Goal: Task Accomplishment & Management: Manage account settings

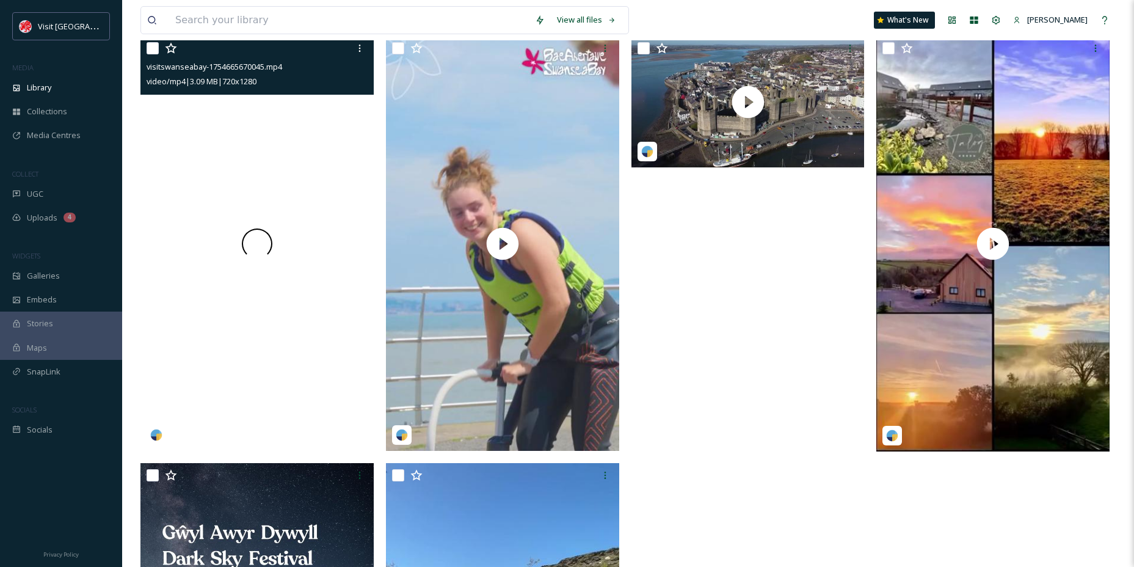
scroll to position [427, 0]
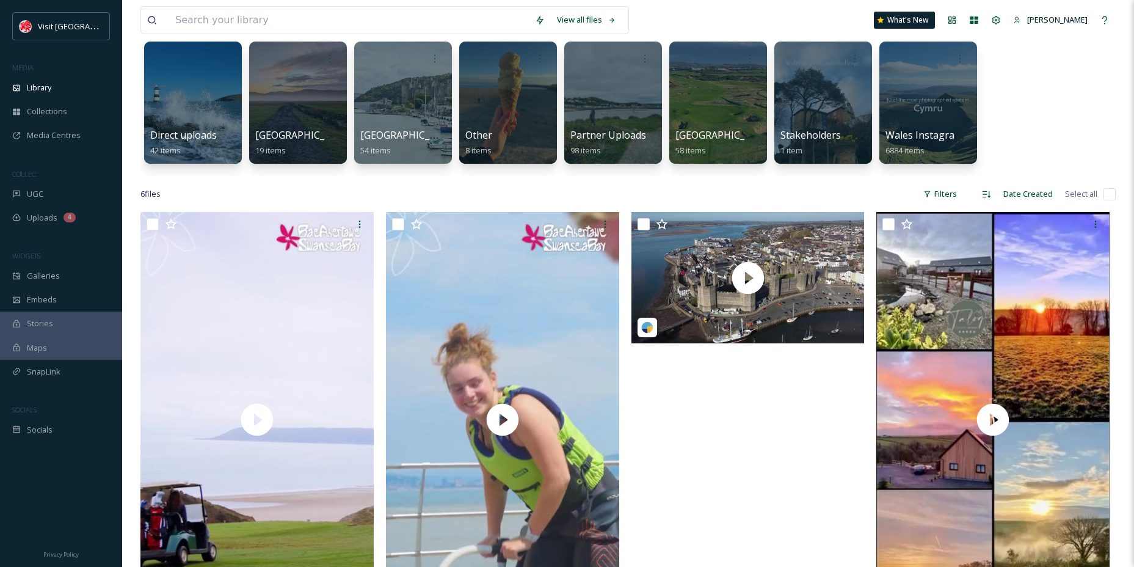
scroll to position [61, 0]
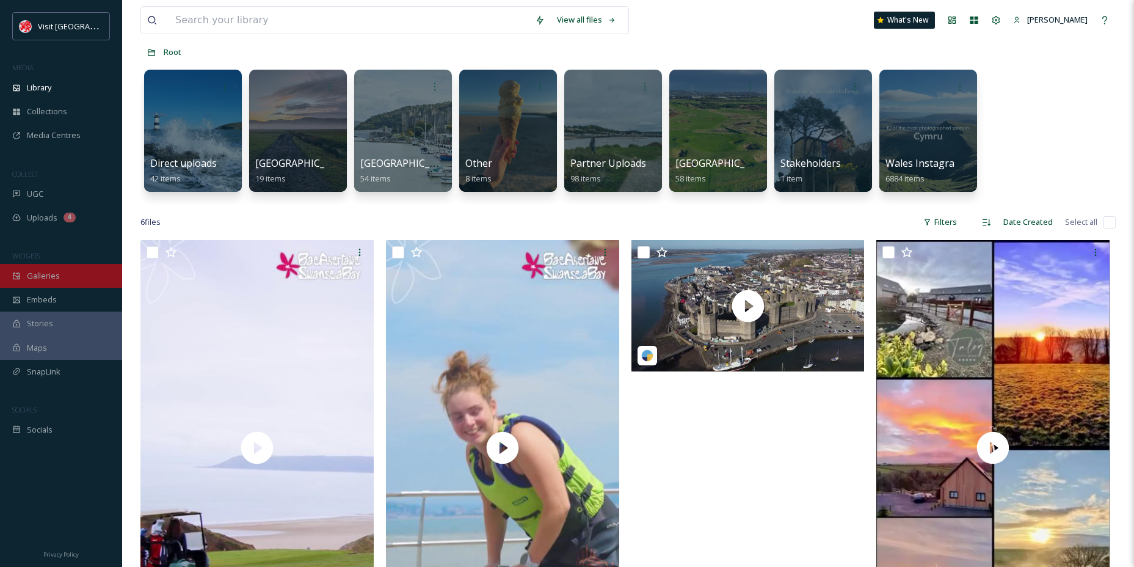
click at [66, 284] on div "Galleries" at bounding box center [61, 276] width 122 height 24
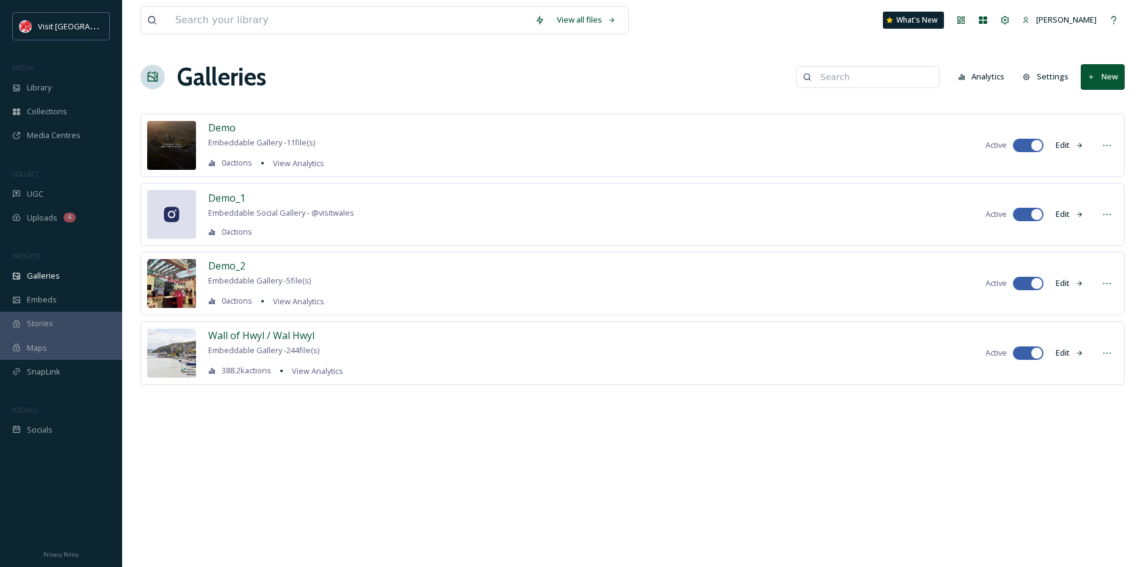
click at [319, 347] on span "Embeddable Gallery - 244 file(s)" at bounding box center [263, 349] width 111 height 11
click at [301, 340] on span "Wall of Hwyl / Wal Hwyl" at bounding box center [261, 335] width 106 height 13
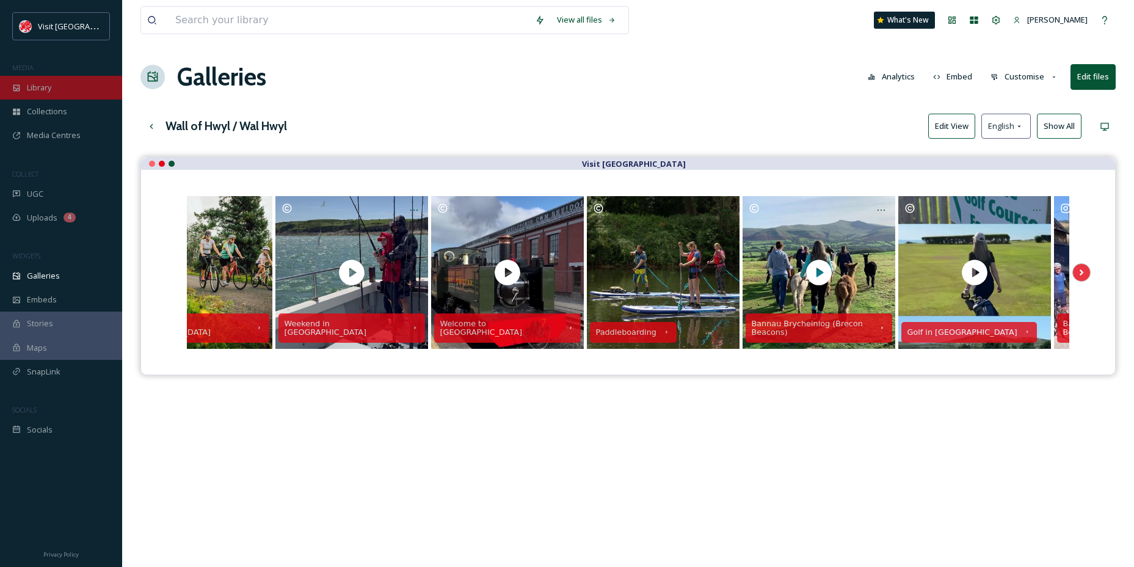
click at [32, 80] on div "Library" at bounding box center [61, 88] width 122 height 24
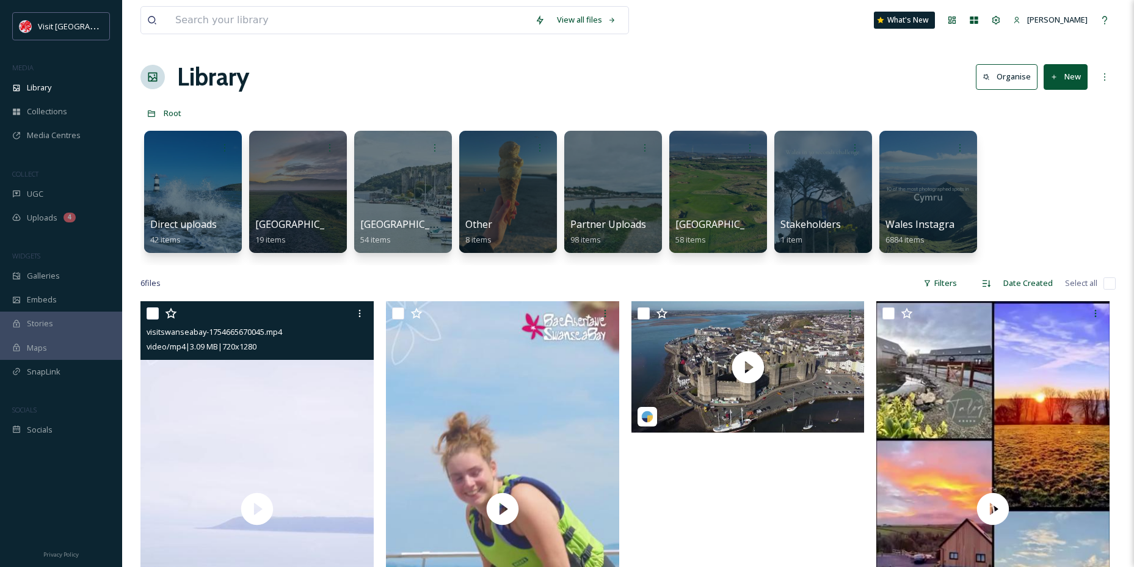
click at [149, 311] on input "checkbox" at bounding box center [153, 313] width 12 height 12
checkbox input "true"
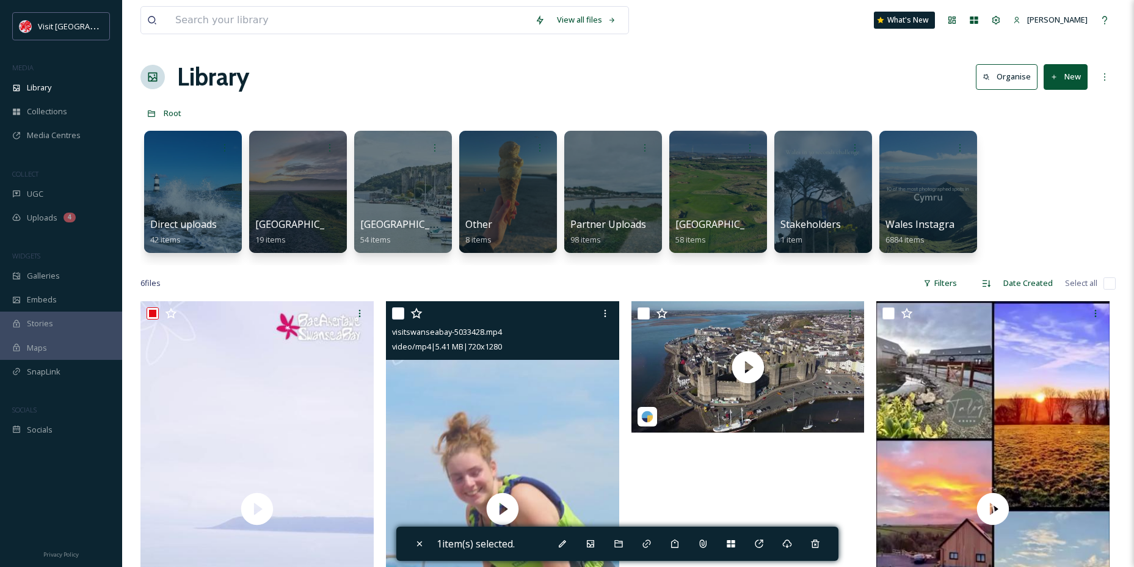
click at [396, 316] on input "checkbox" at bounding box center [398, 313] width 12 height 12
checkbox input "true"
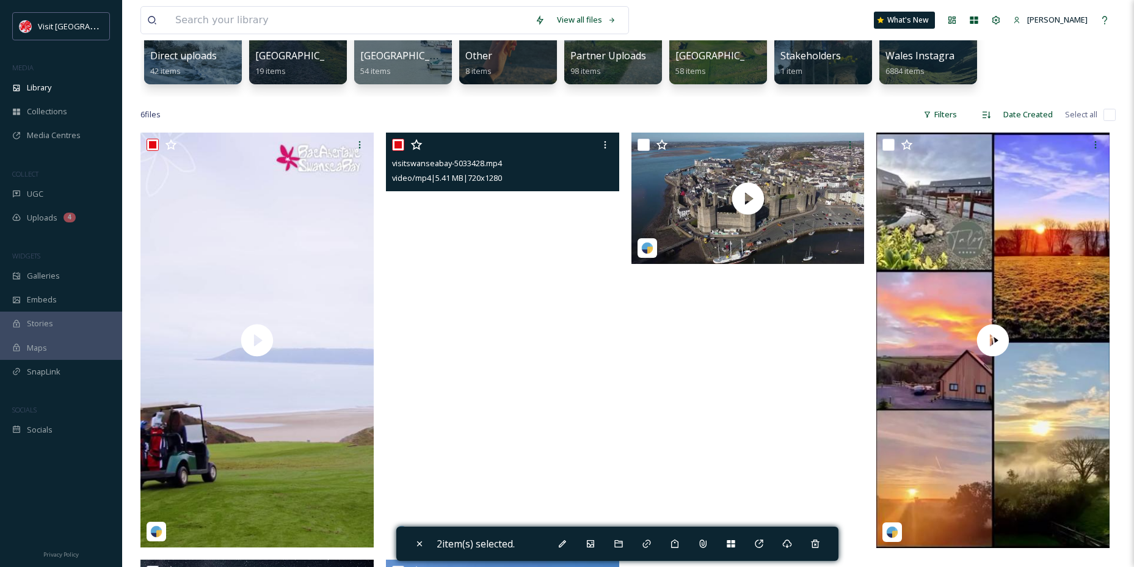
scroll to position [183, 0]
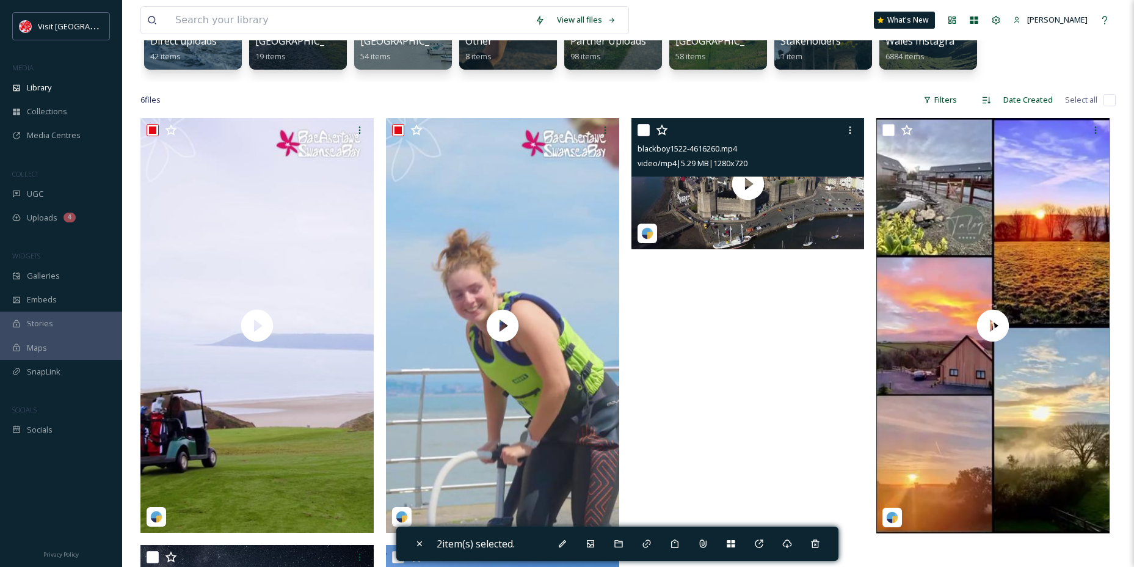
click at [632, 144] on div "blackboy1522-4616260.mp4 video/mp4 | 5.29 MB | 1280 x 720" at bounding box center [747, 147] width 233 height 59
click at [639, 132] on input "checkbox" at bounding box center [644, 130] width 12 height 12
checkbox input "true"
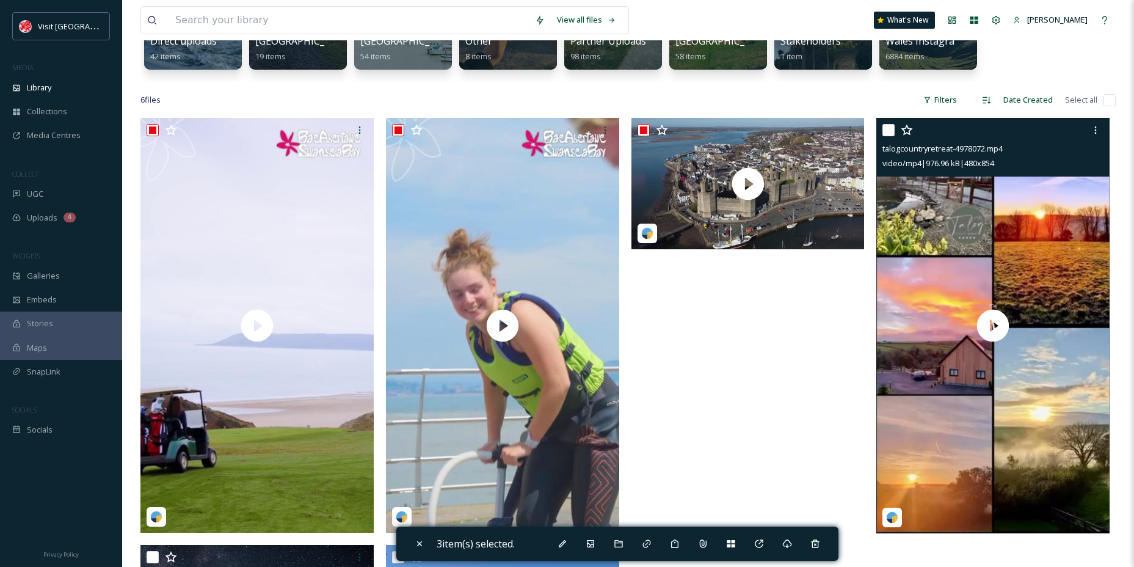
click at [883, 125] on input "checkbox" at bounding box center [888, 130] width 12 height 12
checkbox input "true"
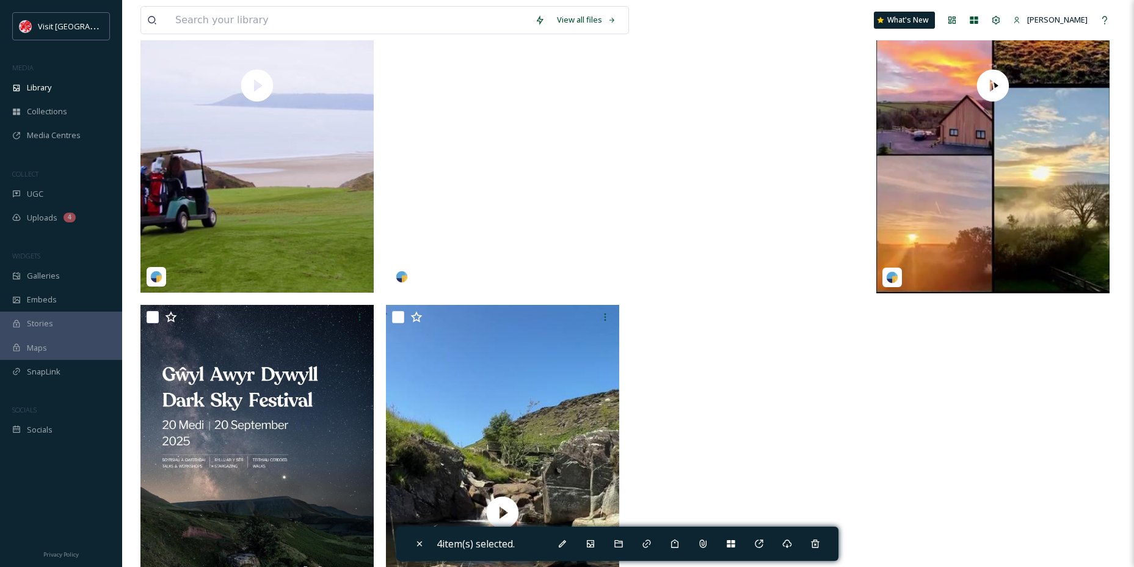
scroll to position [427, 0]
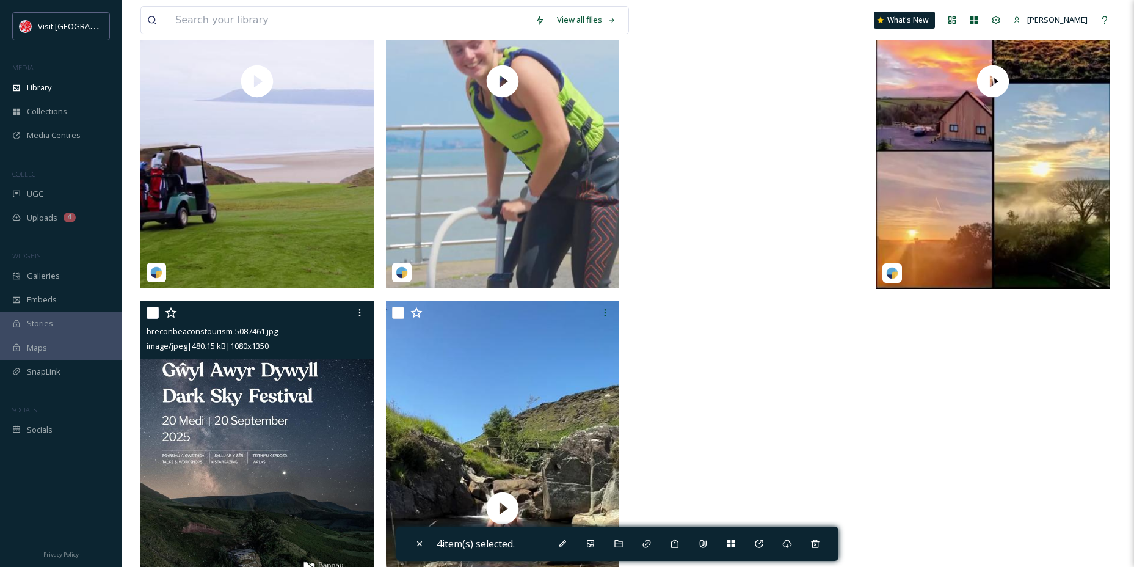
click at [154, 315] on input "checkbox" at bounding box center [153, 313] width 12 height 12
checkbox input "true"
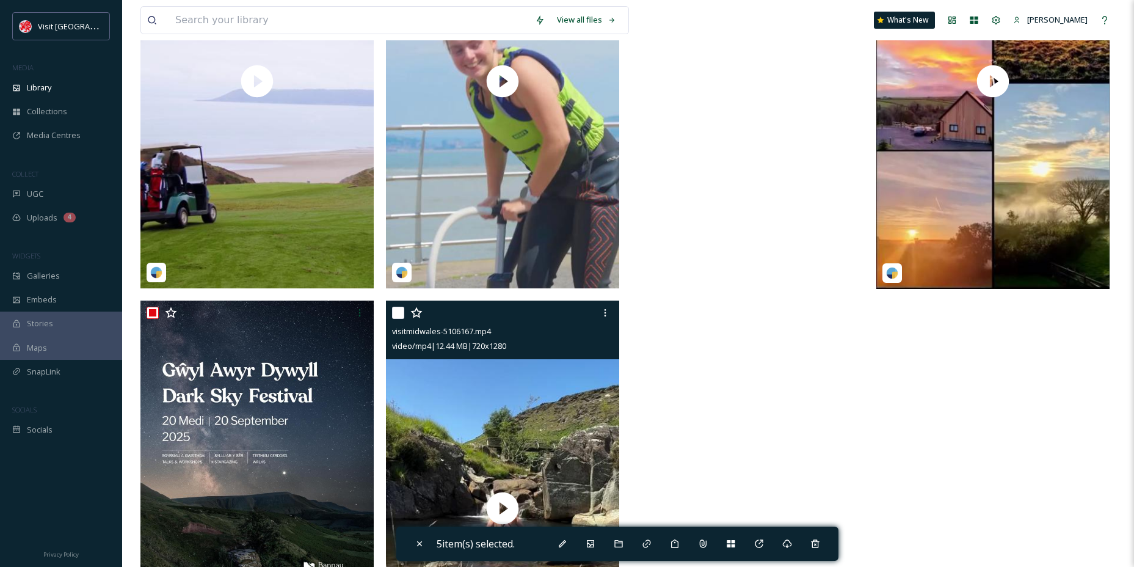
click at [394, 315] on input "checkbox" at bounding box center [398, 313] width 12 height 12
checkbox input "true"
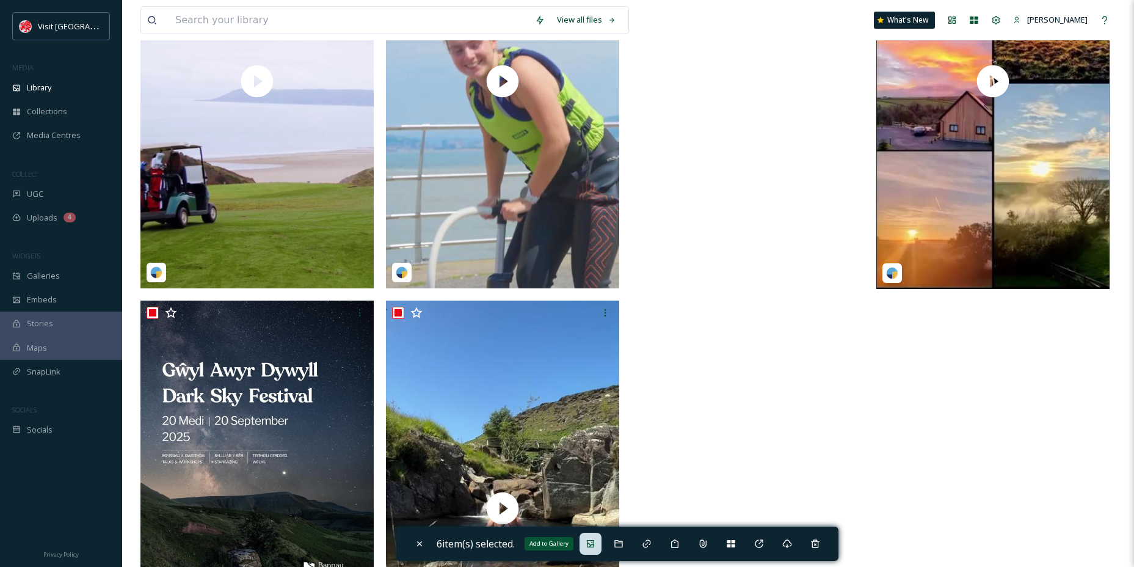
click at [595, 537] on div "Add to Gallery" at bounding box center [591, 544] width 22 height 22
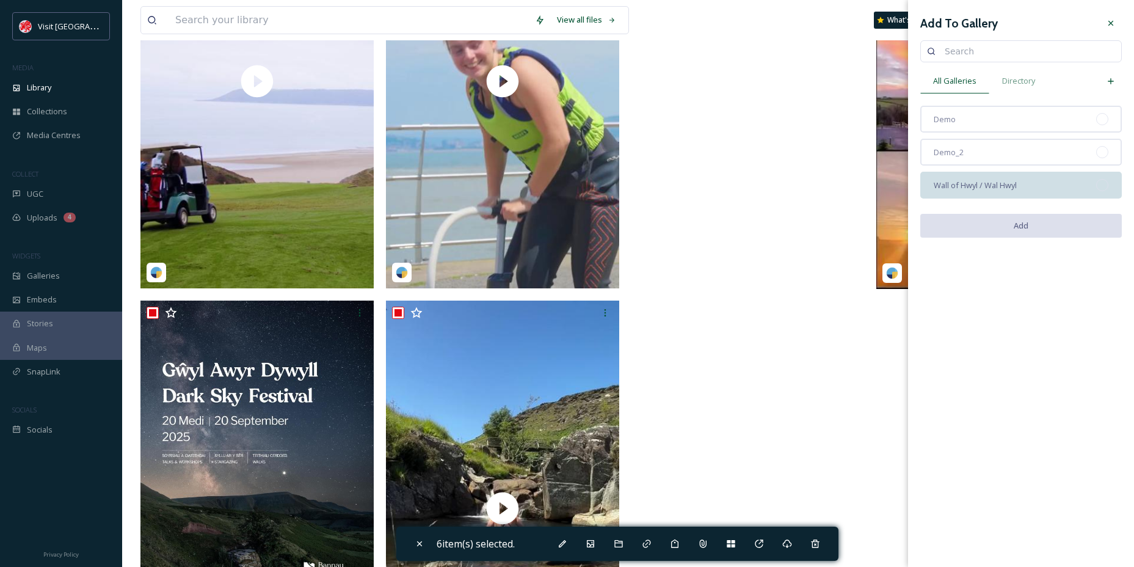
click at [1014, 182] on span "Wall of Hwyl / Wal Hwyl" at bounding box center [975, 186] width 83 height 12
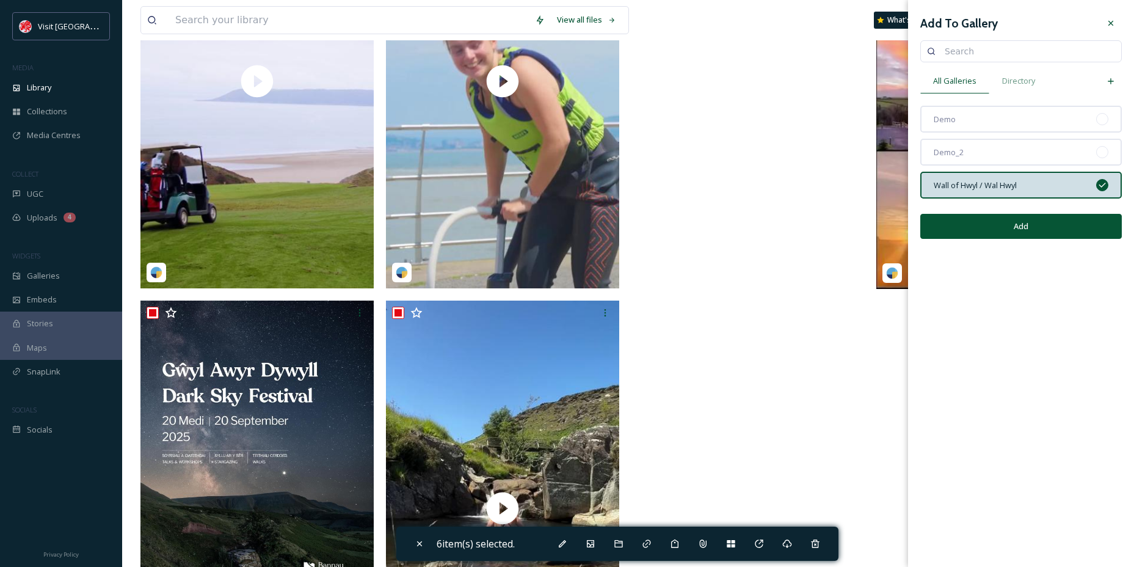
click at [1033, 221] on button "Add" at bounding box center [1021, 226] width 202 height 25
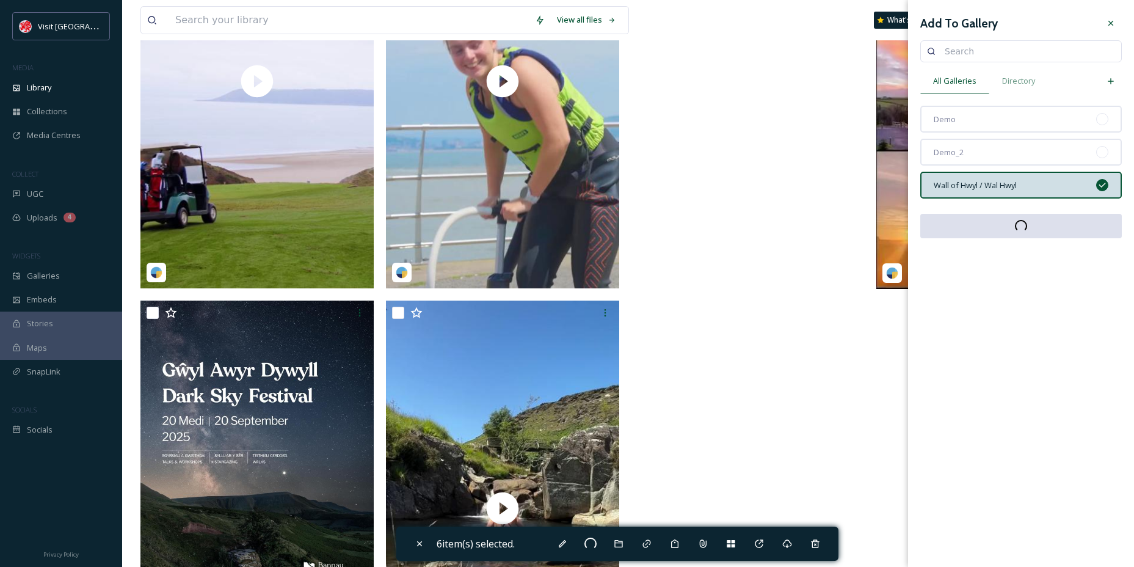
checkbox input "false"
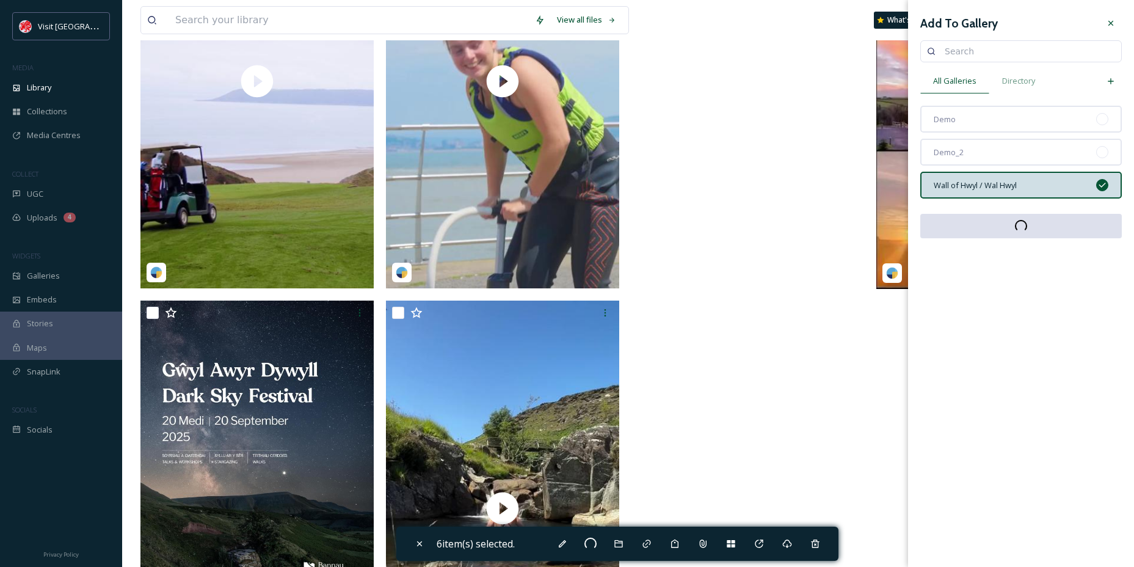
checkbox input "false"
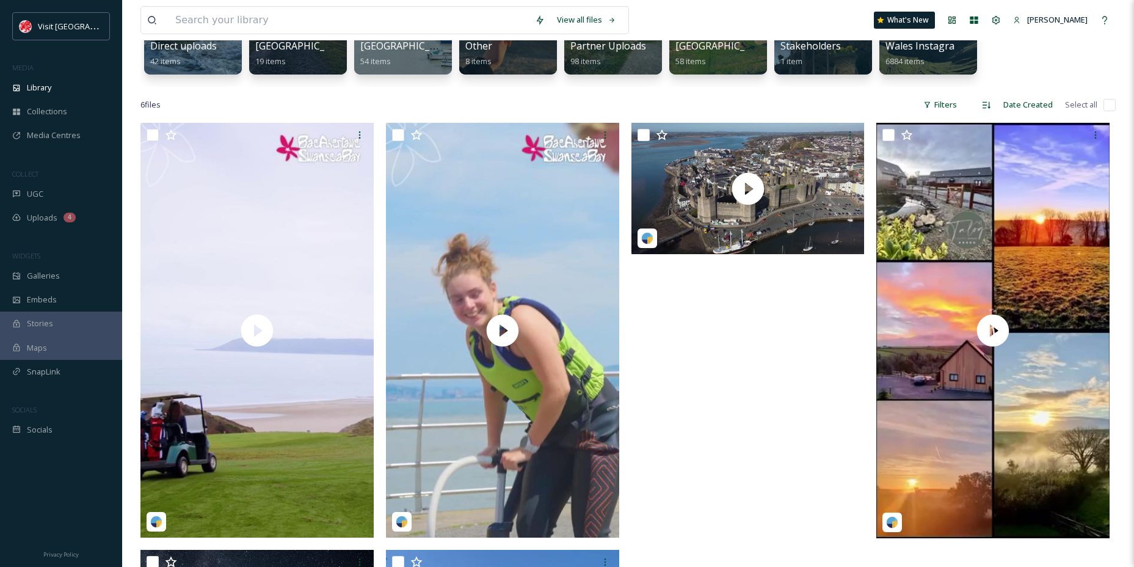
scroll to position [183, 0]
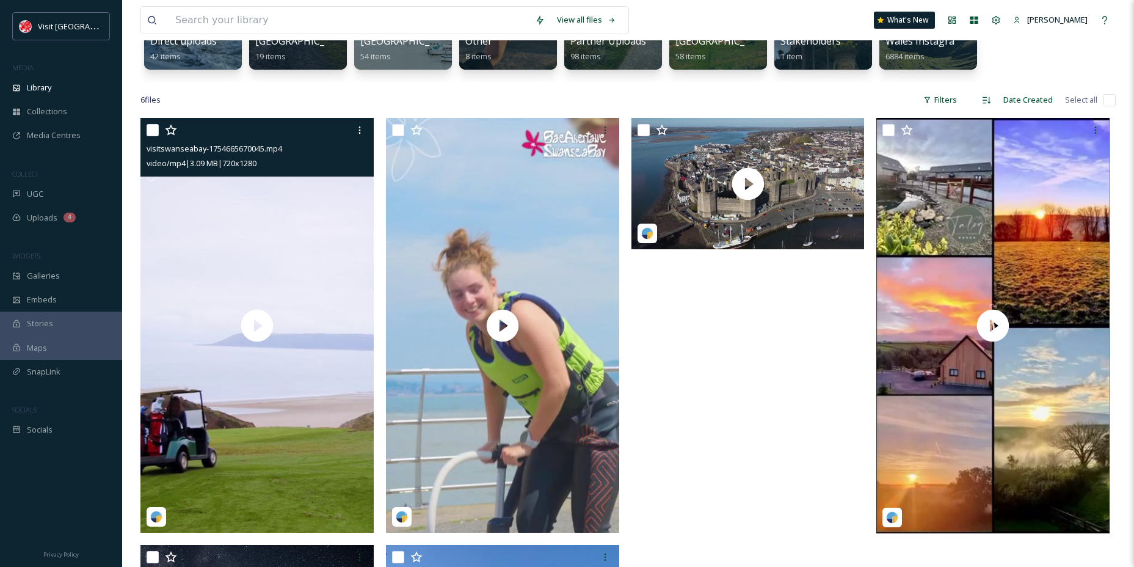
click at [148, 135] on input "checkbox" at bounding box center [153, 130] width 12 height 12
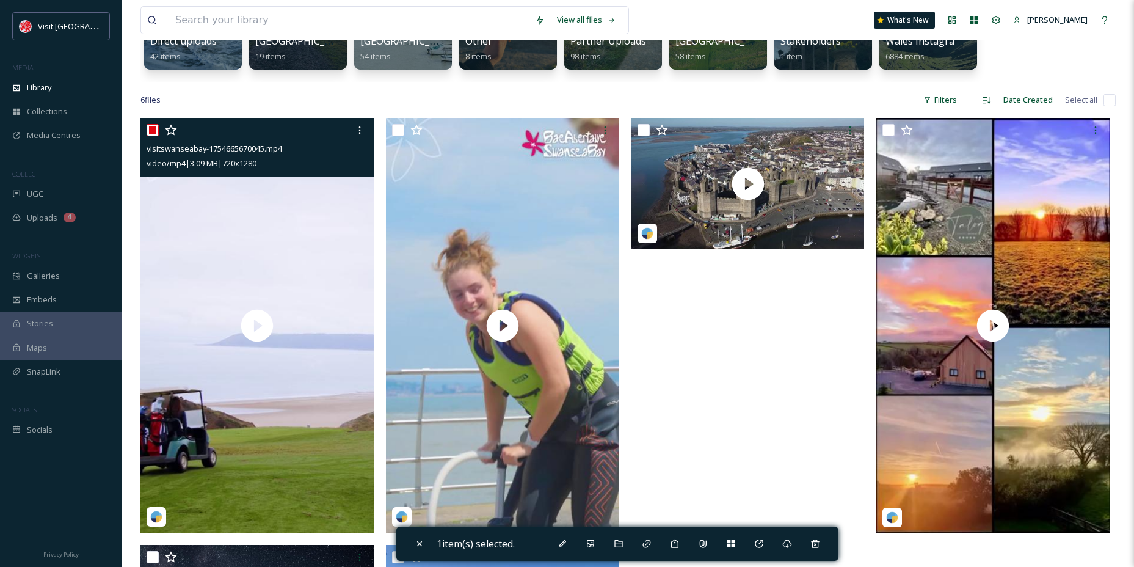
click at [155, 130] on input "checkbox" at bounding box center [153, 130] width 12 height 12
checkbox input "false"
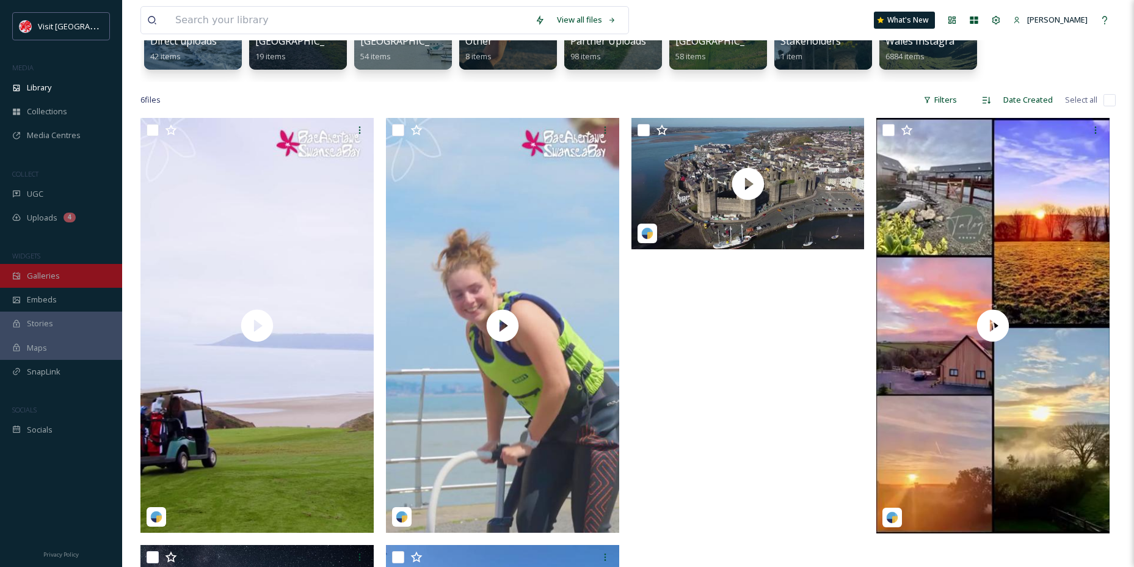
click at [48, 264] on div "Galleries" at bounding box center [61, 276] width 122 height 24
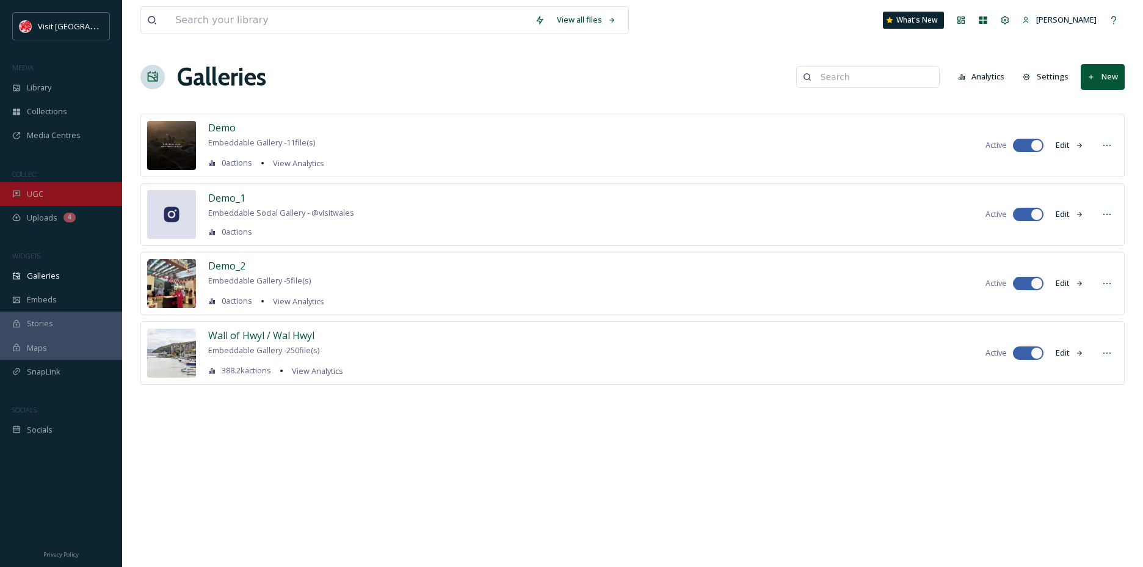
click at [35, 198] on span "UGC" at bounding box center [35, 194] width 16 height 12
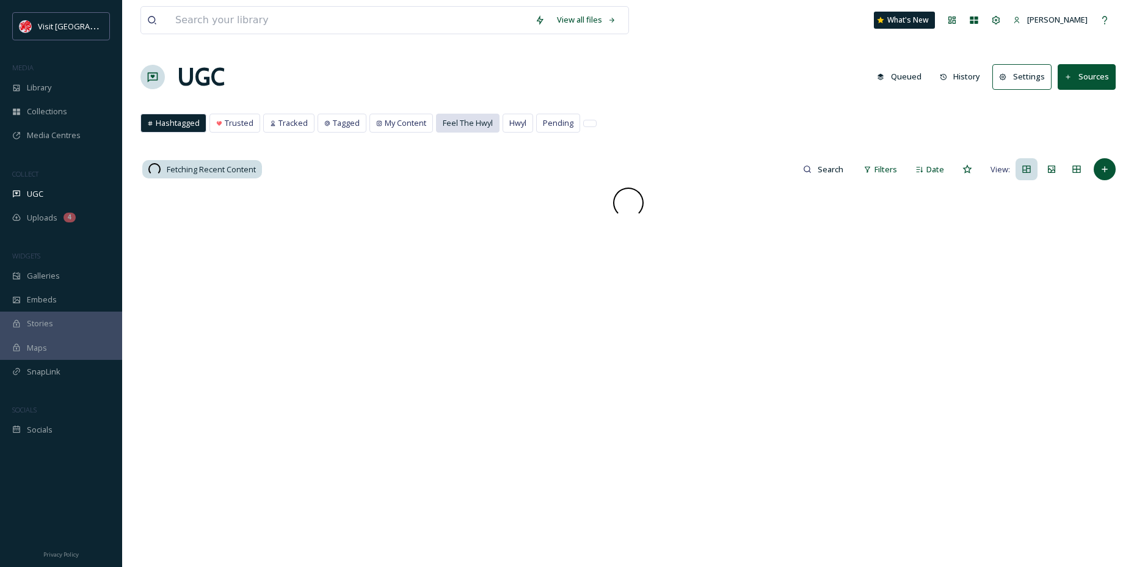
click at [490, 128] on span "Feel The Hwyl" at bounding box center [468, 123] width 50 height 12
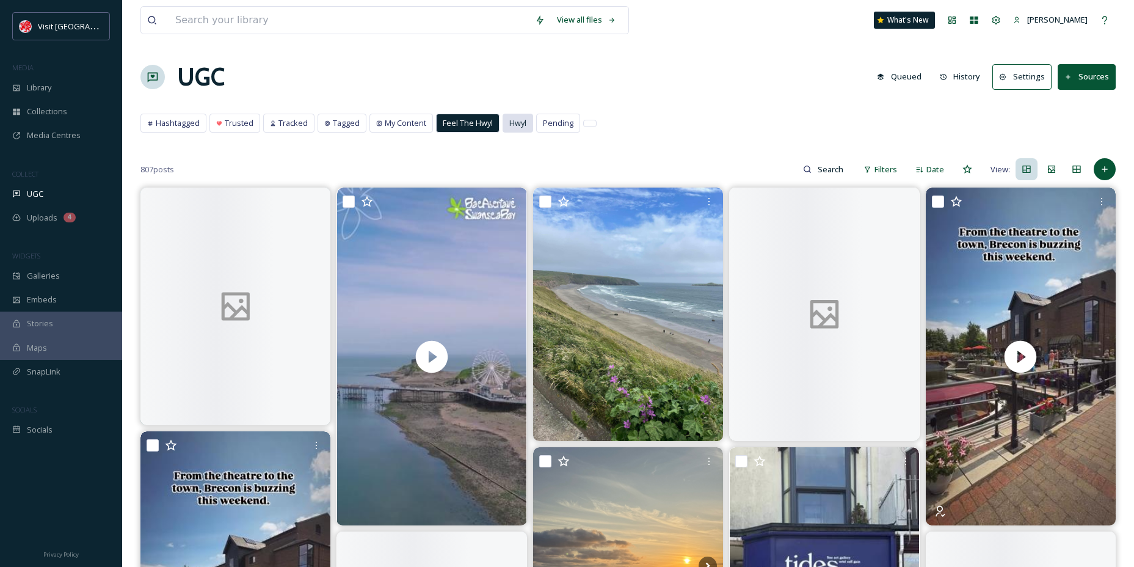
click at [511, 122] on span "Hwyl" at bounding box center [517, 123] width 17 height 12
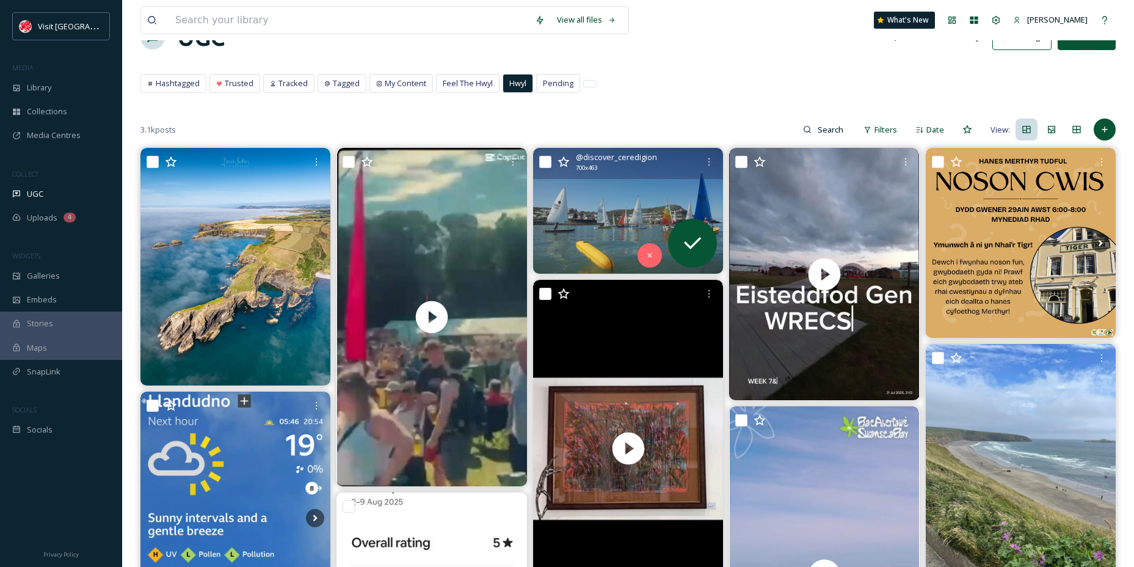
scroll to position [61, 0]
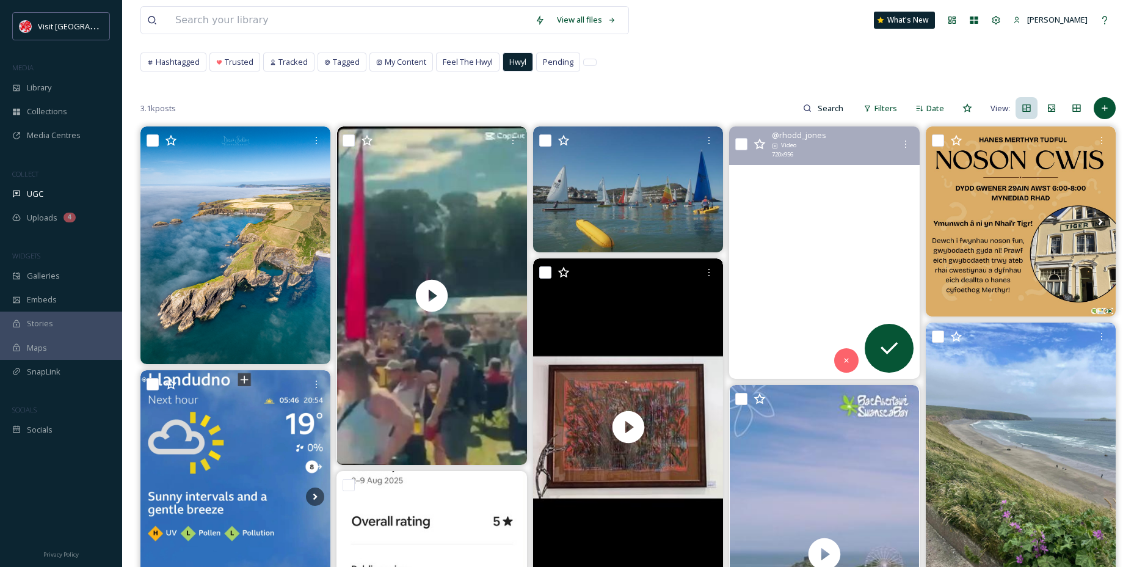
click at [798, 280] on video "🥳🙌\a#eisteddfod #eisteddfodgenedlaetholwrecsam2025 #eisteddfodgenedlaetholwrecs…" at bounding box center [824, 252] width 190 height 252
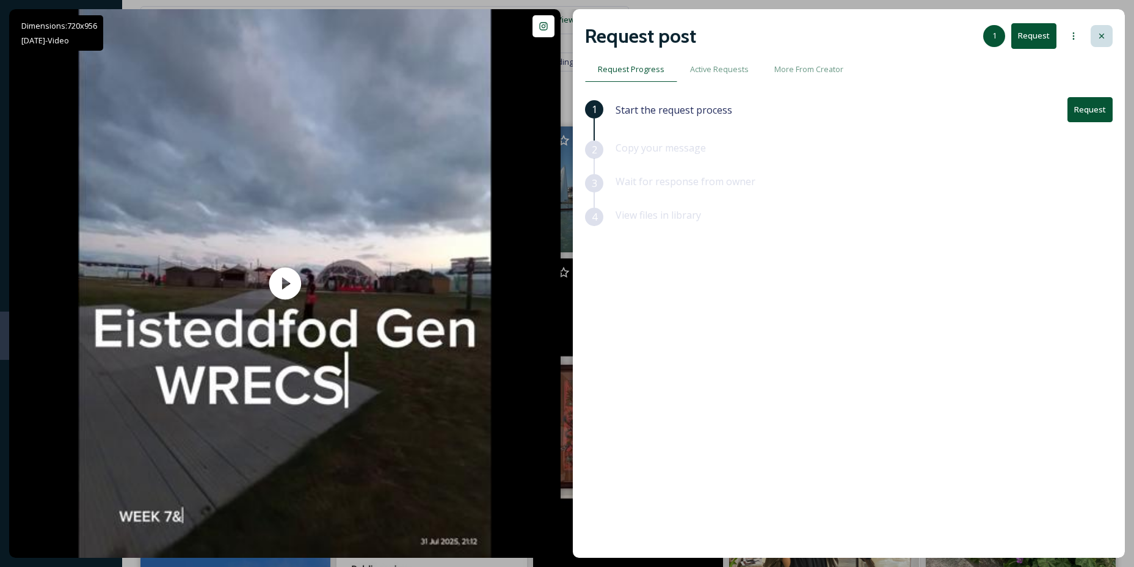
click at [1103, 37] on icon at bounding box center [1102, 36] width 10 height 10
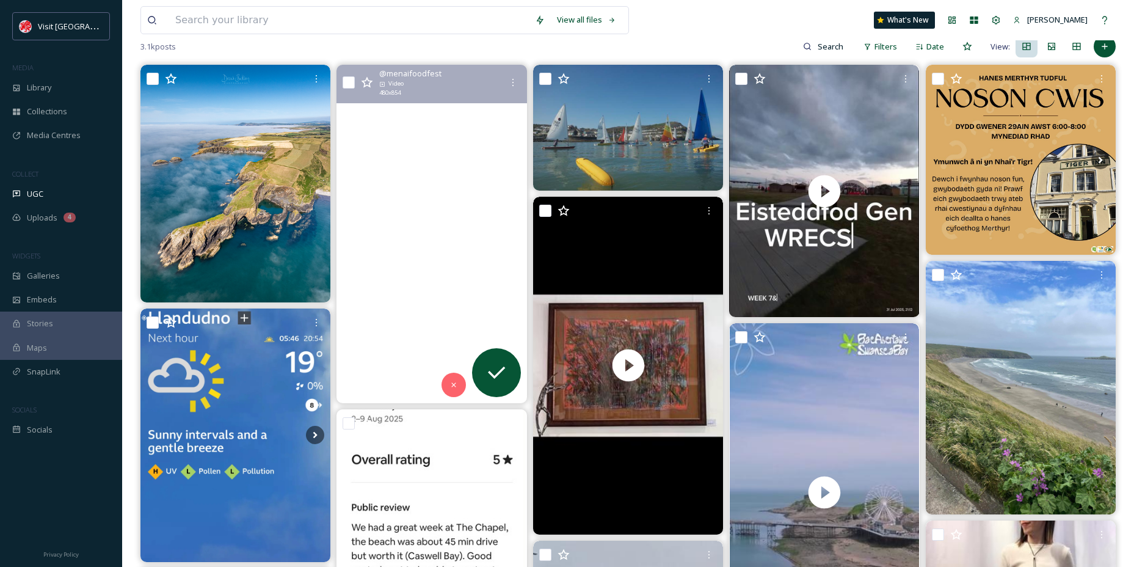
scroll to position [122, 0]
click at [447, 200] on video "Just a few of the 100+ exhibitors at Menai Food Festival on 16th & 17th August!…" at bounding box center [432, 234] width 190 height 338
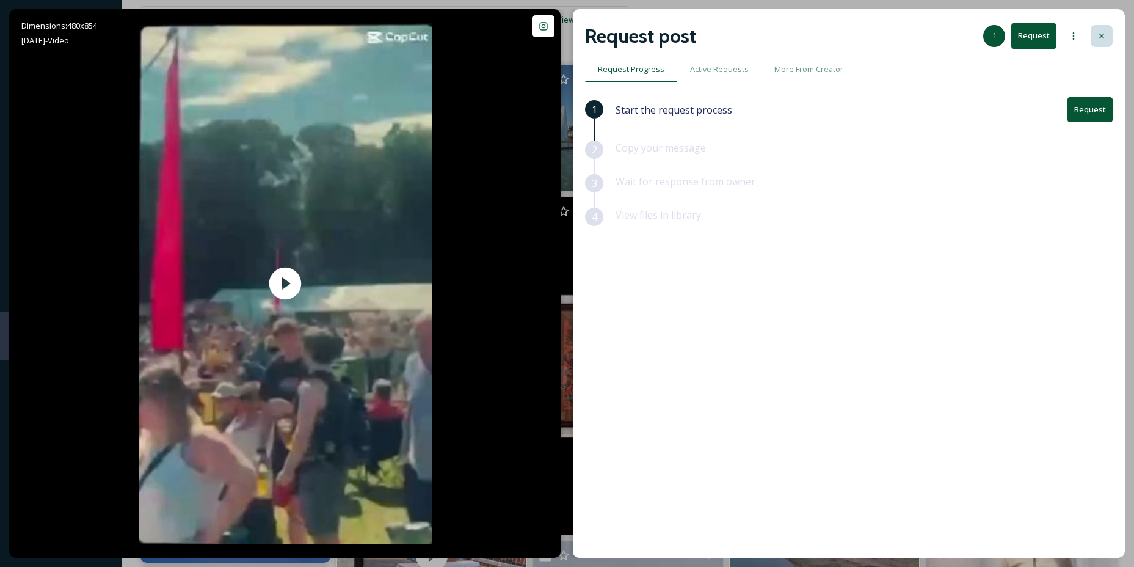
click at [1106, 35] on icon at bounding box center [1102, 36] width 10 height 10
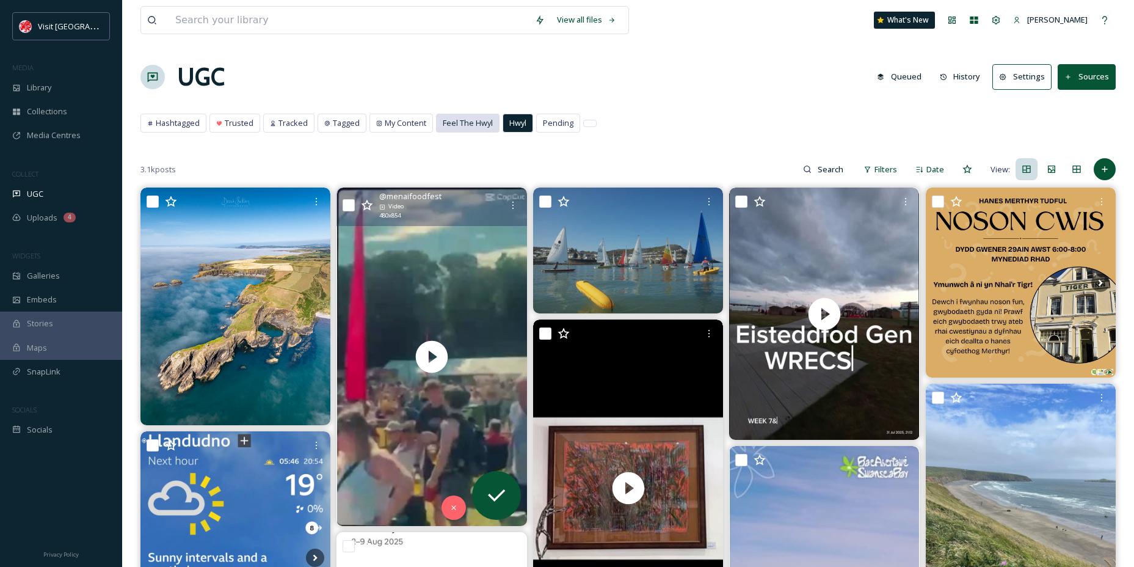
click at [462, 129] on div "Feel The Hwyl" at bounding box center [468, 123] width 62 height 18
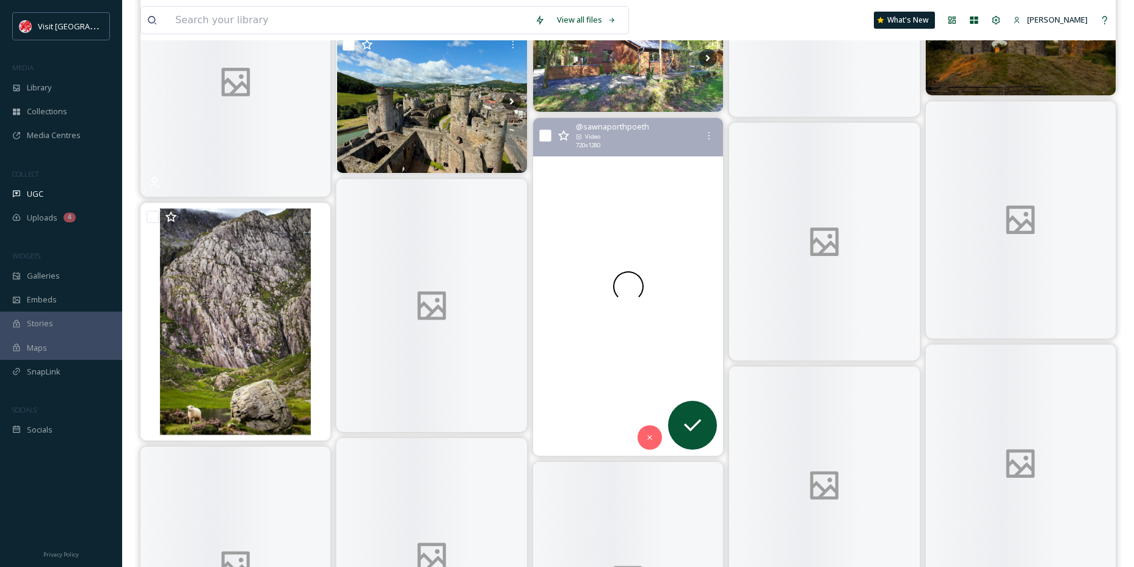
scroll to position [1160, 0]
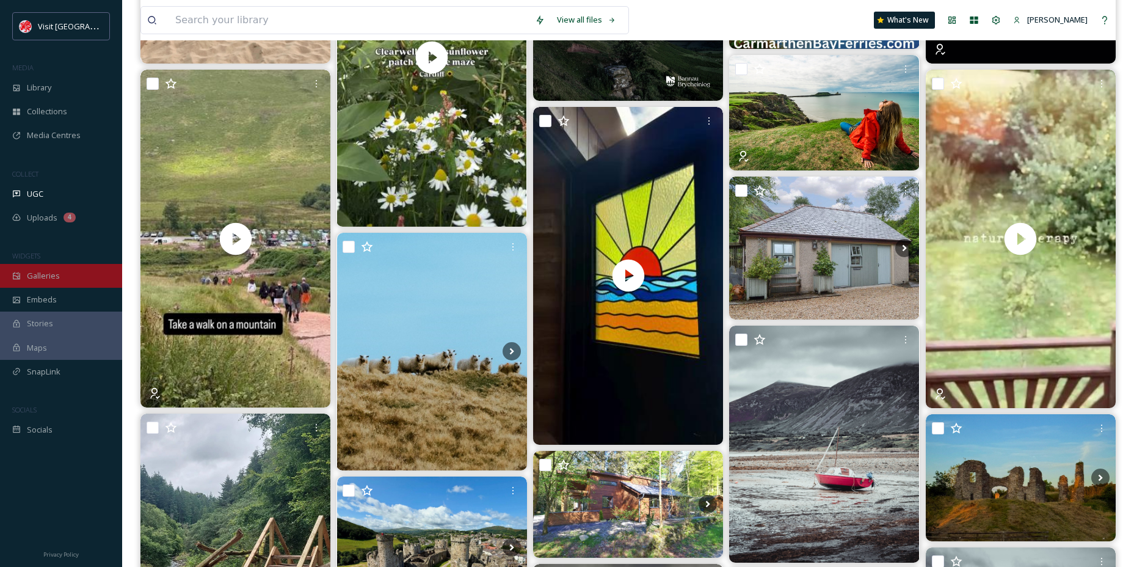
click at [61, 281] on div "Galleries" at bounding box center [61, 276] width 122 height 24
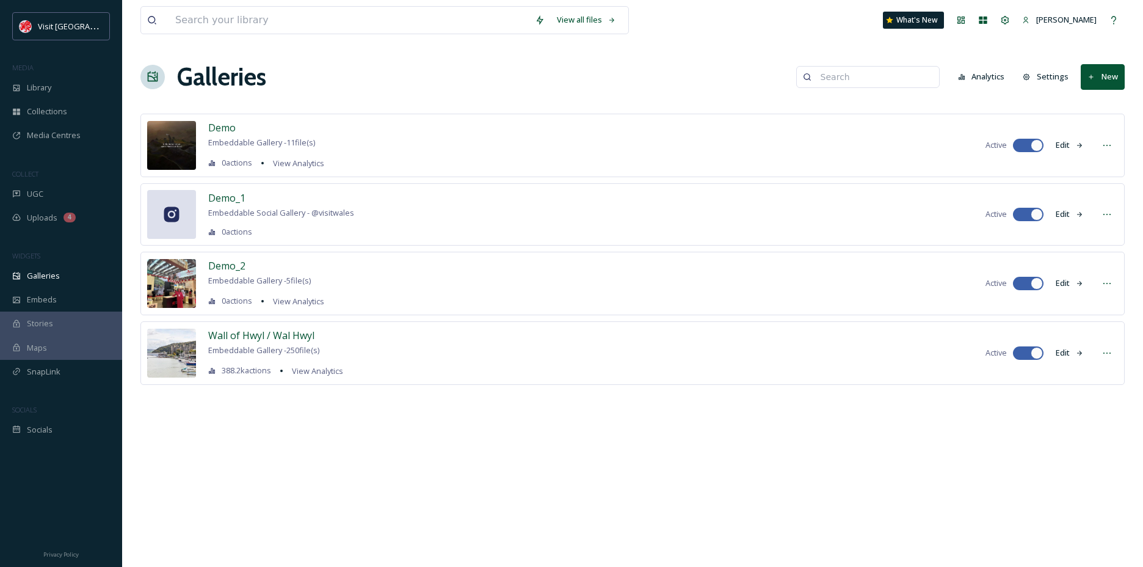
click at [295, 325] on div "Wall of Hwyl / Wal Hwyl Embeddable Gallery - 250 file(s) 388.2k actions View An…" at bounding box center [632, 353] width 984 height 64
click at [293, 330] on span "Wall of Hwyl / Wal Hwyl" at bounding box center [261, 335] width 106 height 13
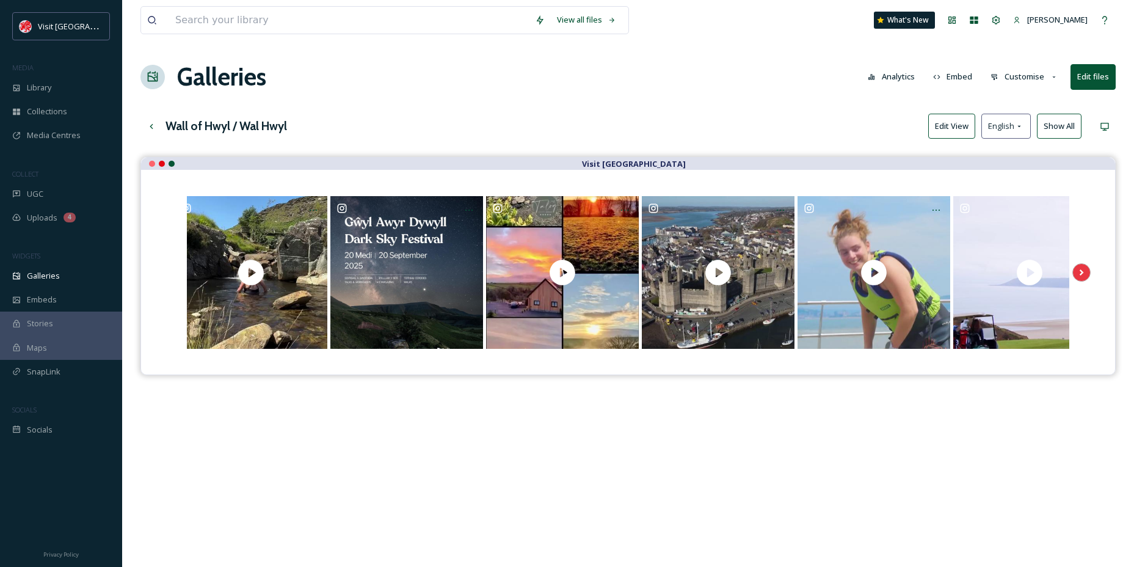
click at [944, 129] on button "Edit View" at bounding box center [951, 126] width 47 height 25
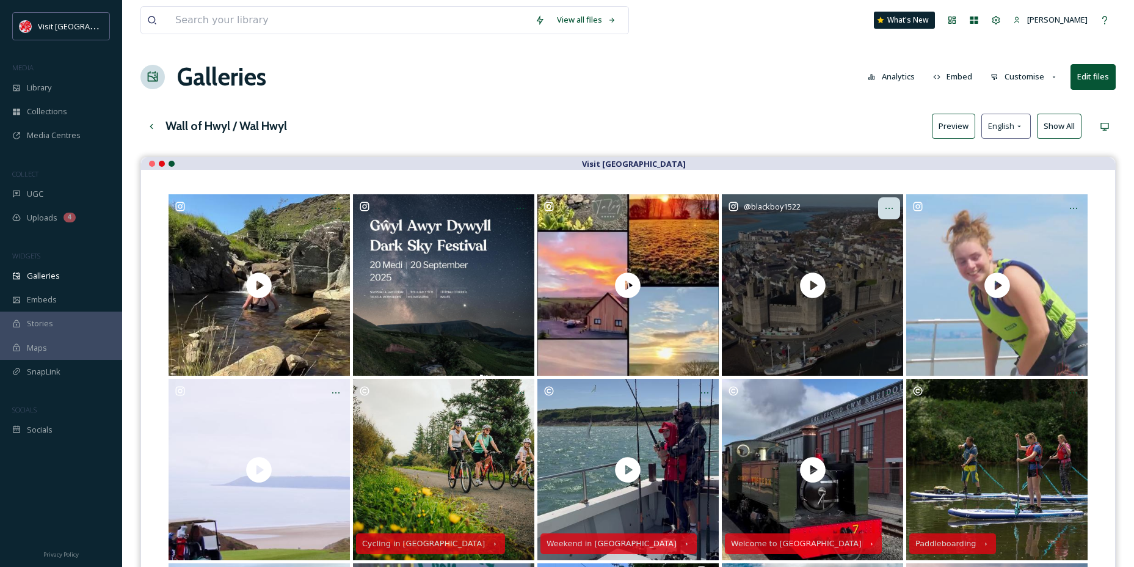
click at [885, 209] on icon at bounding box center [889, 208] width 10 height 10
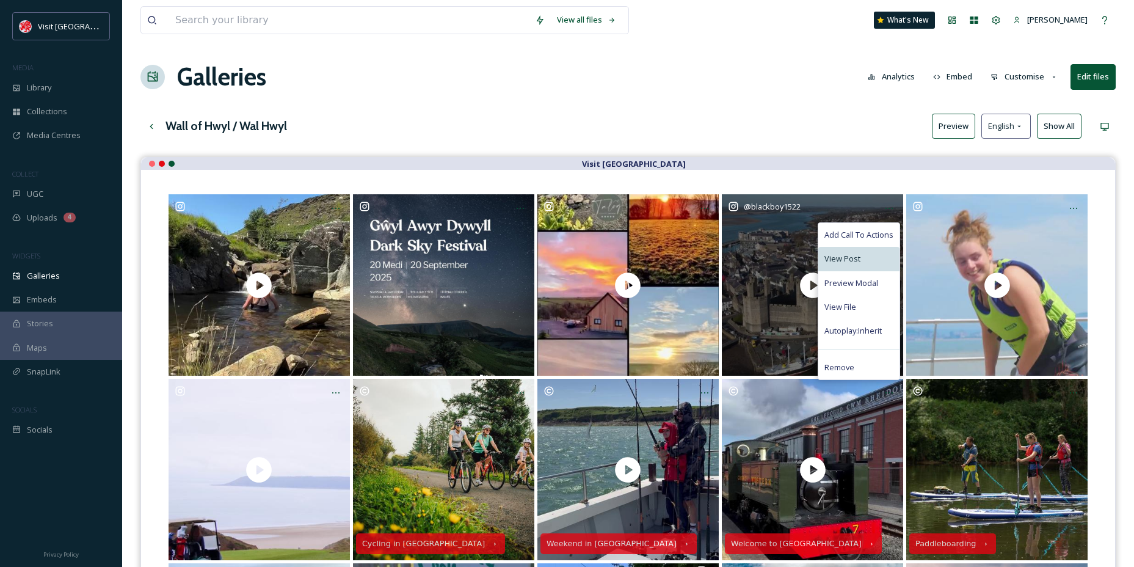
click at [846, 260] on span "View Post" at bounding box center [842, 259] width 36 height 12
click at [860, 300] on div "View File" at bounding box center [858, 307] width 81 height 24
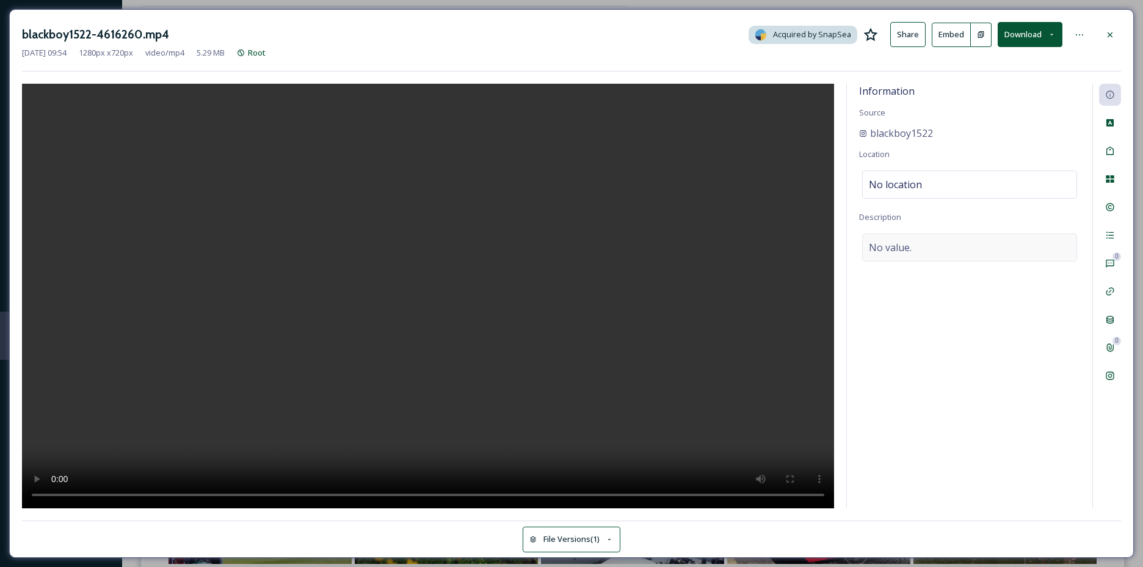
click at [900, 252] on span "No value." at bounding box center [890, 247] width 43 height 15
click at [900, 252] on textarea at bounding box center [969, 283] width 221 height 101
paste textarea "Ein 'Dre / Our town - click here to book your stay: [URL][DOMAIN_NAME]"
type textarea "Ein 'Dre / Our town - click here to book your stay: [URL][DOMAIN_NAME]"
click at [882, 179] on span "No location" at bounding box center [895, 184] width 53 height 15
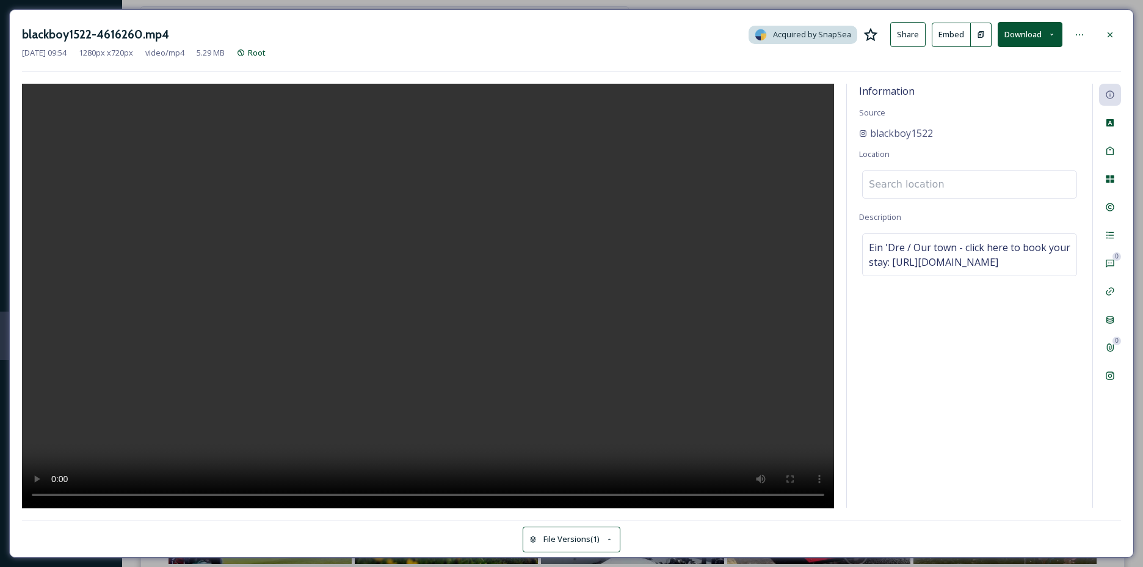
click at [882, 179] on input at bounding box center [970, 184] width 214 height 27
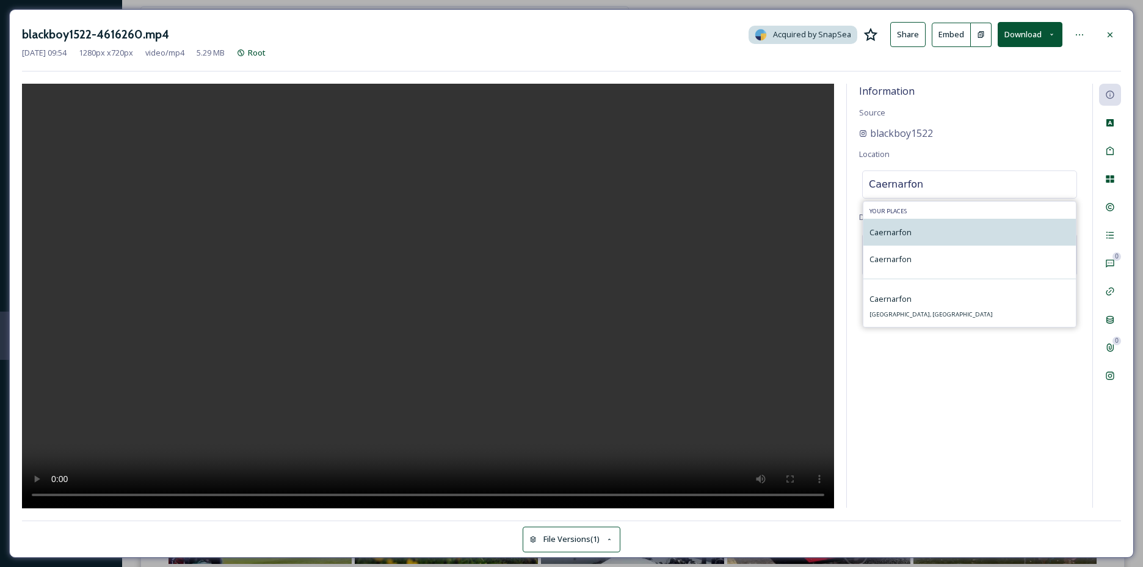
type input "Caernarfon"
click at [917, 225] on div "Caernarfon" at bounding box center [969, 232] width 213 height 27
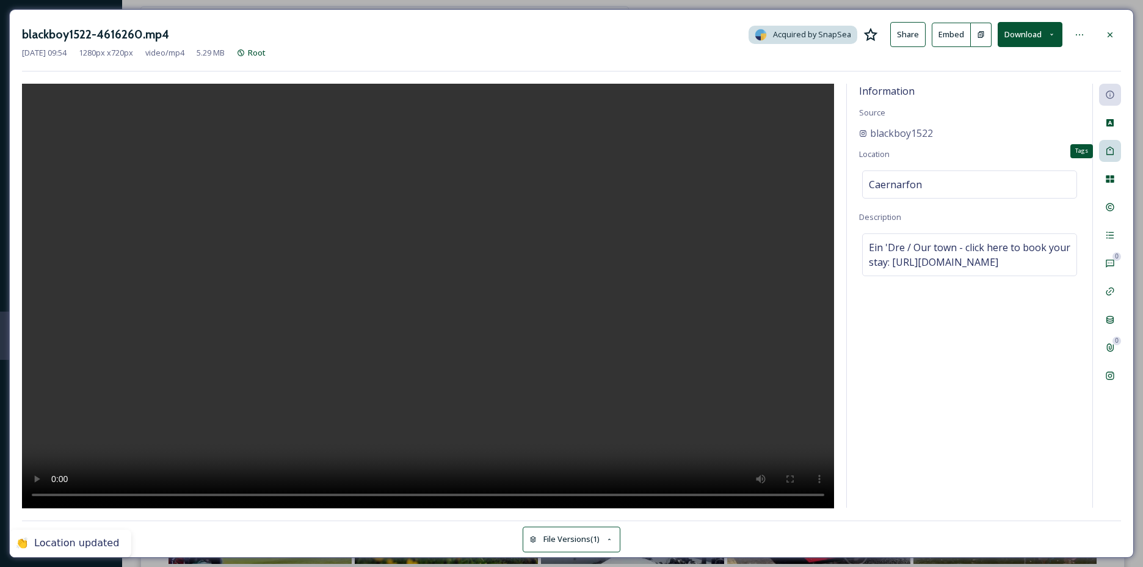
click at [1109, 147] on icon at bounding box center [1110, 151] width 10 height 10
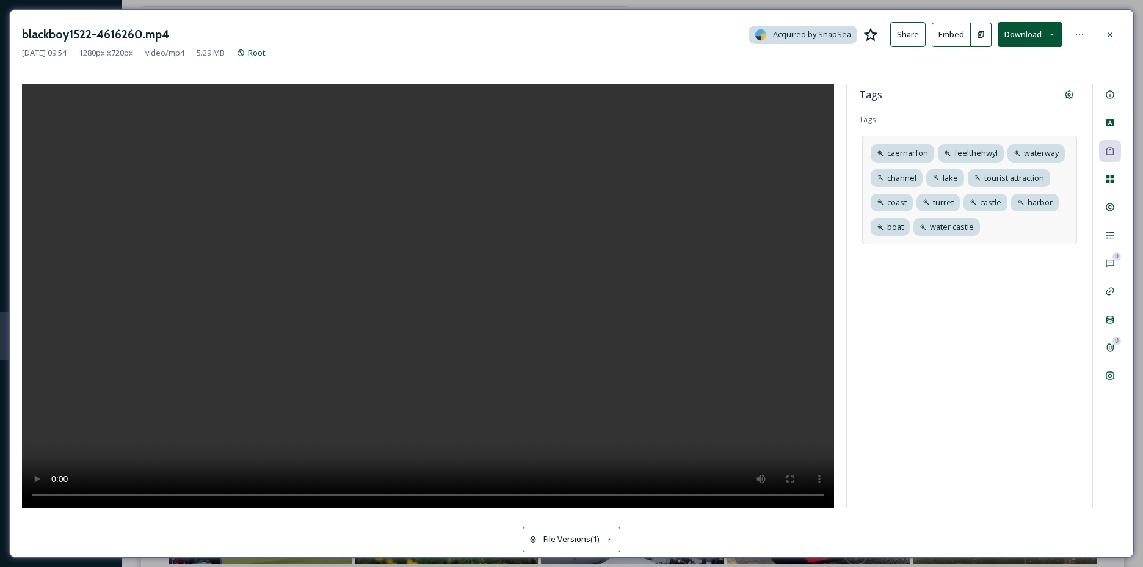
click at [1023, 225] on div "[GEOGRAPHIC_DATA] [GEOGRAPHIC_DATA] channel lake tourist attraction coast [GEOG…" at bounding box center [969, 190] width 215 height 109
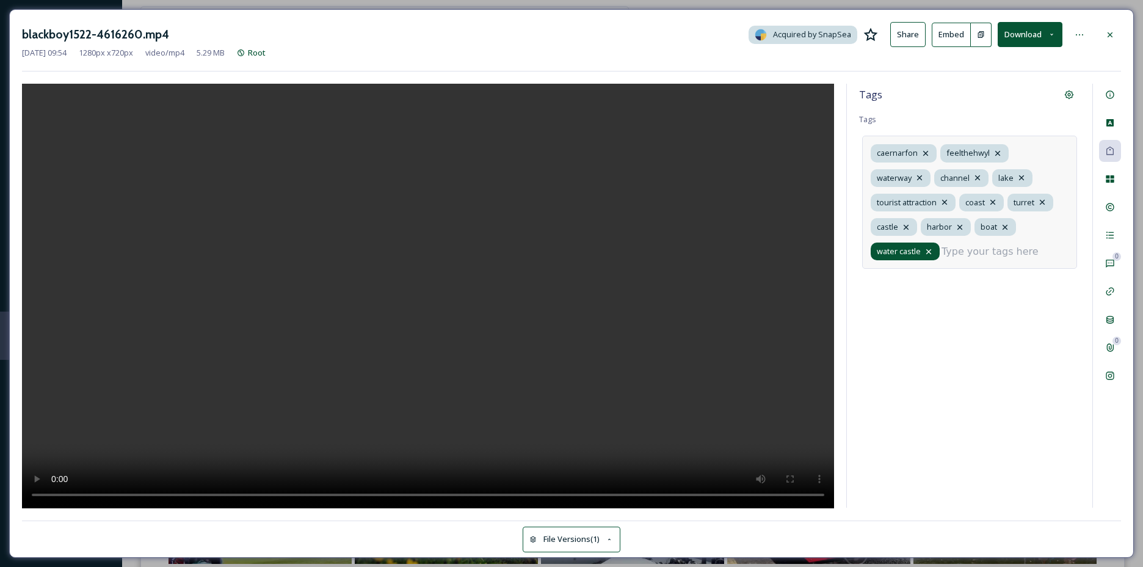
click at [928, 250] on icon at bounding box center [928, 251] width 5 height 5
click at [1047, 197] on icon at bounding box center [1043, 202] width 10 height 10
click at [976, 175] on icon at bounding box center [978, 178] width 10 height 10
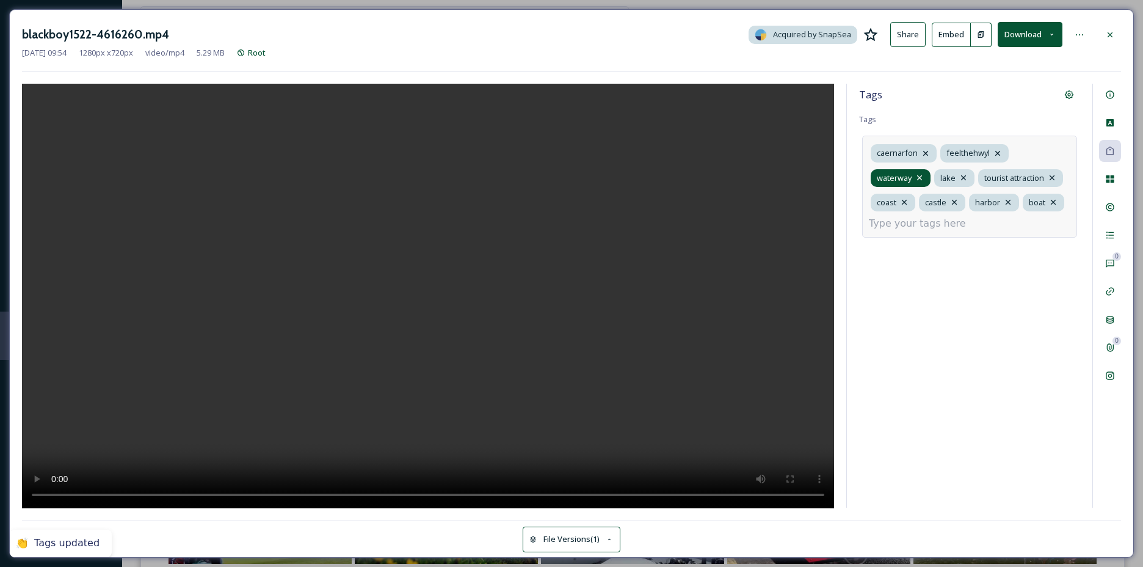
click at [918, 176] on icon at bounding box center [919, 177] width 5 height 5
click at [946, 176] on icon at bounding box center [945, 178] width 10 height 10
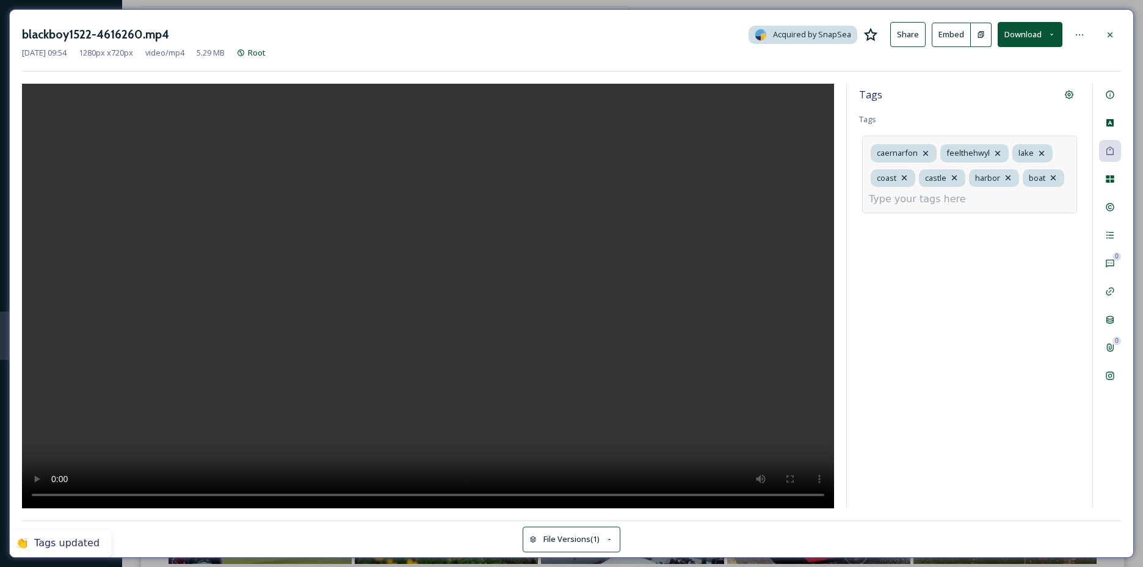
click at [969, 202] on input at bounding box center [930, 199] width 122 height 15
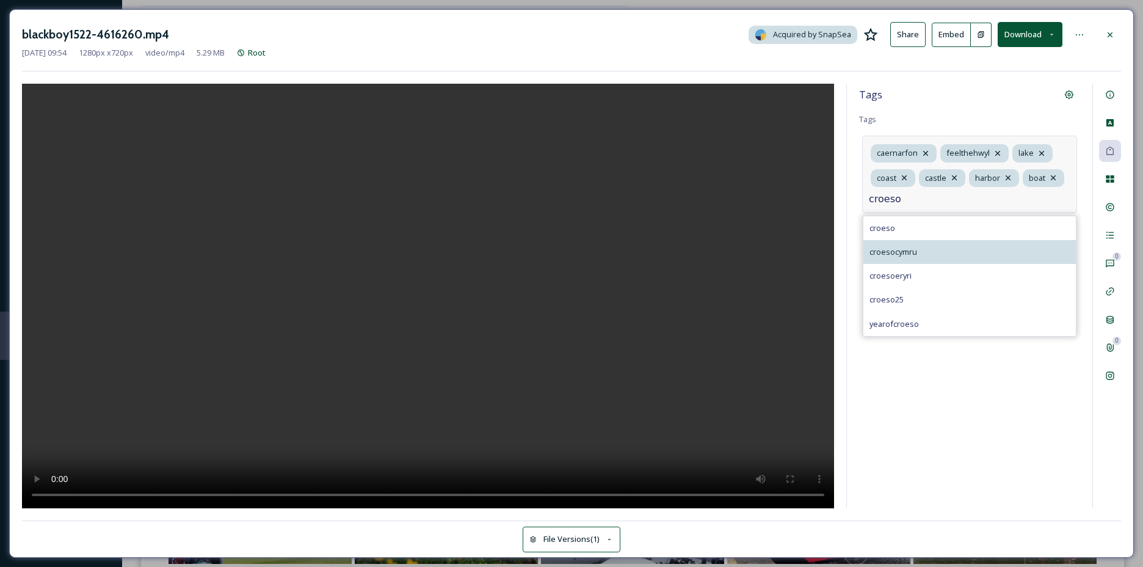
type input "croeso"
click at [906, 246] on span "croesocymru" at bounding box center [894, 252] width 48 height 12
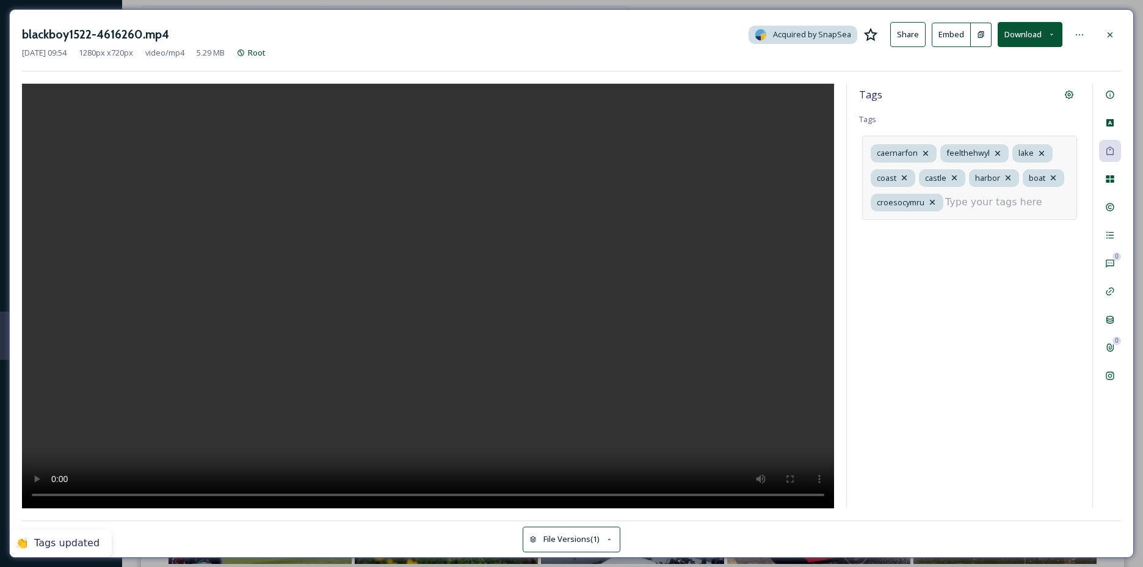
click at [986, 198] on input at bounding box center [1006, 202] width 122 height 15
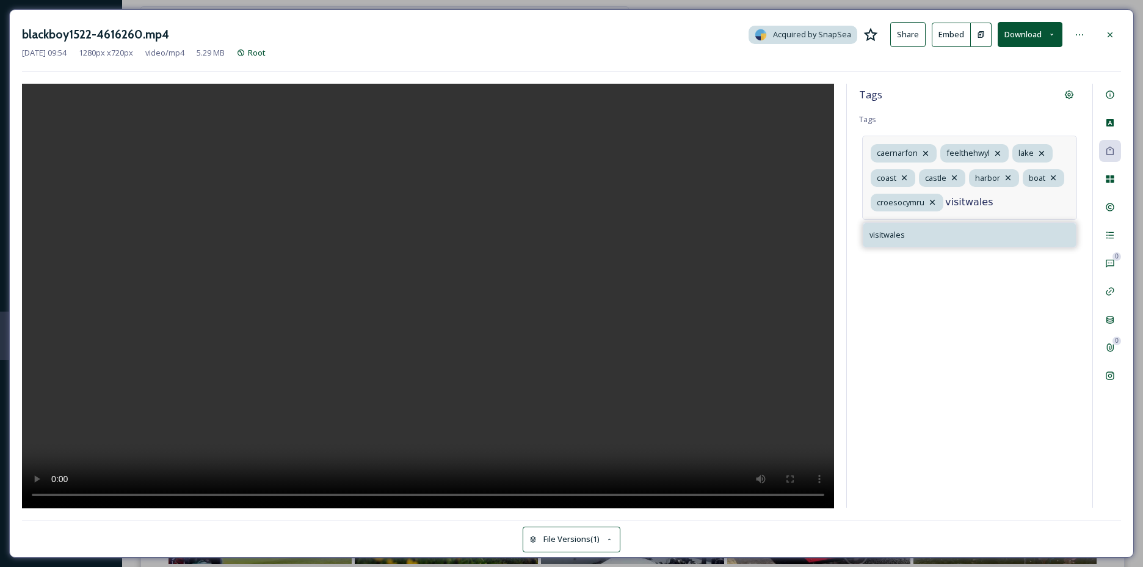
type input "visitwales"
click at [950, 234] on div "visitwales" at bounding box center [969, 235] width 213 height 24
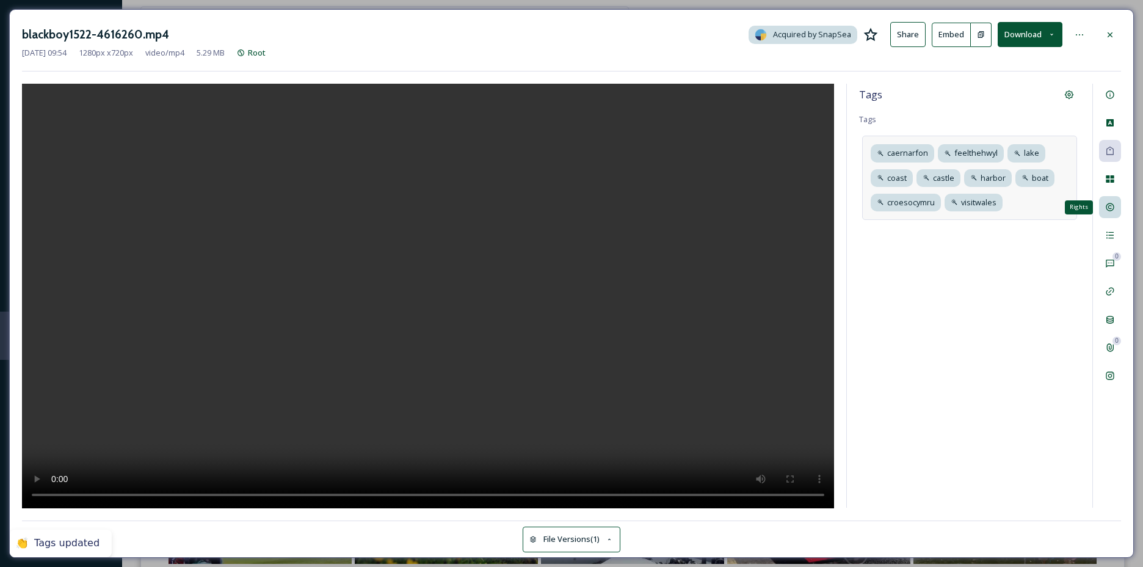
click at [1107, 208] on icon at bounding box center [1110, 207] width 10 height 10
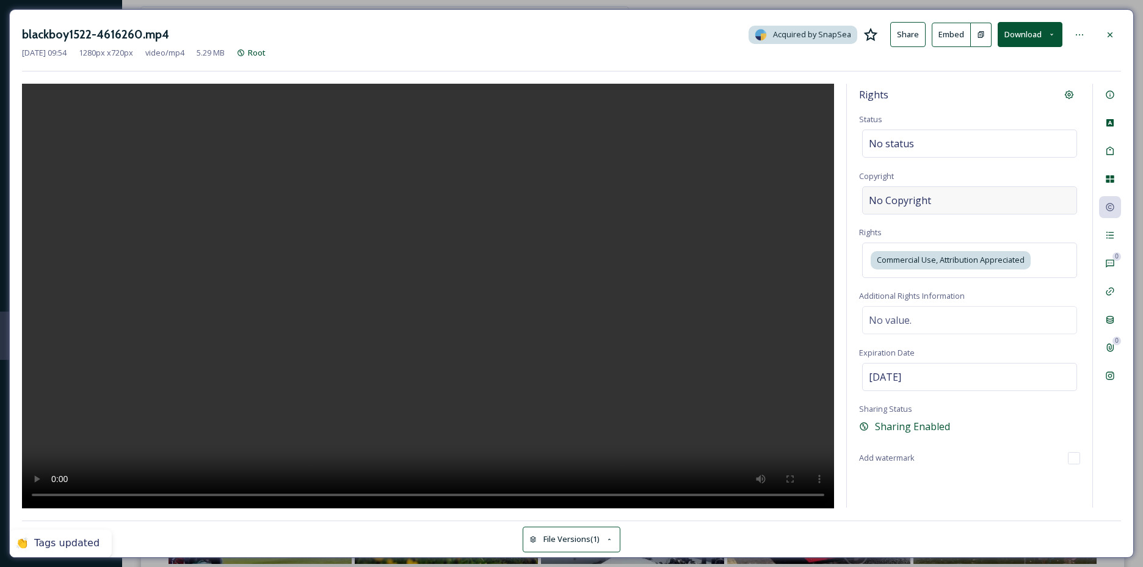
click at [933, 198] on div "No Copyright" at bounding box center [969, 200] width 215 height 28
type input "Crown copyright"
click at [1108, 38] on icon at bounding box center [1110, 35] width 10 height 10
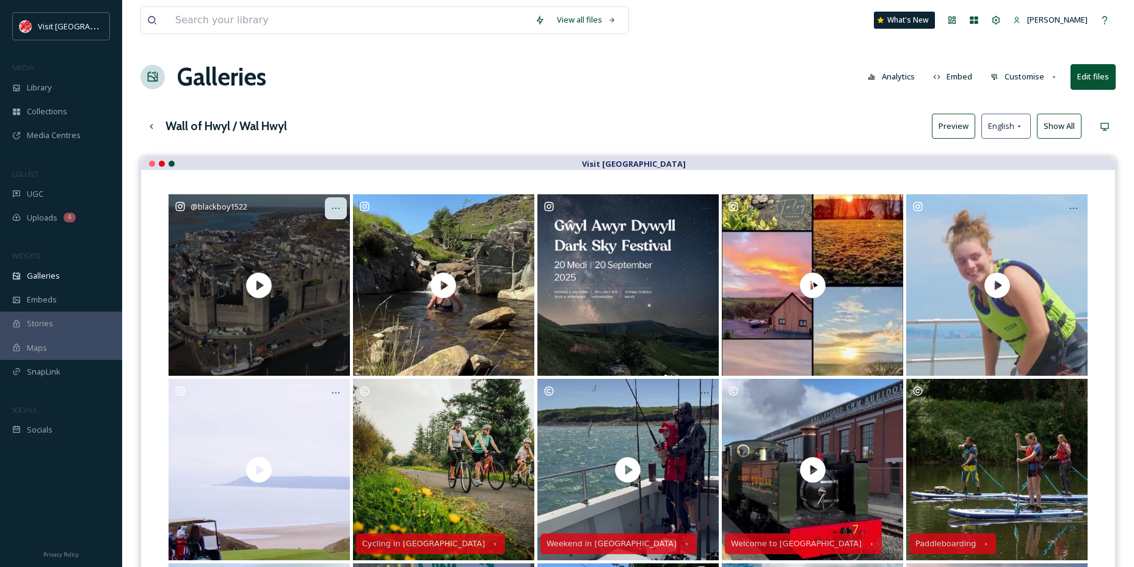
click at [341, 213] on div at bounding box center [336, 208] width 22 height 22
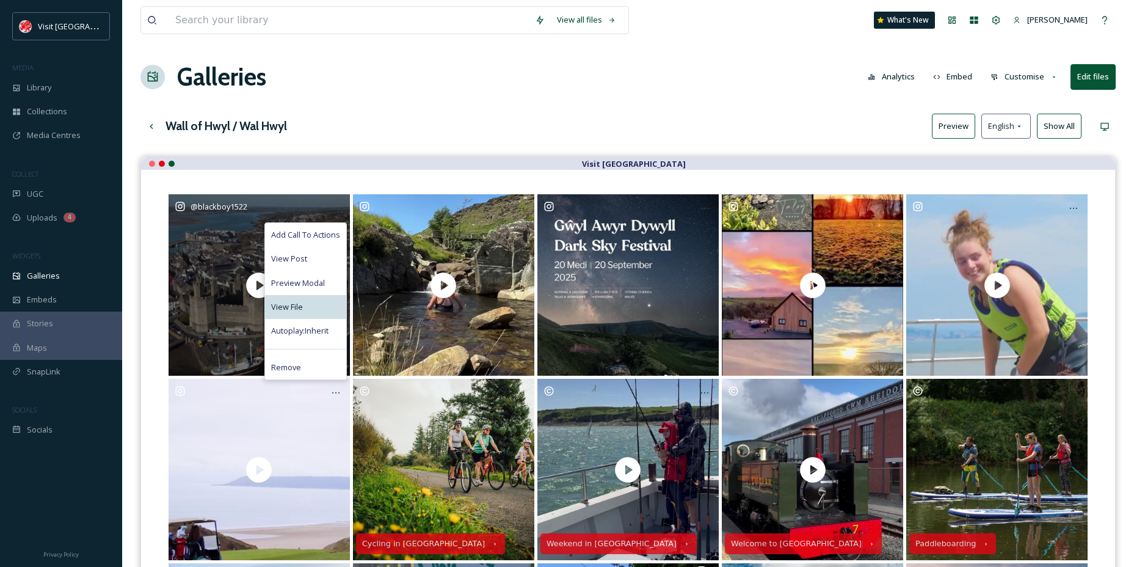
click at [299, 299] on div "View File" at bounding box center [305, 307] width 81 height 24
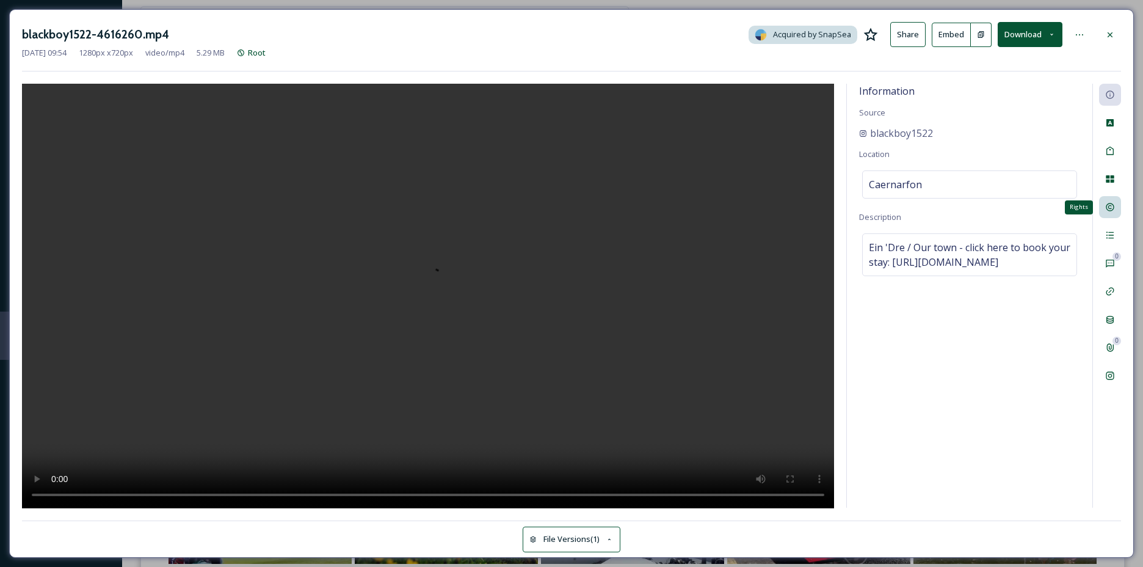
click at [1108, 198] on div "Rights" at bounding box center [1110, 207] width 22 height 22
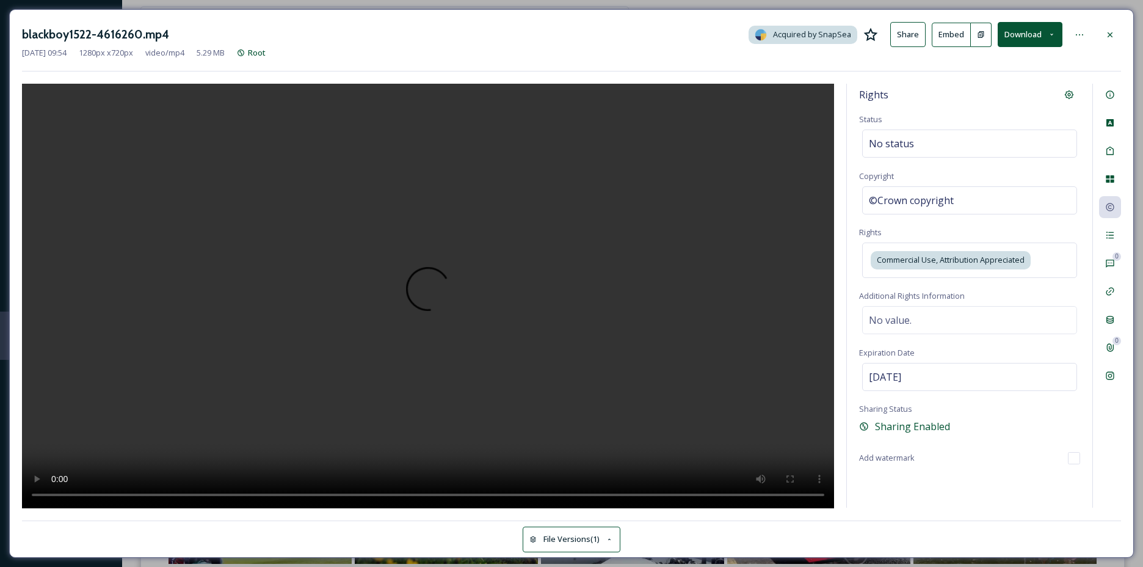
click at [985, 219] on div "Rights Status No status Copyright ©Crown copyright Rights Commercial Use, Attri…" at bounding box center [969, 296] width 245 height 424
click at [975, 204] on div "©Crown copyright" at bounding box center [969, 200] width 215 height 28
type input "C"
type input "blackboy1522"
click at [995, 198] on div "©blackboy1522" at bounding box center [969, 200] width 215 height 28
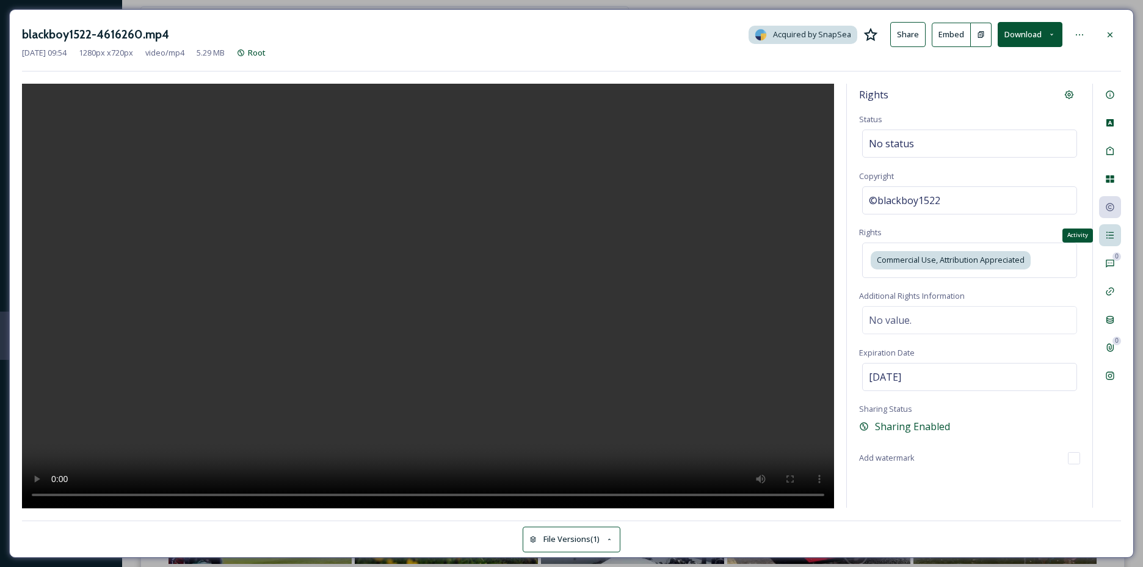
click at [1105, 234] on icon at bounding box center [1110, 235] width 10 height 10
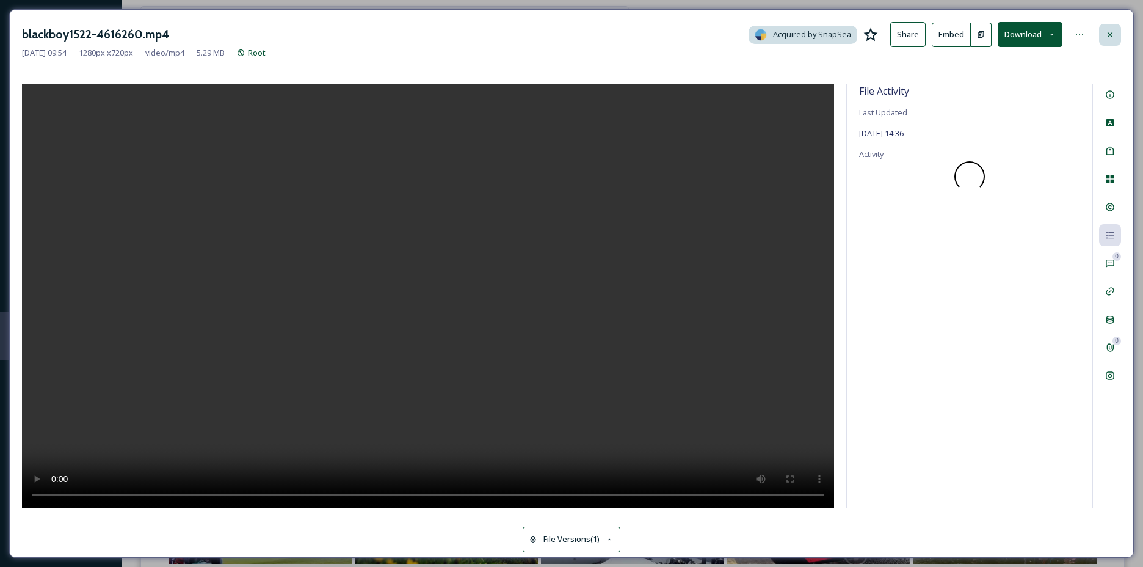
click at [1113, 31] on icon at bounding box center [1110, 35] width 10 height 10
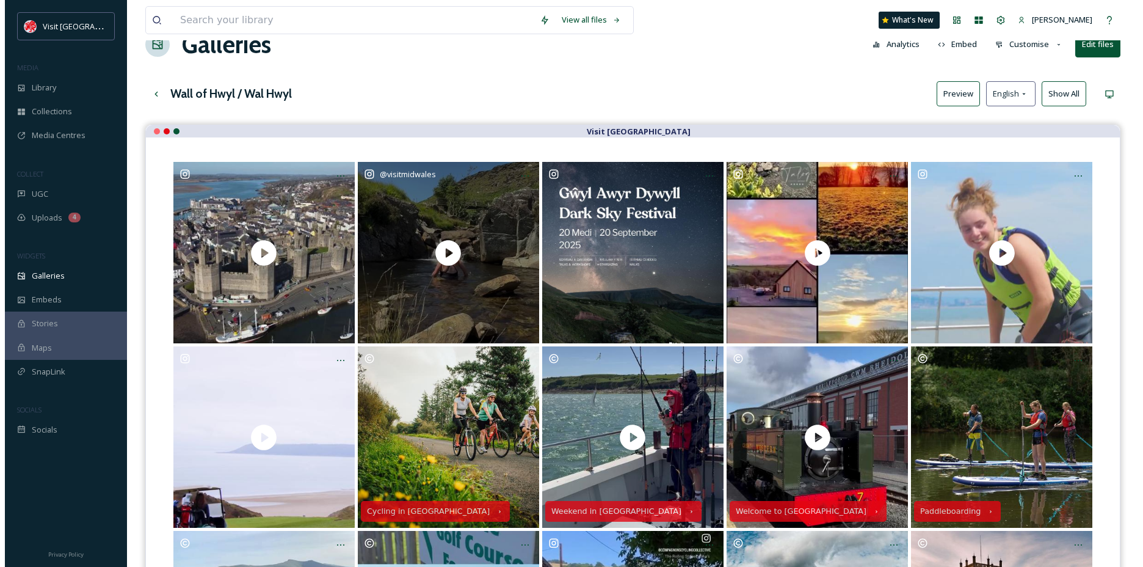
scroll to position [61, 0]
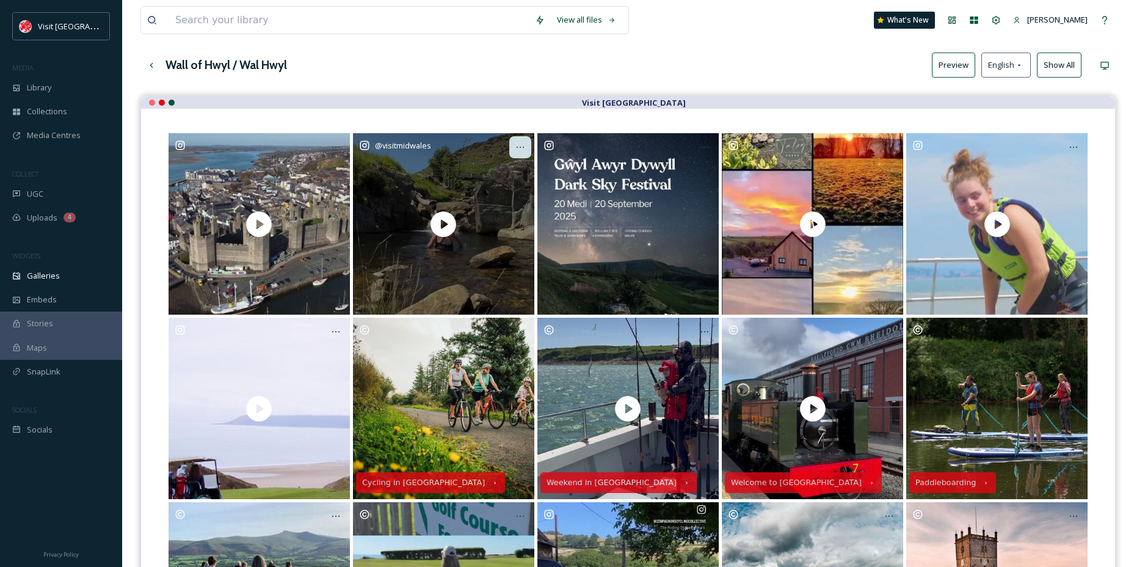
click at [525, 144] on icon at bounding box center [520, 147] width 10 height 10
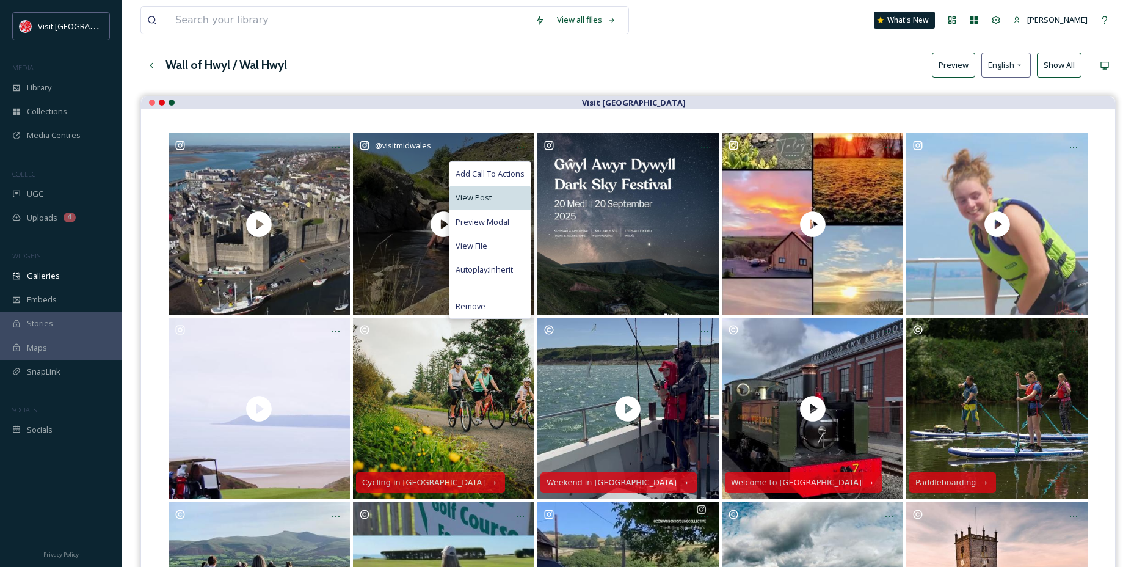
click at [481, 200] on span "View Post" at bounding box center [474, 198] width 36 height 12
click at [495, 236] on div "View File" at bounding box center [489, 246] width 81 height 24
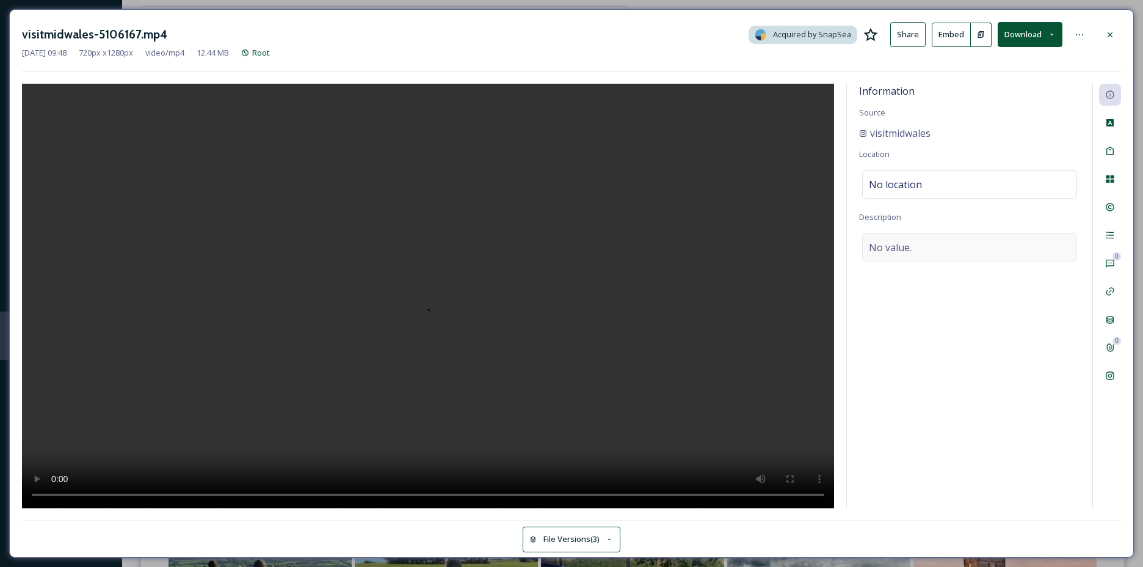
click at [917, 242] on div "No value." at bounding box center [969, 247] width 215 height 28
click at [917, 242] on textarea at bounding box center [969, 283] width 221 height 101
paste textarea "Yes [PERSON_NAME]! Feeling the hwyl in [GEOGRAPHIC_DATA] 🙌 — we love it 💙⁠ ⁠ Th…"
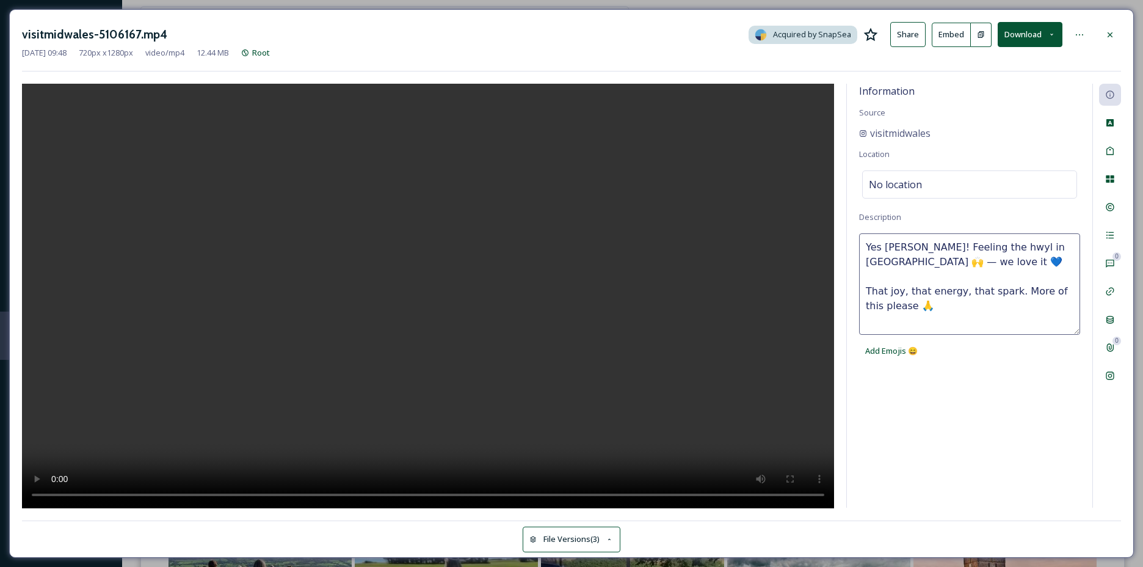
type textarea "Yes [PERSON_NAME]! Feeling the hwyl in [GEOGRAPHIC_DATA] 🙌 — we love it 💙⁠ ⁠ Th…"
click at [1124, 206] on div "visitmidwales-5106167.mp4 Acquired by SnapSea Share Embed Download [DATE] 09:48…" at bounding box center [571, 283] width 1125 height 548
click at [1117, 206] on div "Rights" at bounding box center [1110, 207] width 22 height 22
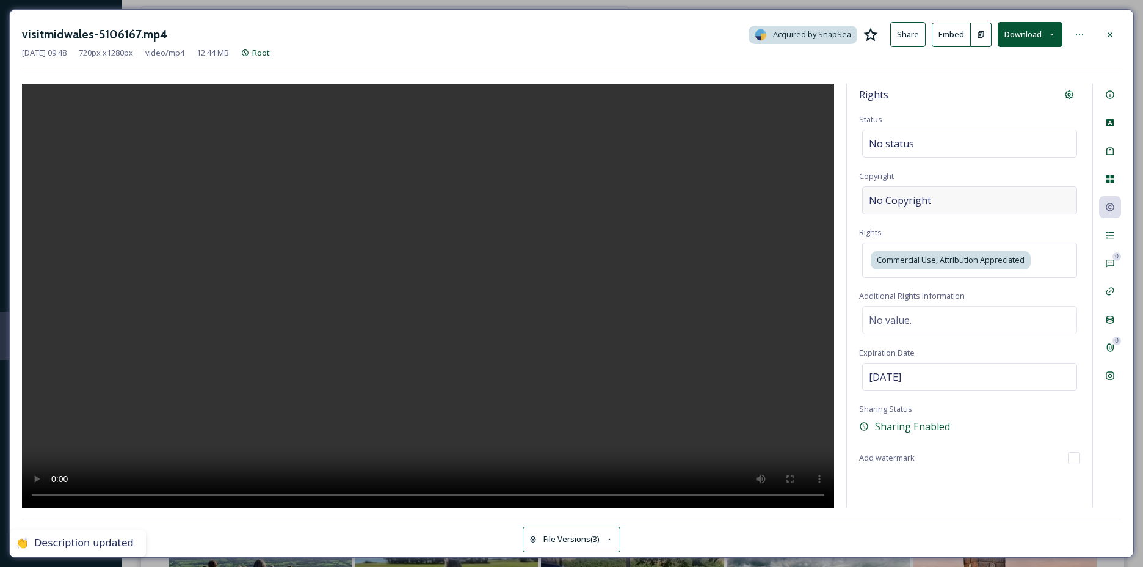
click at [902, 201] on span "No Copyright" at bounding box center [900, 200] width 62 height 15
click at [902, 201] on input at bounding box center [969, 200] width 221 height 28
type input "lotties.little.life.x"
click at [1113, 153] on icon at bounding box center [1110, 151] width 7 height 9
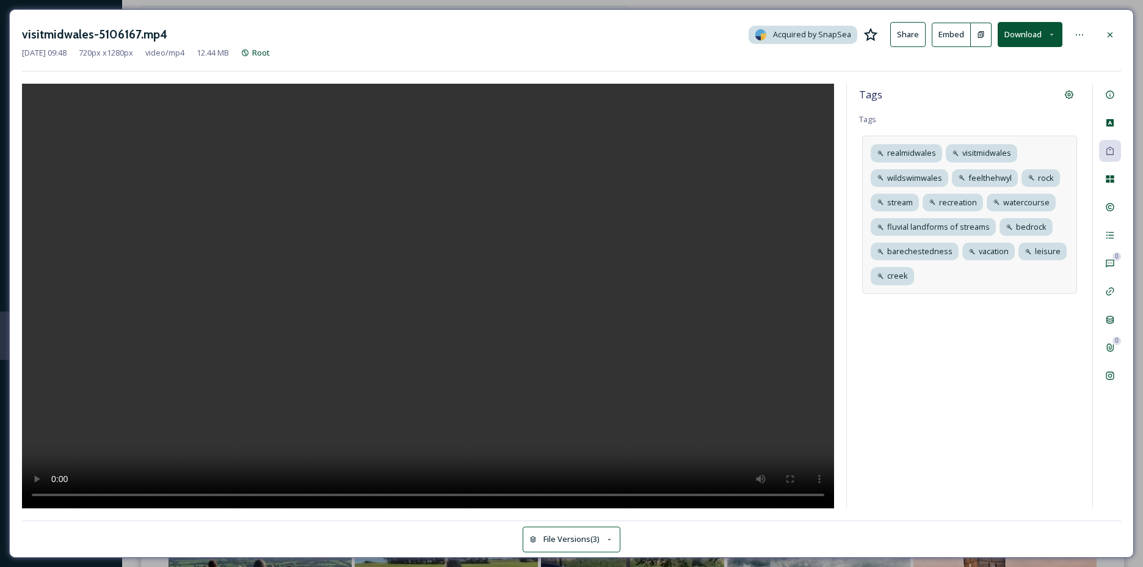
click at [945, 280] on div "realmidwales visitmidwales wildswimwales feelthehwyl rock stream recreation wat…" at bounding box center [969, 215] width 215 height 158
click at [959, 276] on icon at bounding box center [960, 276] width 10 height 10
click at [1006, 252] on icon at bounding box center [1008, 251] width 5 height 5
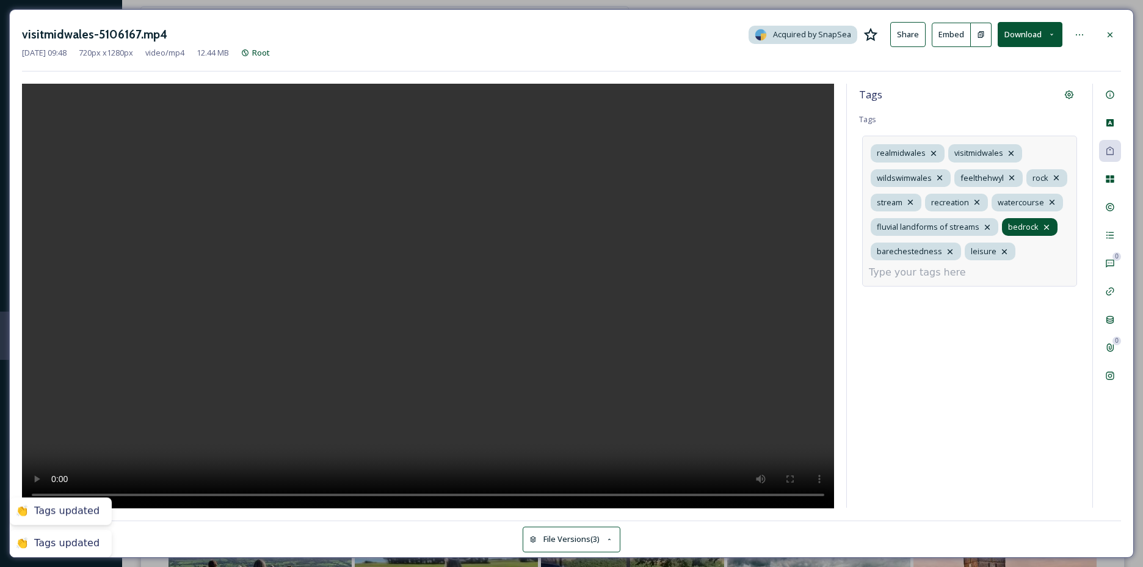
click at [1047, 227] on icon at bounding box center [1047, 227] width 10 height 10
click at [1050, 204] on icon at bounding box center [1052, 202] width 10 height 10
click at [978, 204] on icon at bounding box center [977, 202] width 5 height 5
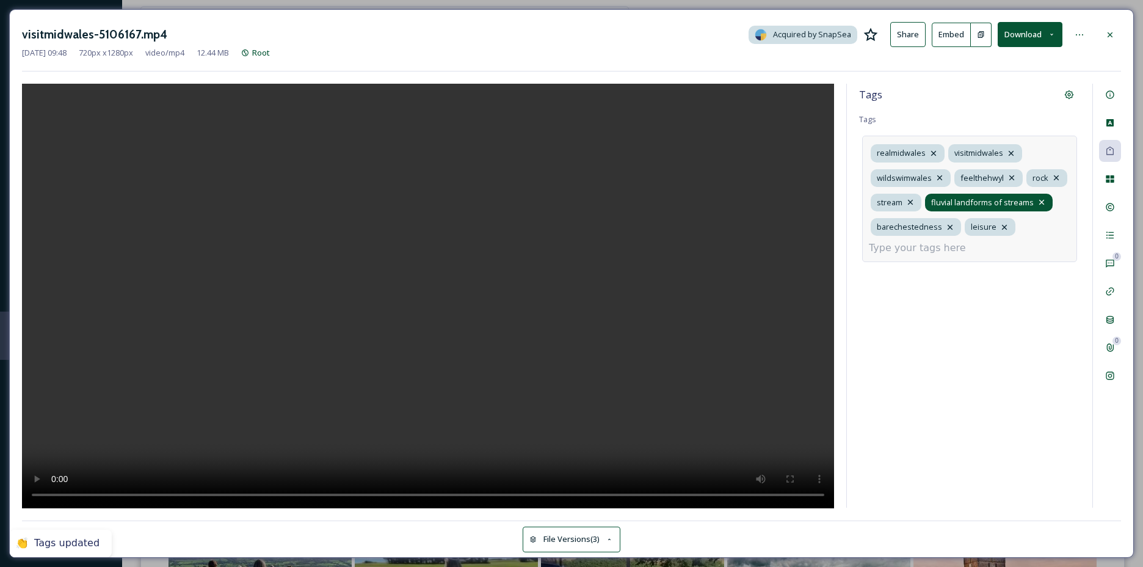
click at [1042, 205] on icon at bounding box center [1042, 202] width 10 height 10
click at [1002, 200] on icon at bounding box center [1005, 202] width 10 height 10
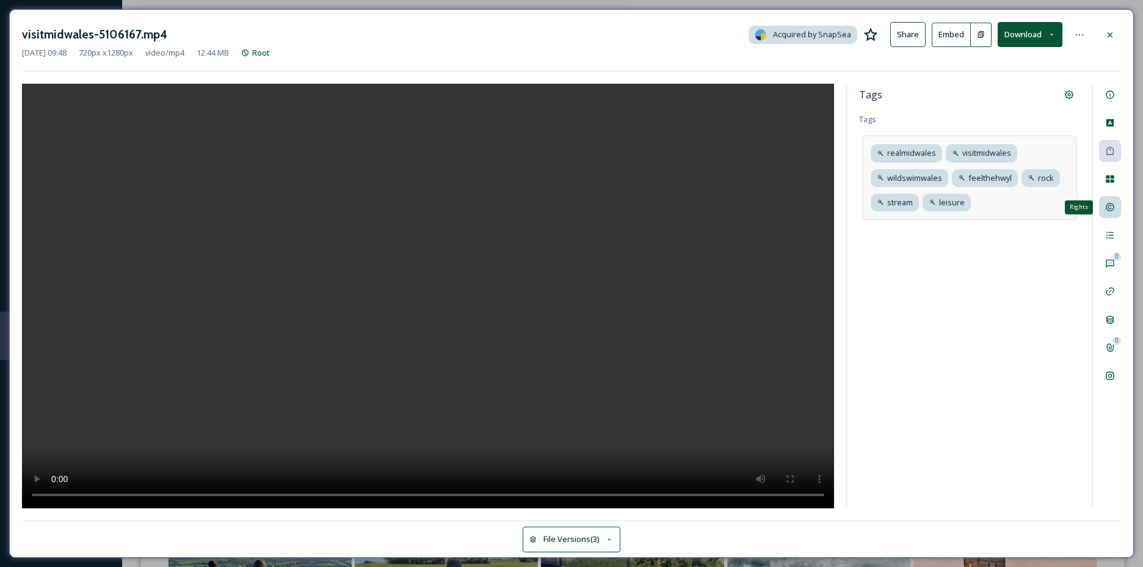
click at [1107, 208] on icon at bounding box center [1110, 207] width 8 height 8
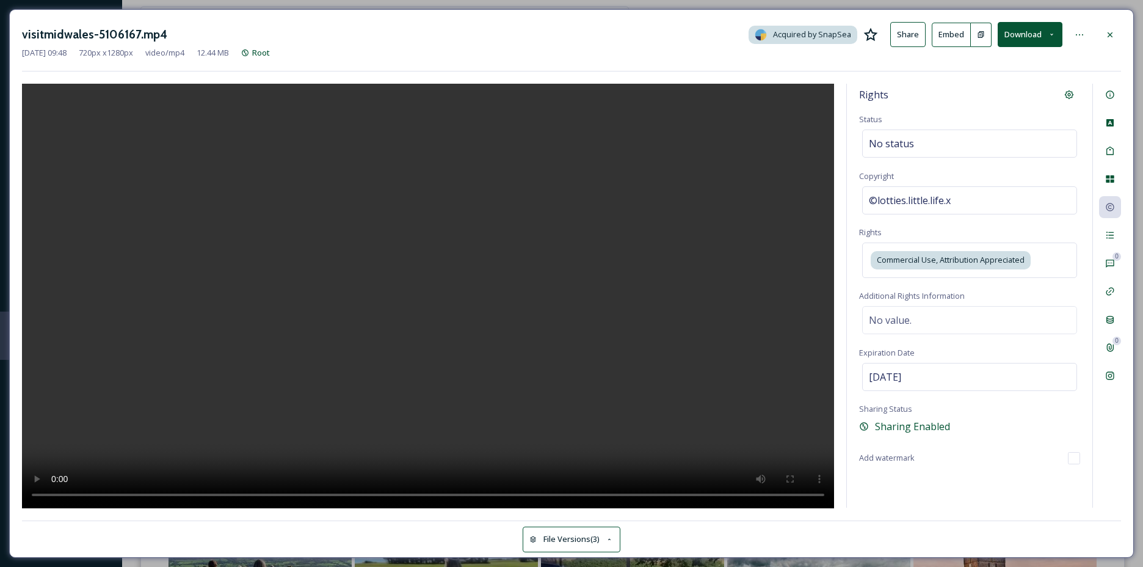
click at [1103, 20] on div "visitmidwales-5106167.mp4 Acquired by SnapSea Share Embed Download [DATE] 09:48…" at bounding box center [571, 283] width 1125 height 548
click at [1114, 38] on icon at bounding box center [1110, 35] width 10 height 10
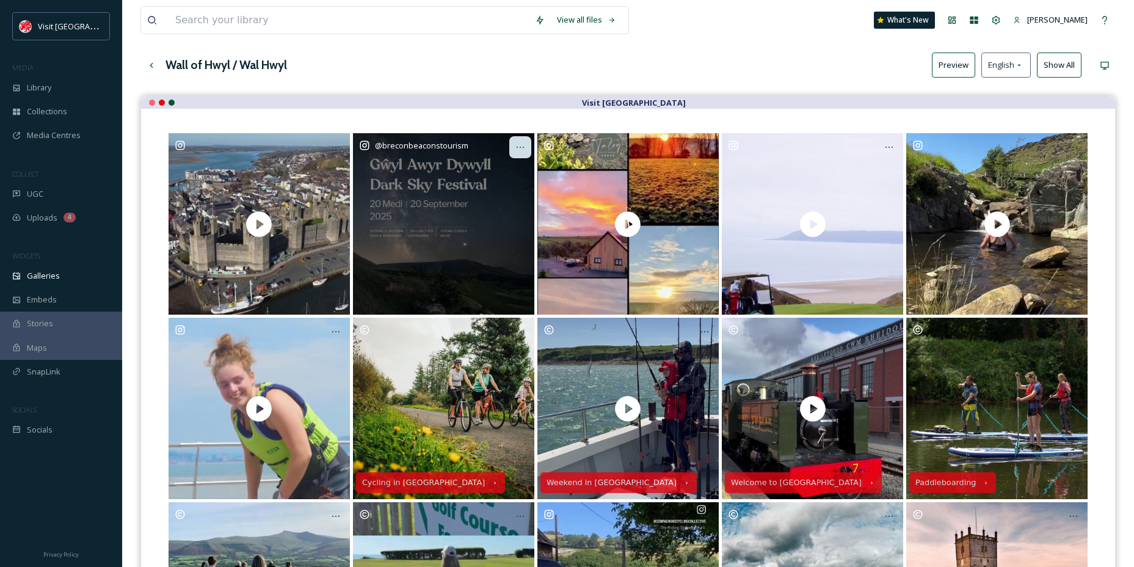
click at [516, 146] on icon at bounding box center [520, 147] width 10 height 10
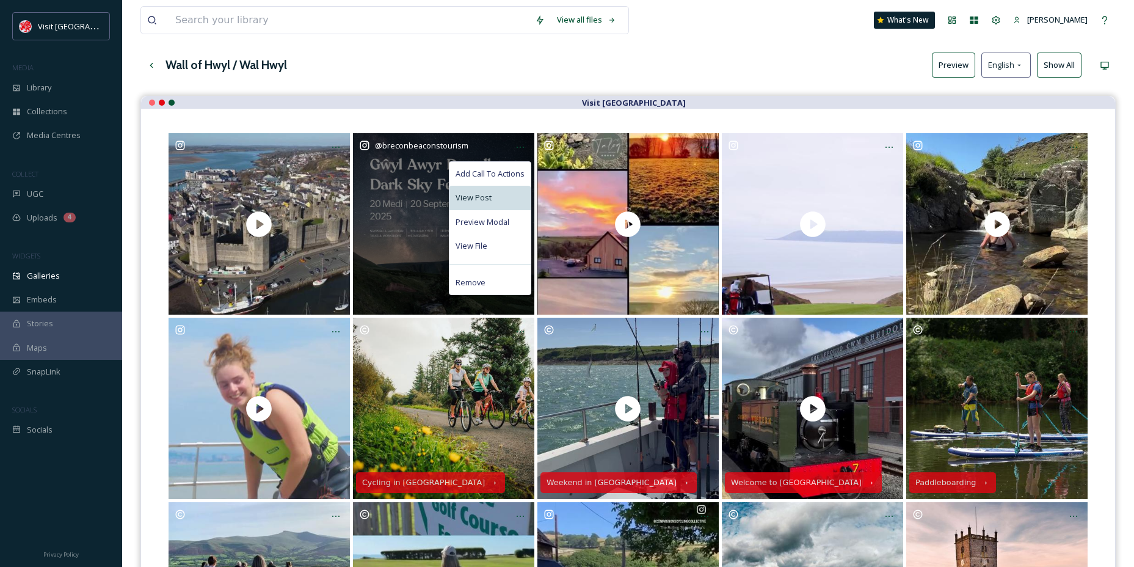
click at [497, 200] on div "View Post" at bounding box center [489, 198] width 81 height 24
click at [486, 237] on div "View File" at bounding box center [489, 246] width 81 height 24
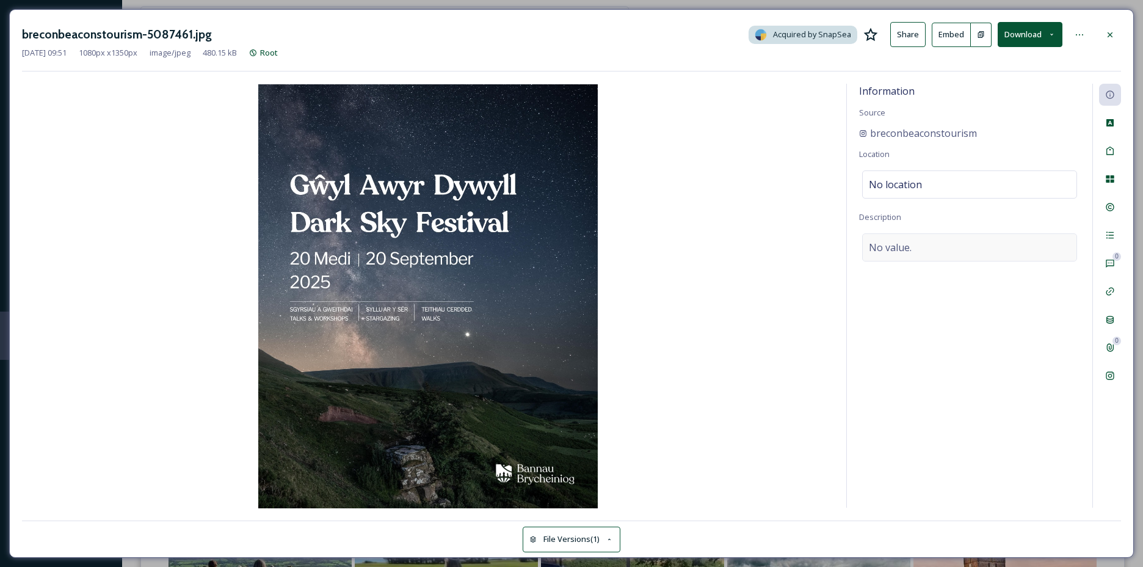
click at [917, 237] on div "No value." at bounding box center [969, 247] width 215 height 28
click at [911, 248] on textarea at bounding box center [969, 283] width 221 height 101
paste textarea "[DATE] at [GEOGRAPHIC_DATA] Join us for our annual celebration of the night sky…"
type textarea "[DATE] at [GEOGRAPHIC_DATA] Join us for our annual celebration of the night sky…"
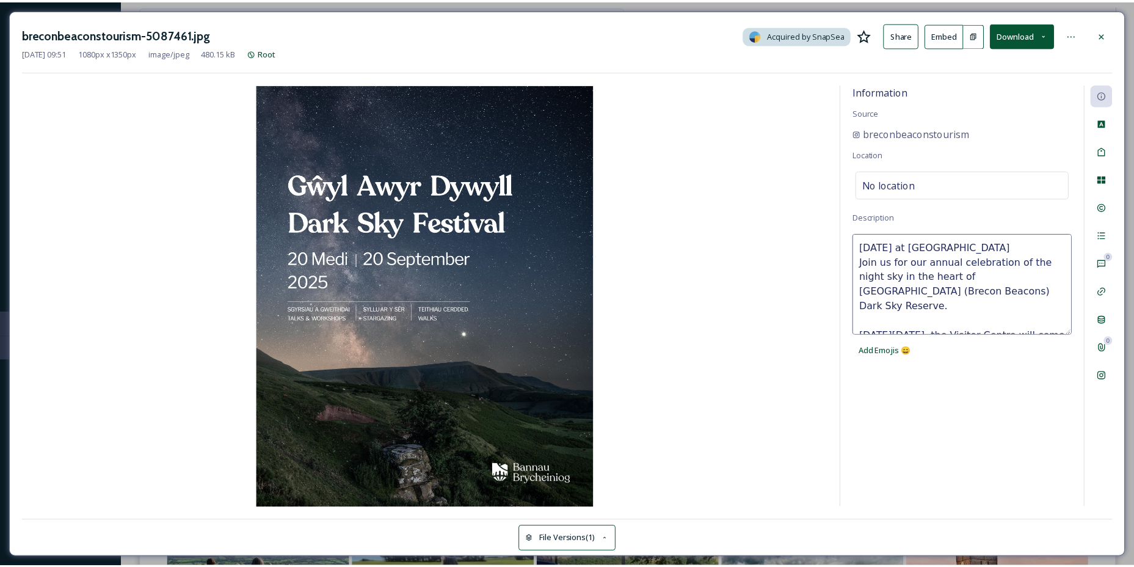
scroll to position [213, 0]
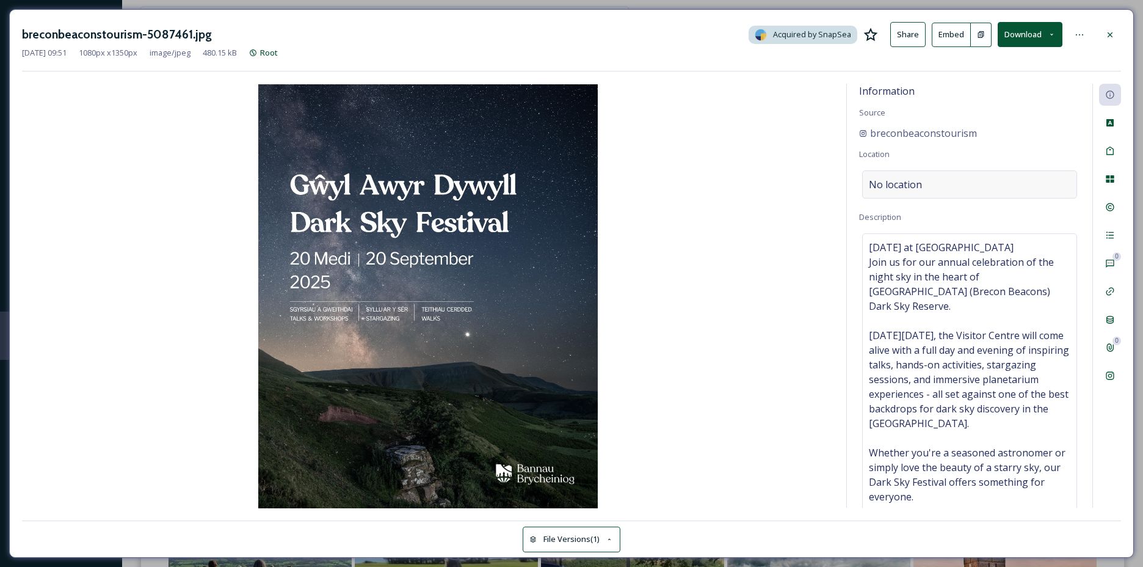
click at [915, 186] on span "No location" at bounding box center [895, 184] width 53 height 15
click at [915, 186] on input at bounding box center [970, 184] width 214 height 27
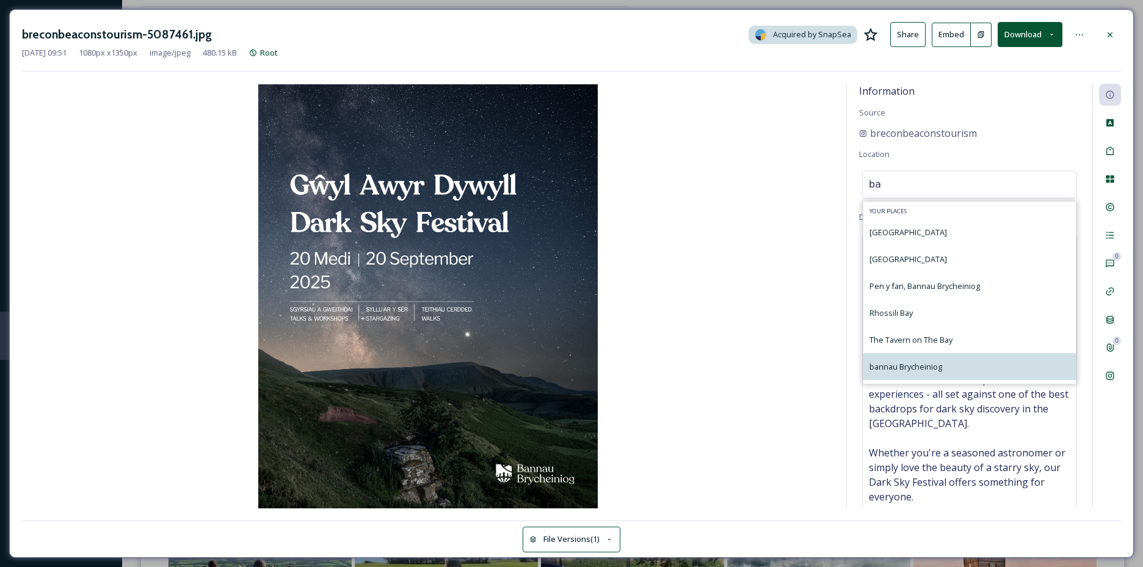
type input "ba"
click at [923, 366] on span "bannau Brycheiniog" at bounding box center [906, 366] width 73 height 11
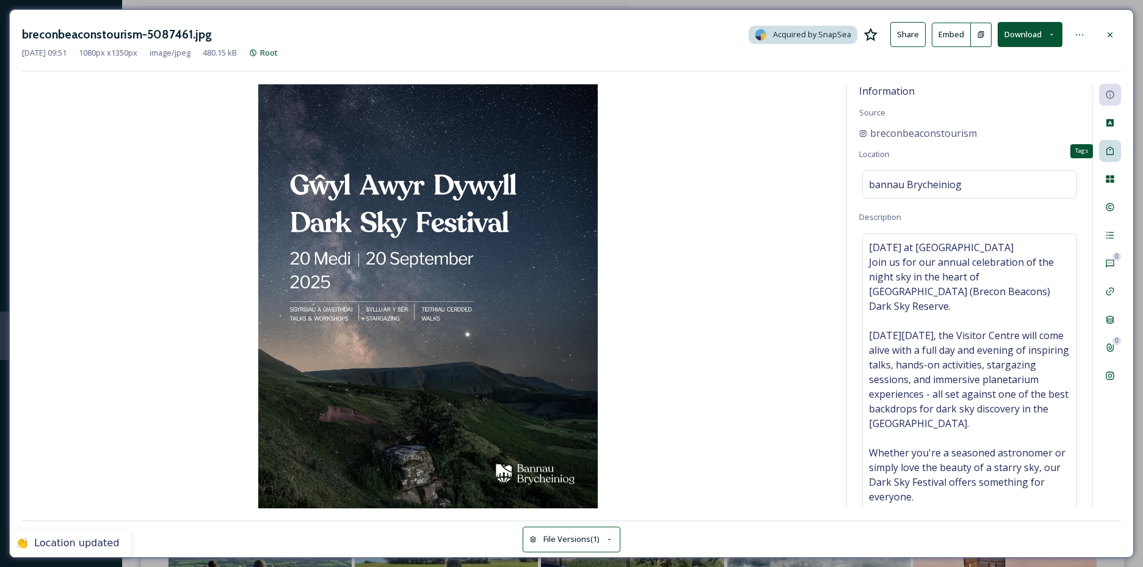
click at [1103, 156] on div "Tags" at bounding box center [1110, 151] width 22 height 22
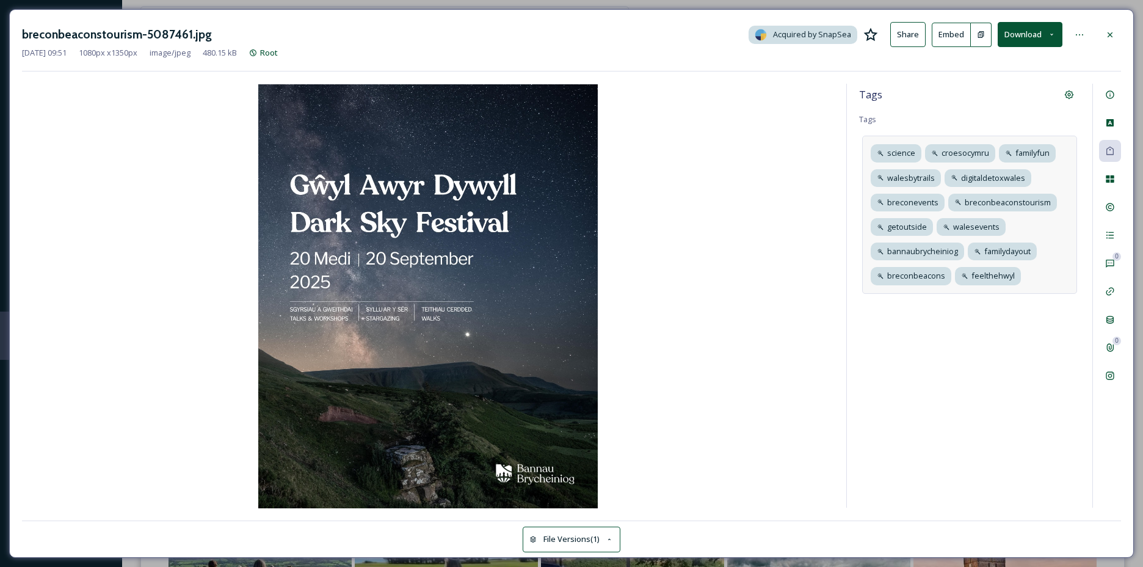
click at [1047, 279] on div "science croesocymru familyfun walesbytrails digitaldetoxwales breconevents brec…" at bounding box center [969, 215] width 215 height 158
click at [1100, 212] on div "Rights" at bounding box center [1110, 207] width 22 height 22
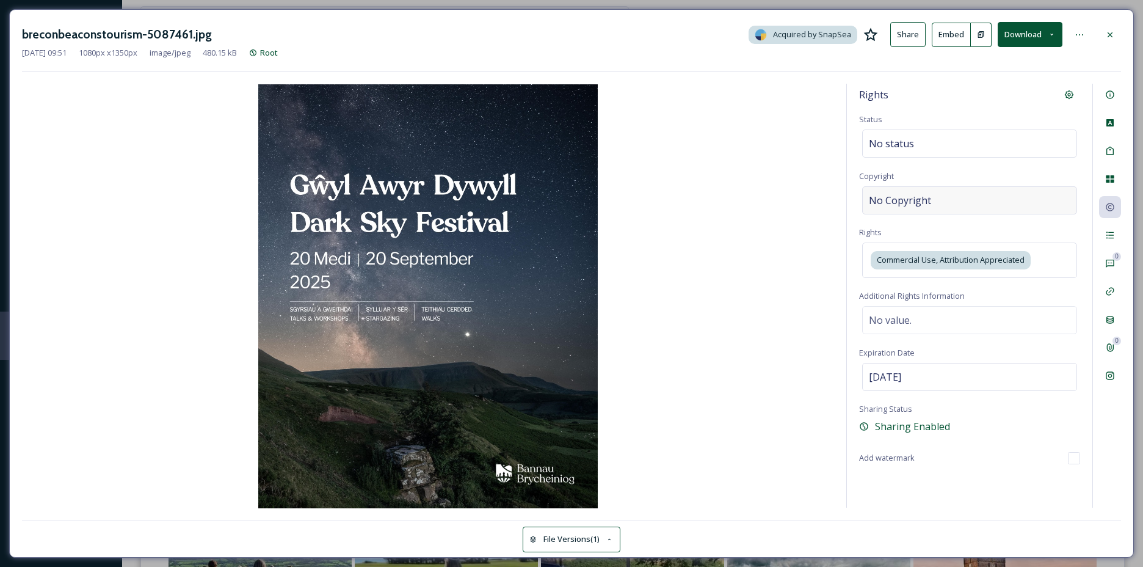
click at [903, 200] on span "No Copyright" at bounding box center [900, 200] width 62 height 15
type input "bre"
drag, startPoint x: 1104, startPoint y: 241, endPoint x: 1125, endPoint y: 92, distance: 149.9
click at [1104, 241] on div "Activity" at bounding box center [1110, 235] width 22 height 22
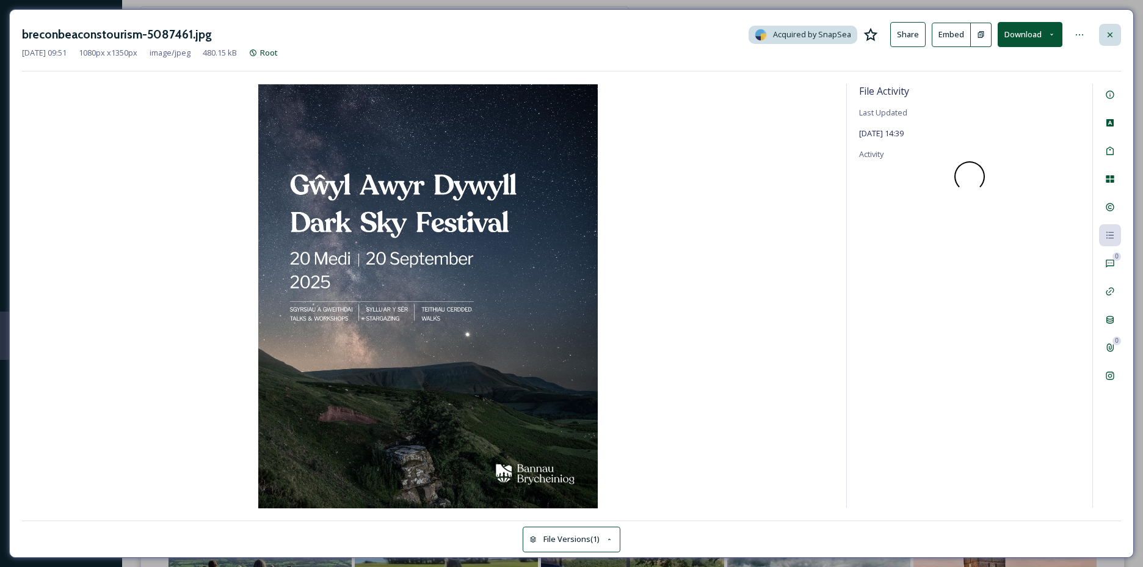
click at [1112, 37] on icon at bounding box center [1110, 35] width 10 height 10
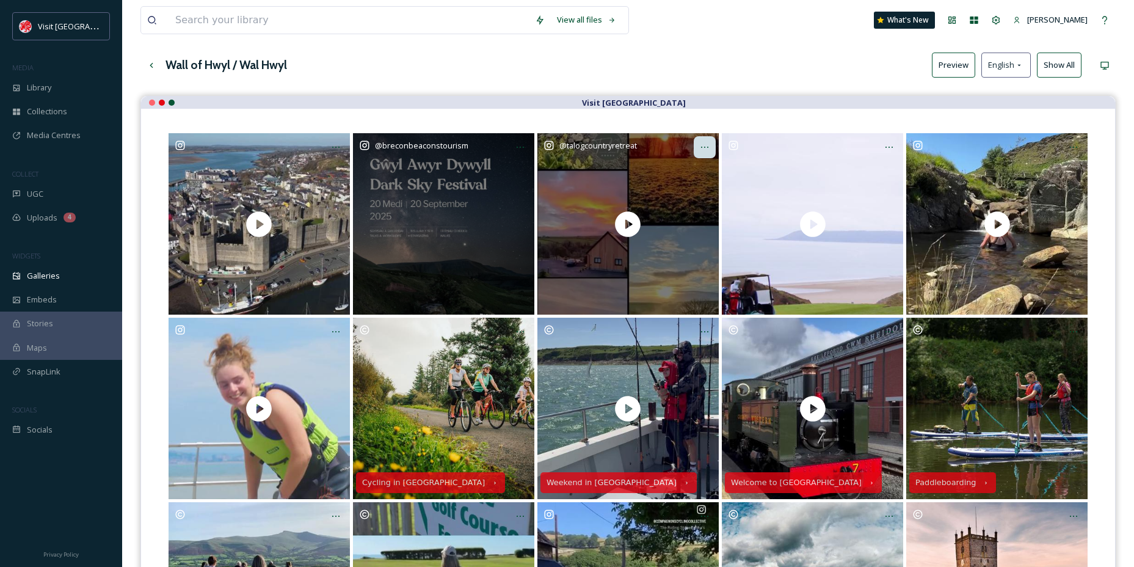
click at [700, 142] on div at bounding box center [705, 147] width 22 height 22
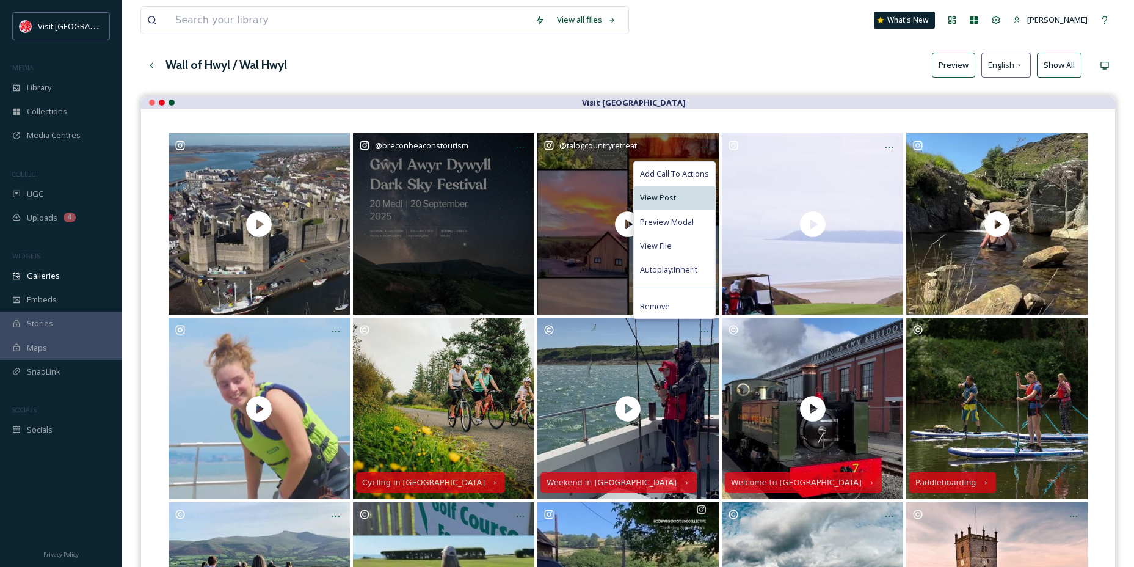
click at [666, 189] on div "View Post" at bounding box center [674, 198] width 81 height 24
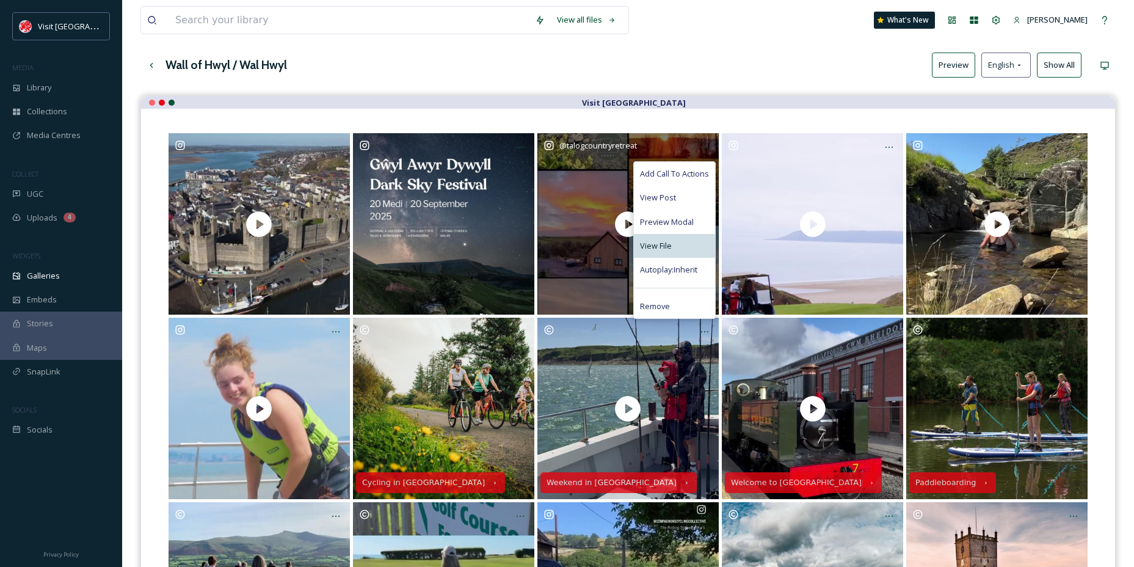
click at [668, 242] on span "View File" at bounding box center [656, 246] width 32 height 12
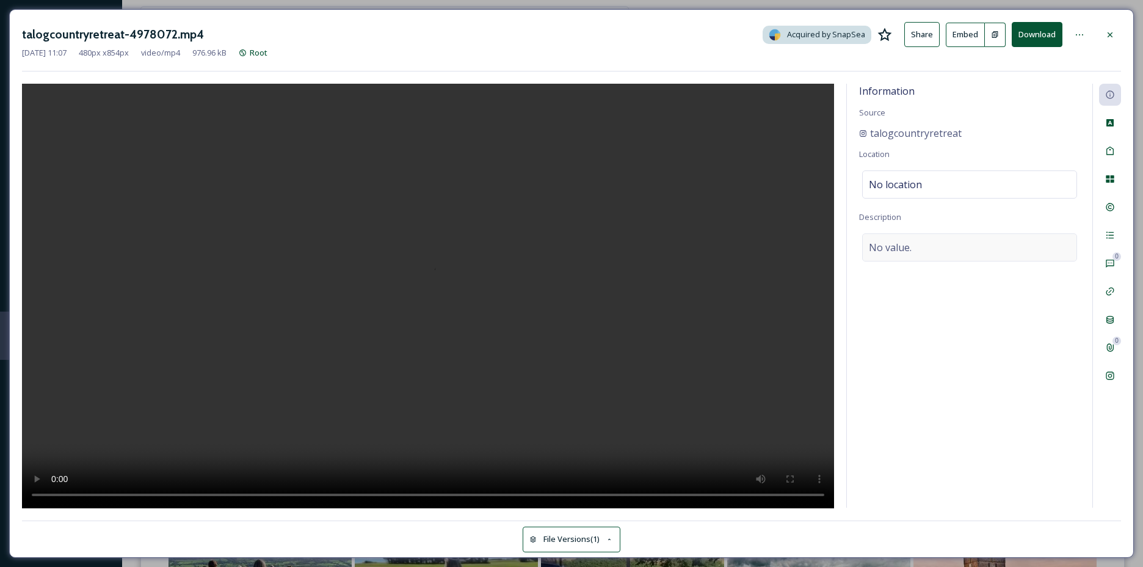
click at [943, 241] on div "No value." at bounding box center [969, 247] width 215 height 28
click at [943, 241] on textarea at bounding box center [969, 283] width 221 height 101
paste textarea "🌅 When the sky does this… Mornings at [GEOGRAPHIC_DATA] feel like a fresh start…"
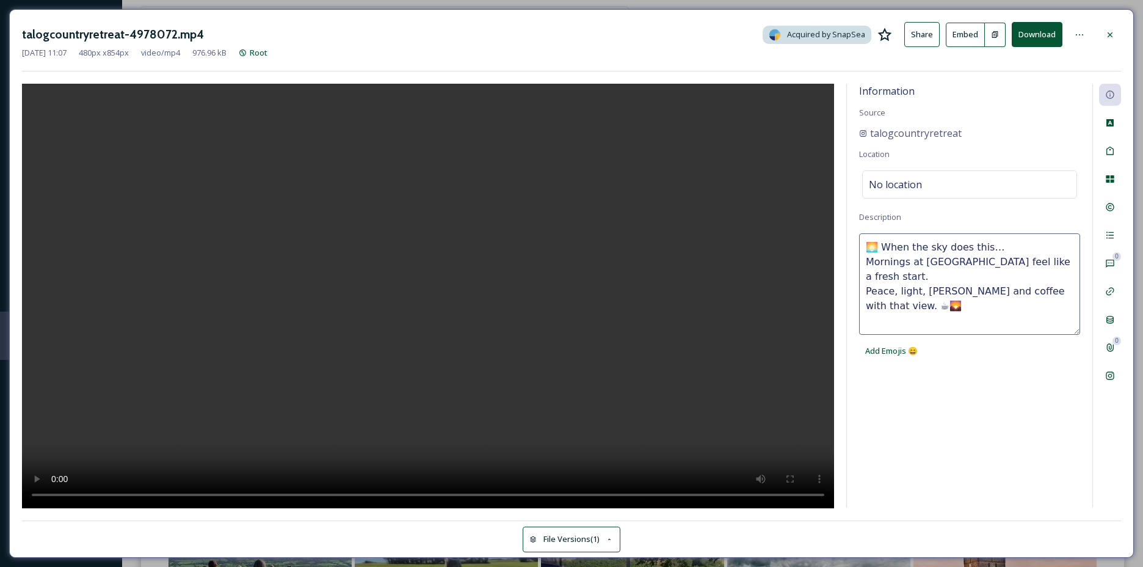
type textarea "🌅 When the sky does this… Mornings at [GEOGRAPHIC_DATA] feel like a fresh start…"
click at [1109, 151] on icon at bounding box center [1110, 151] width 10 height 10
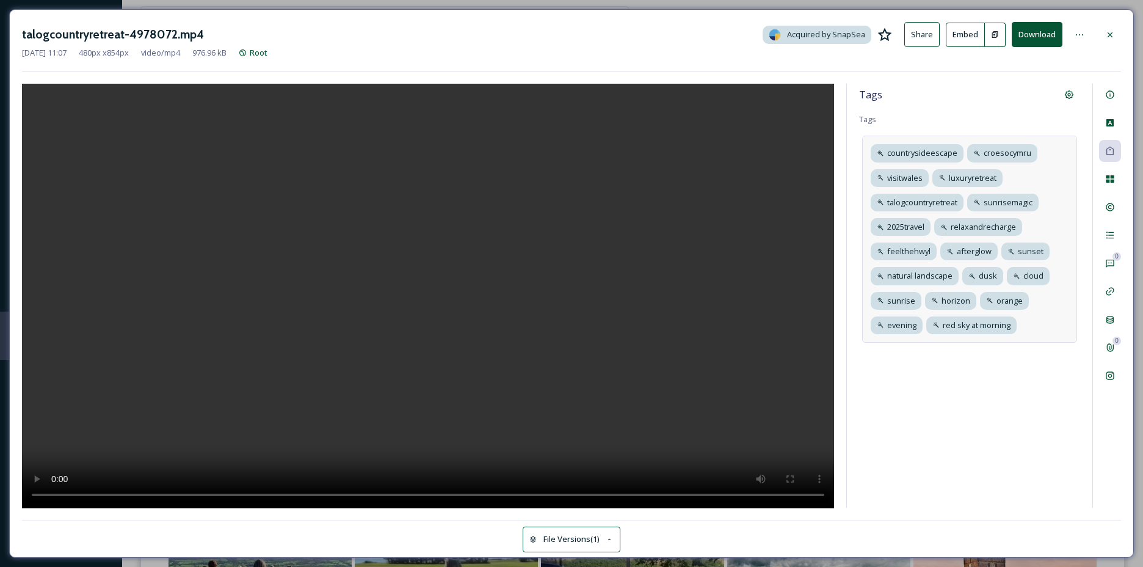
click at [1056, 326] on div "countrysideescape croesocymru visitwales luxuryretreat talogcountryretreat sunr…" at bounding box center [969, 239] width 215 height 207
click at [1027, 300] on icon at bounding box center [1025, 301] width 10 height 10
click at [1113, 202] on div "Rights" at bounding box center [1110, 207] width 22 height 22
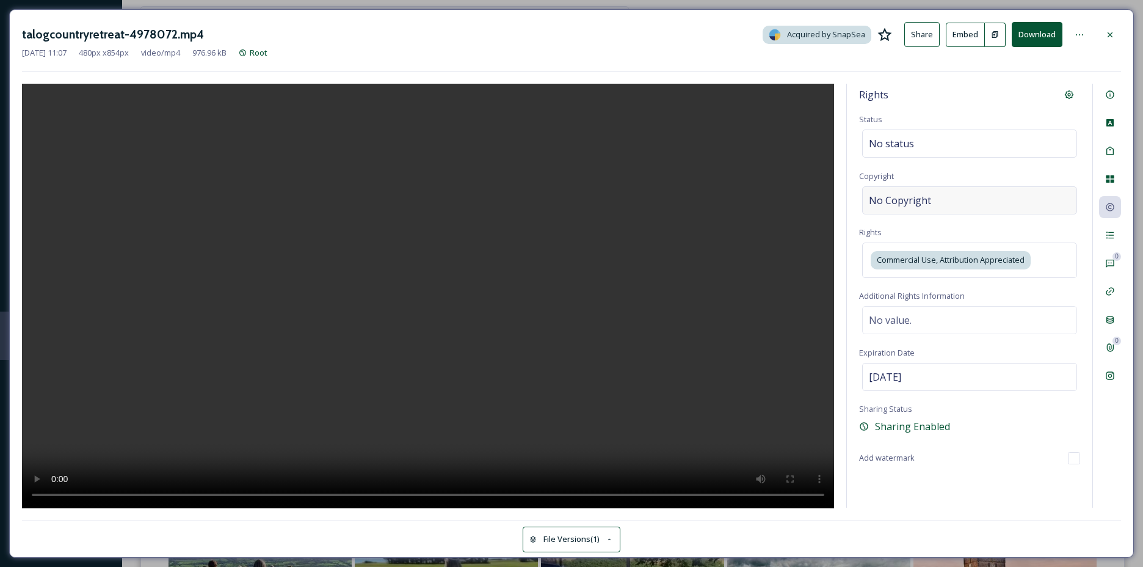
click at [886, 211] on div "No Copyright" at bounding box center [969, 200] width 215 height 28
type input "T"
type input "talogcountryretreat"
click at [408, 198] on video at bounding box center [428, 296] width 812 height 424
click at [1116, 98] on div "Information" at bounding box center [1110, 95] width 22 height 22
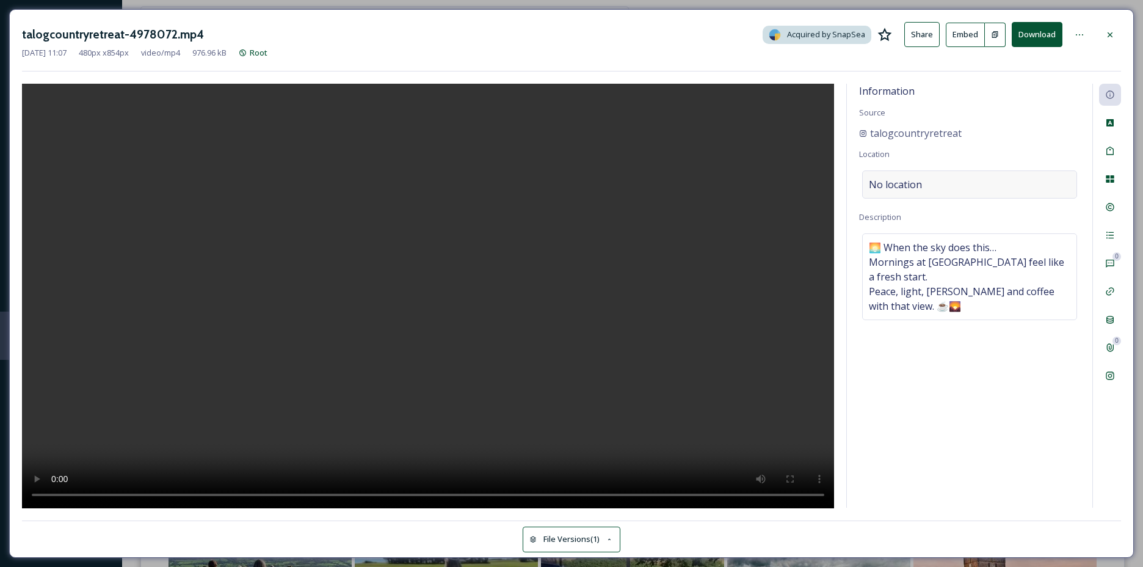
click at [930, 191] on div "No location" at bounding box center [969, 184] width 215 height 28
click at [930, 191] on input at bounding box center [970, 184] width 214 height 27
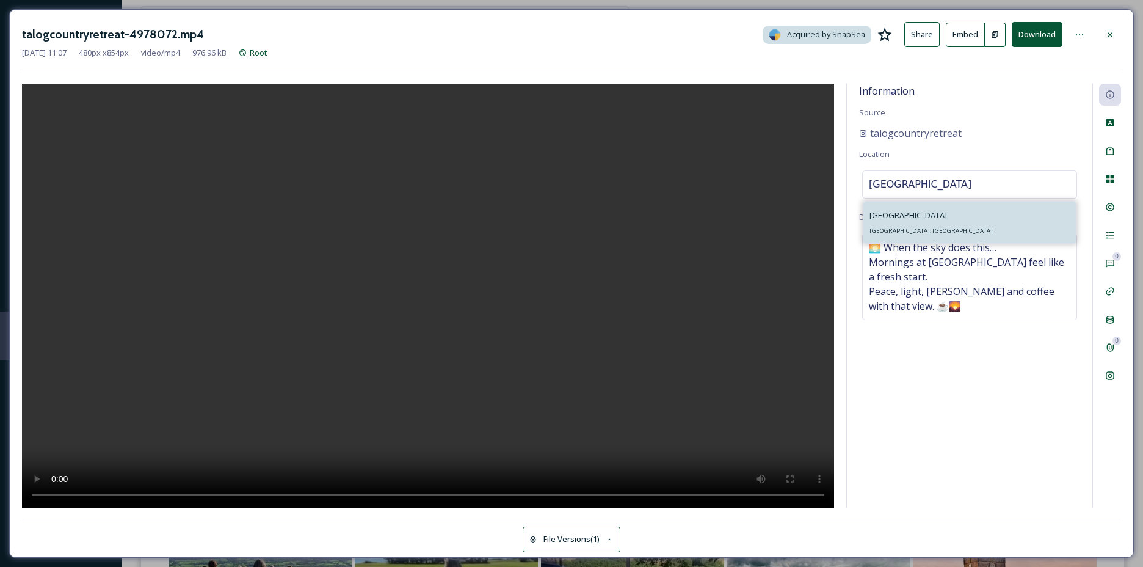
type input "[GEOGRAPHIC_DATA]"
click at [906, 217] on span "[GEOGRAPHIC_DATA]" at bounding box center [909, 214] width 78 height 11
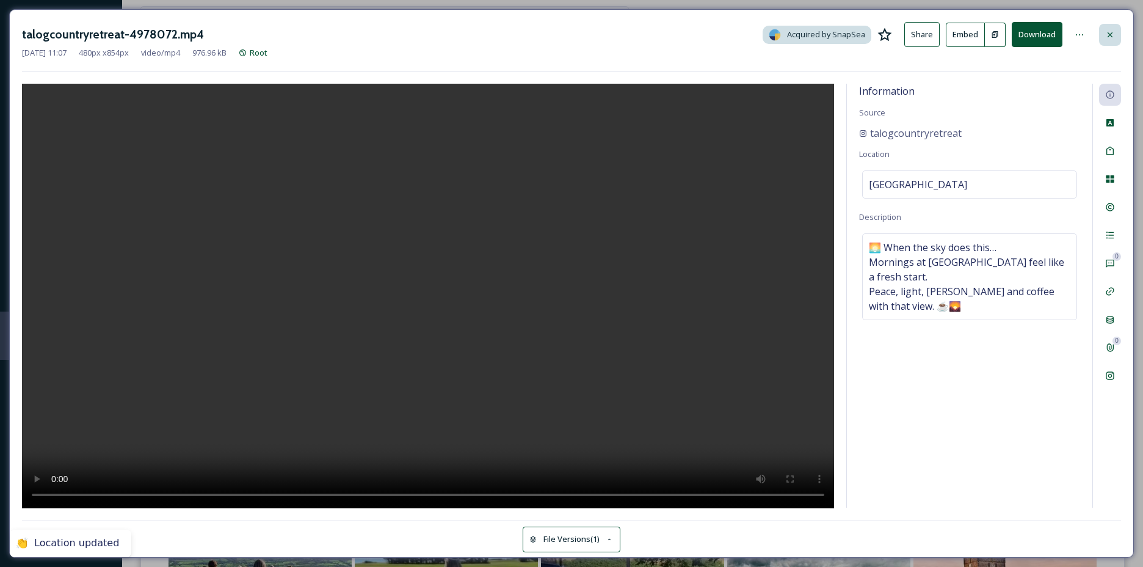
click at [1113, 29] on div at bounding box center [1110, 35] width 22 height 22
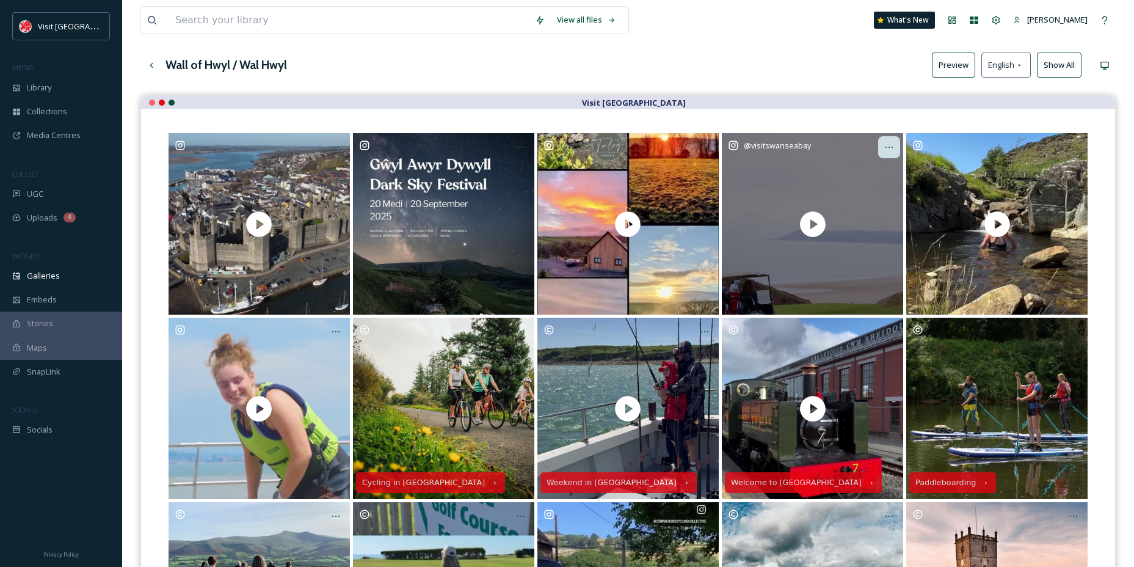
click at [887, 144] on icon at bounding box center [889, 147] width 10 height 10
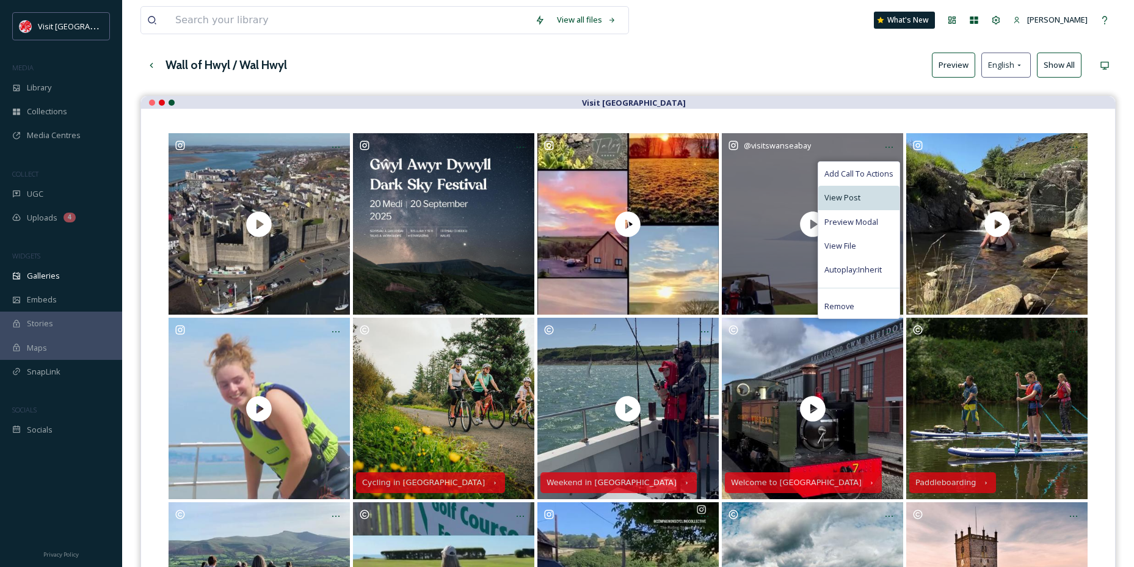
click at [861, 191] on div "View Post" at bounding box center [858, 198] width 81 height 24
click at [848, 243] on span "View File" at bounding box center [840, 246] width 32 height 12
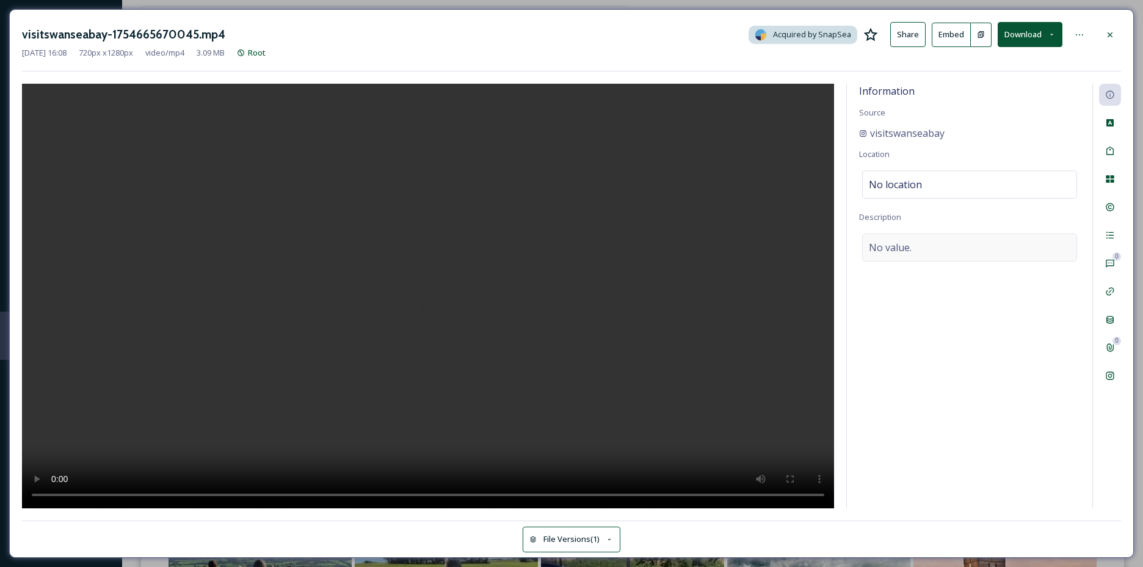
click at [928, 247] on div "No value." at bounding box center [969, 247] width 215 height 28
click at [928, 247] on textarea at bounding box center [969, 283] width 221 height 101
paste textarea "The ‘Links in the Sky’…a truly unique round of golf with incredible coastal vie…"
type textarea "The ‘Links in the Sky’…a truly unique round of golf with incredible coastal vie…"
click at [923, 186] on div "No location" at bounding box center [969, 184] width 215 height 28
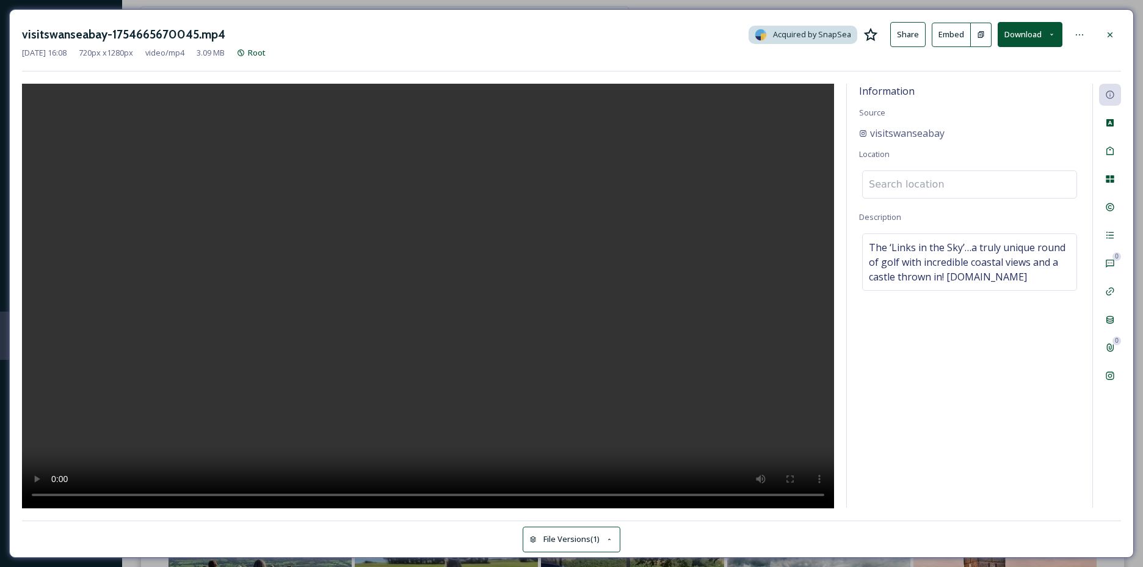
click at [923, 186] on input at bounding box center [970, 184] width 214 height 27
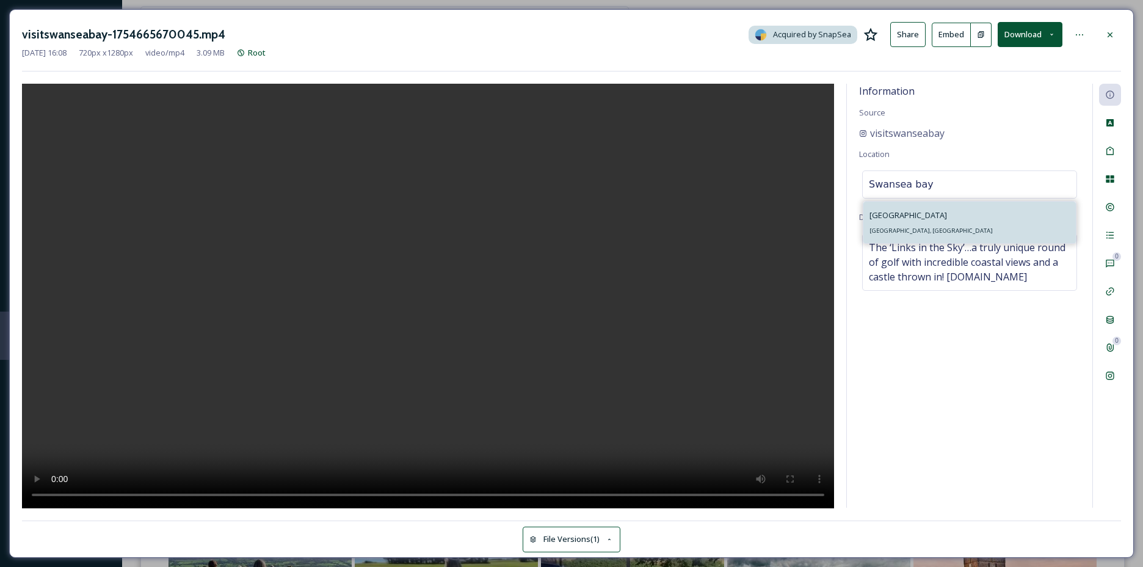
type input "Swansea bay"
click at [974, 228] on div "Swansea Bay [GEOGRAPHIC_DATA], [GEOGRAPHIC_DATA]" at bounding box center [969, 223] width 213 height 42
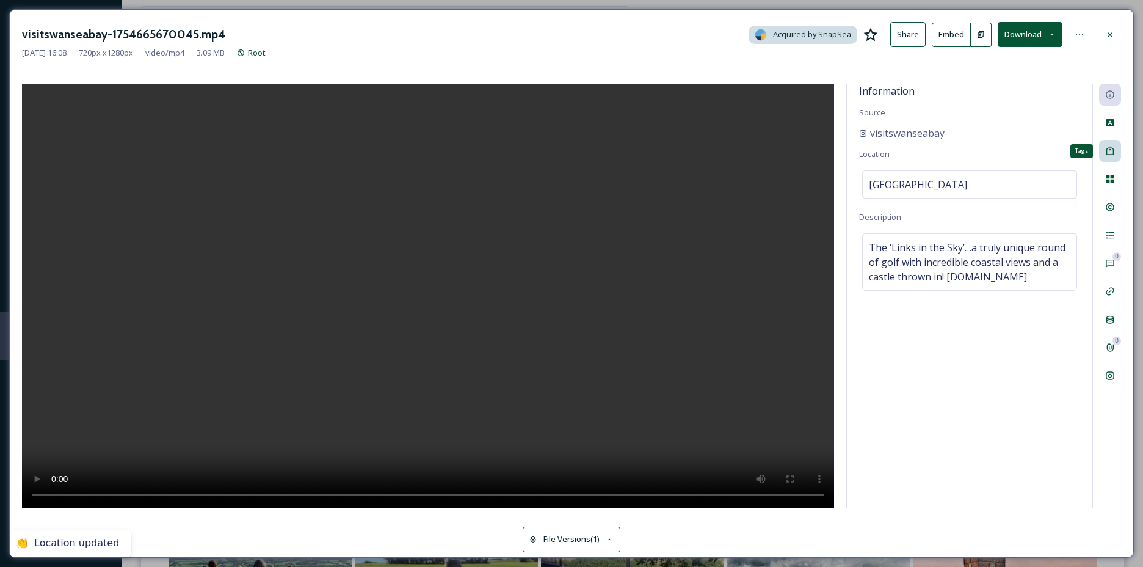
click at [1111, 140] on div "Tags" at bounding box center [1110, 151] width 22 height 22
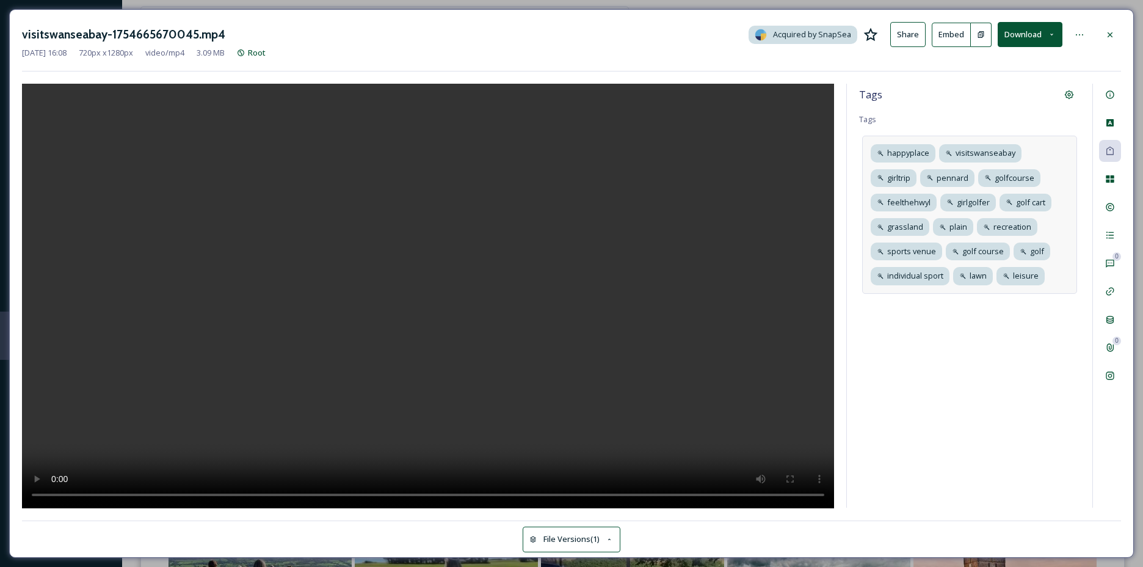
click at [1060, 279] on div "happyplace visitswanseabay girltrip pennard golfcourse feelthehwyl girlgolfer g…" at bounding box center [969, 215] width 215 height 158
click at [1041, 276] on icon at bounding box center [1041, 276] width 10 height 10
click at [988, 277] on icon at bounding box center [986, 276] width 5 height 5
click at [921, 227] on icon at bounding box center [920, 226] width 5 height 5
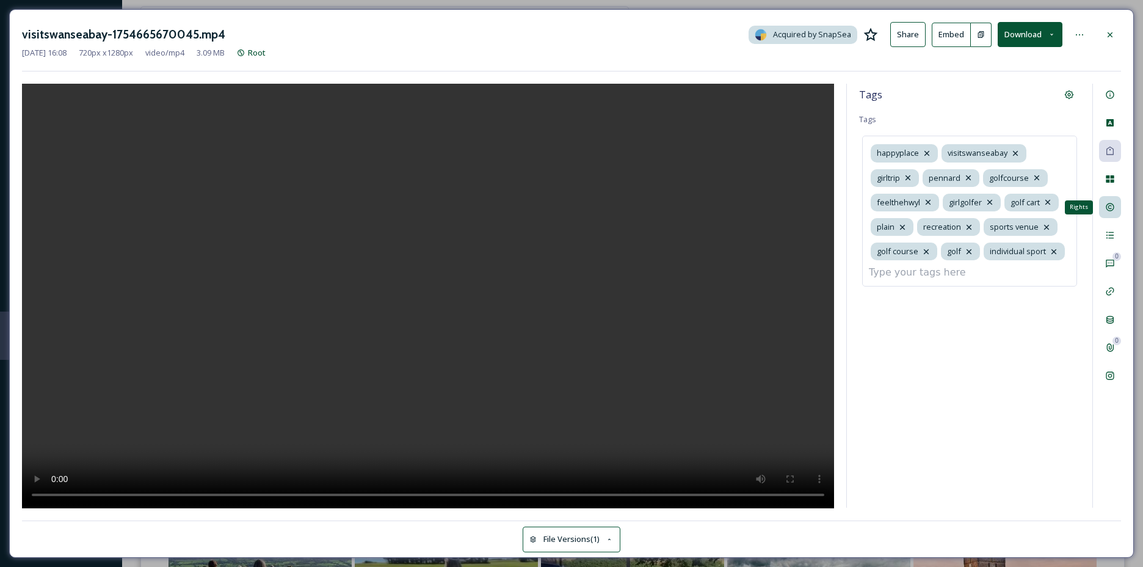
click at [1103, 203] on div "Rights" at bounding box center [1110, 207] width 22 height 22
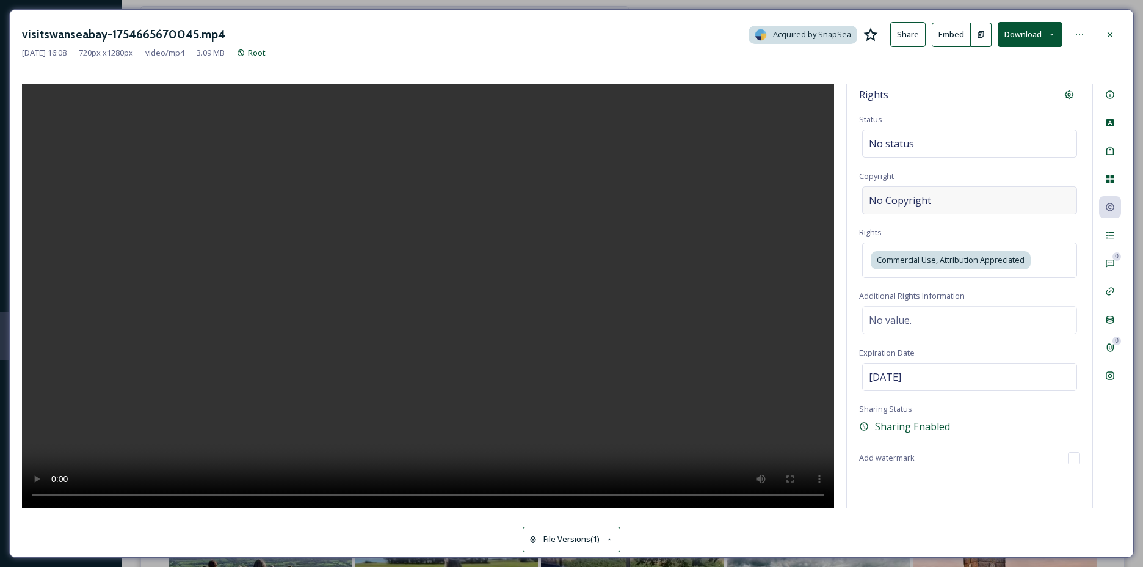
click at [922, 203] on span "No Copyright" at bounding box center [900, 200] width 62 height 15
click at [922, 203] on input at bounding box center [969, 200] width 221 height 28
type input "visitswanseabay"
click at [1108, 239] on icon at bounding box center [1110, 235] width 10 height 10
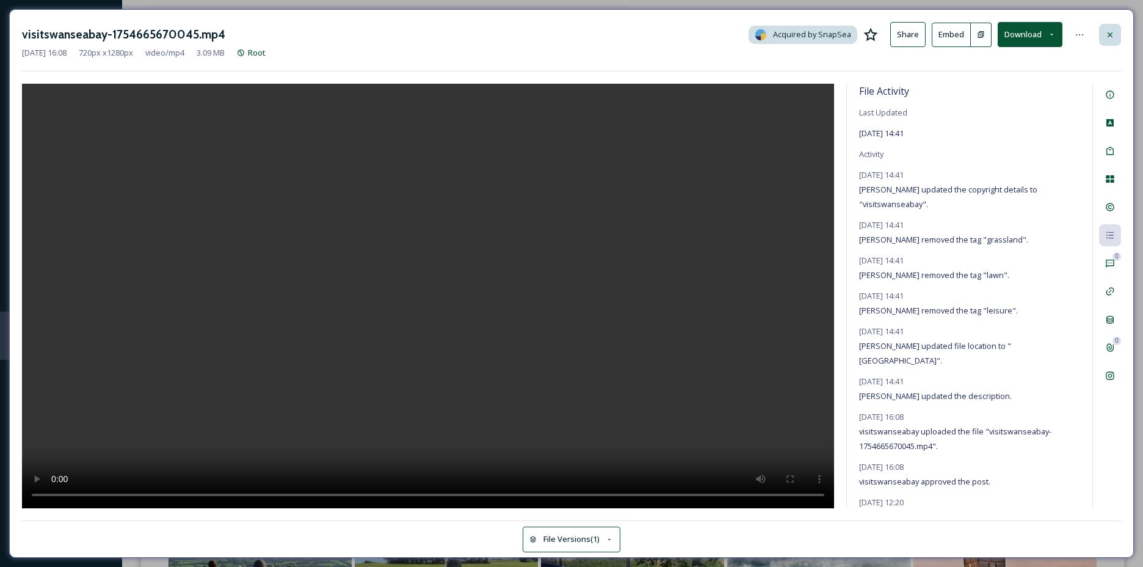
click at [1103, 38] on div at bounding box center [1110, 35] width 22 height 22
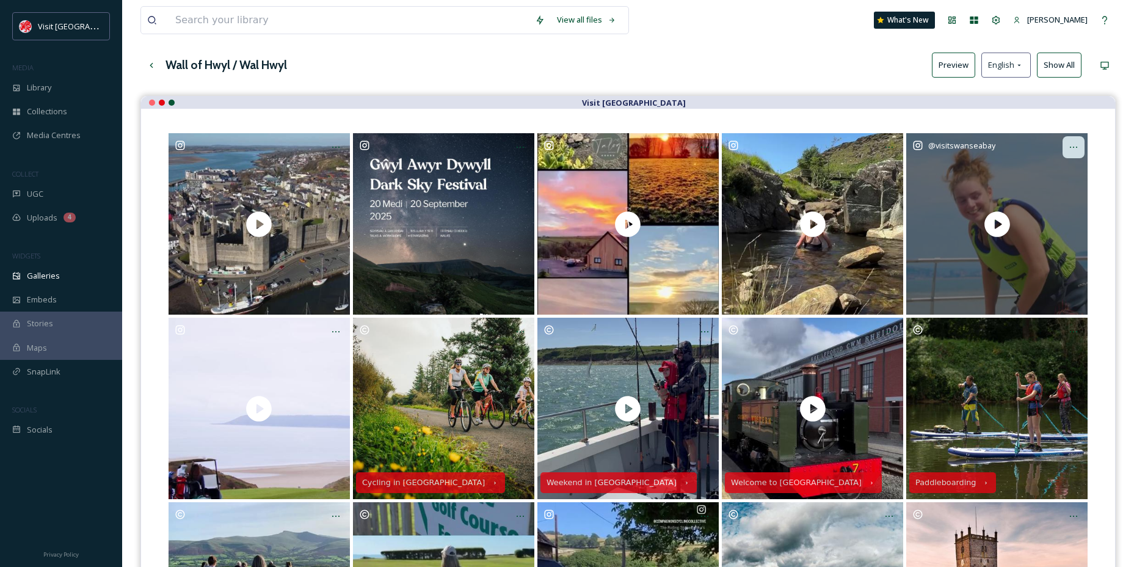
click at [1074, 151] on icon at bounding box center [1074, 147] width 10 height 10
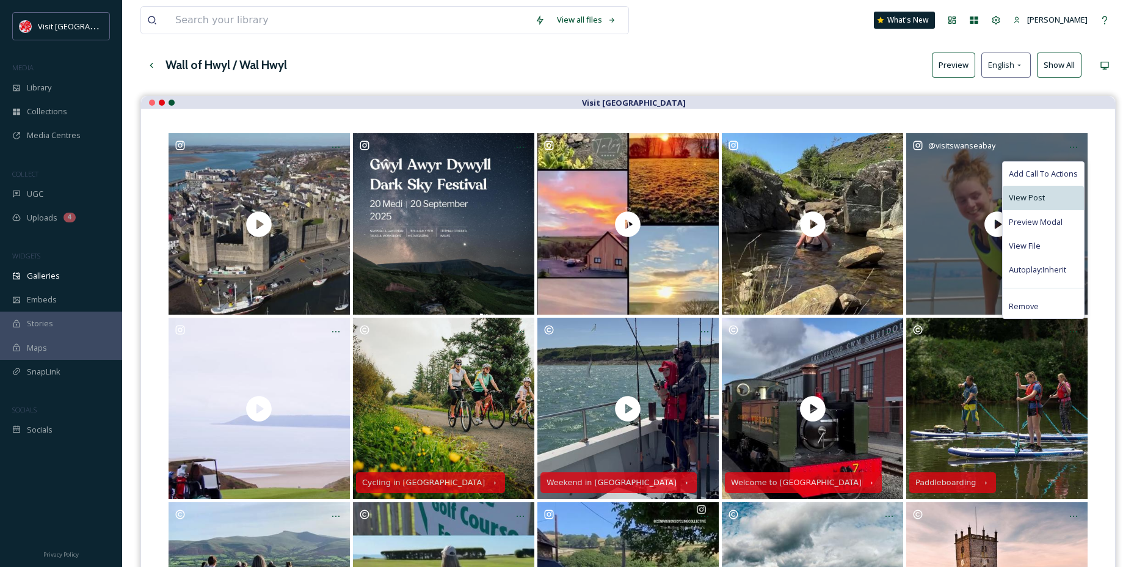
click at [1039, 200] on span "View Post" at bounding box center [1027, 198] width 36 height 12
click at [1031, 243] on span "View File" at bounding box center [1025, 246] width 32 height 12
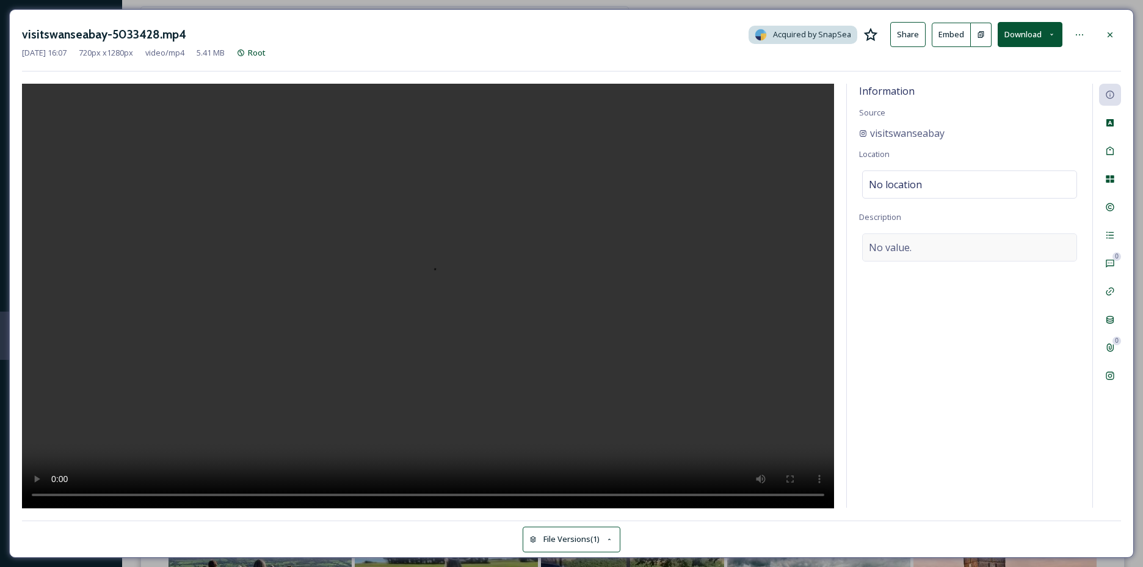
click at [930, 252] on div "No value." at bounding box center [969, 247] width 215 height 28
click at [930, 252] on textarea at bounding box center [969, 283] width 221 height 101
paste textarea "Waves, wind and… Wing SUP’ing! Gear up and dive into your new coastal adventure…"
type textarea "Waves, wind and… Wing SUP’ing! Gear up and dive into your new coastal adventure…"
click at [901, 180] on span "No location" at bounding box center [895, 184] width 53 height 15
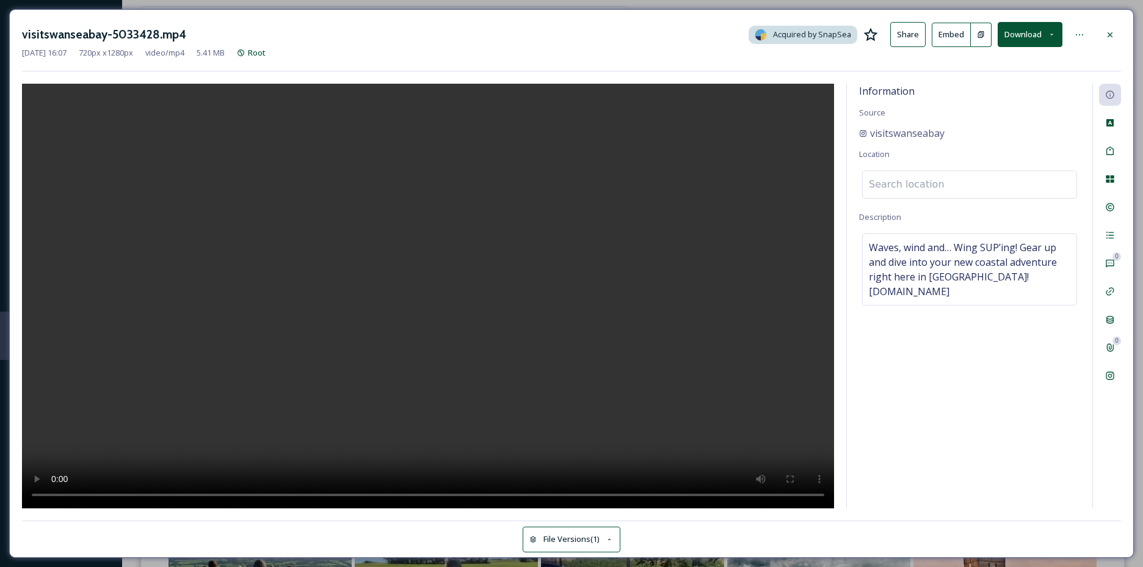
click at [901, 180] on input at bounding box center [970, 184] width 214 height 27
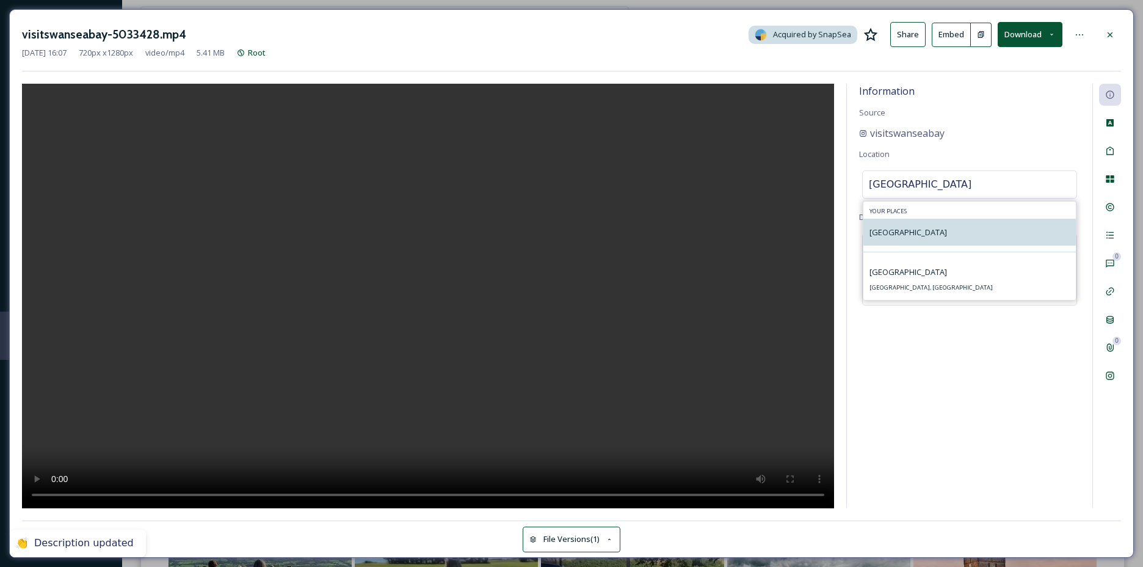
type input "[GEOGRAPHIC_DATA]"
click at [912, 231] on span "[GEOGRAPHIC_DATA]" at bounding box center [909, 232] width 78 height 11
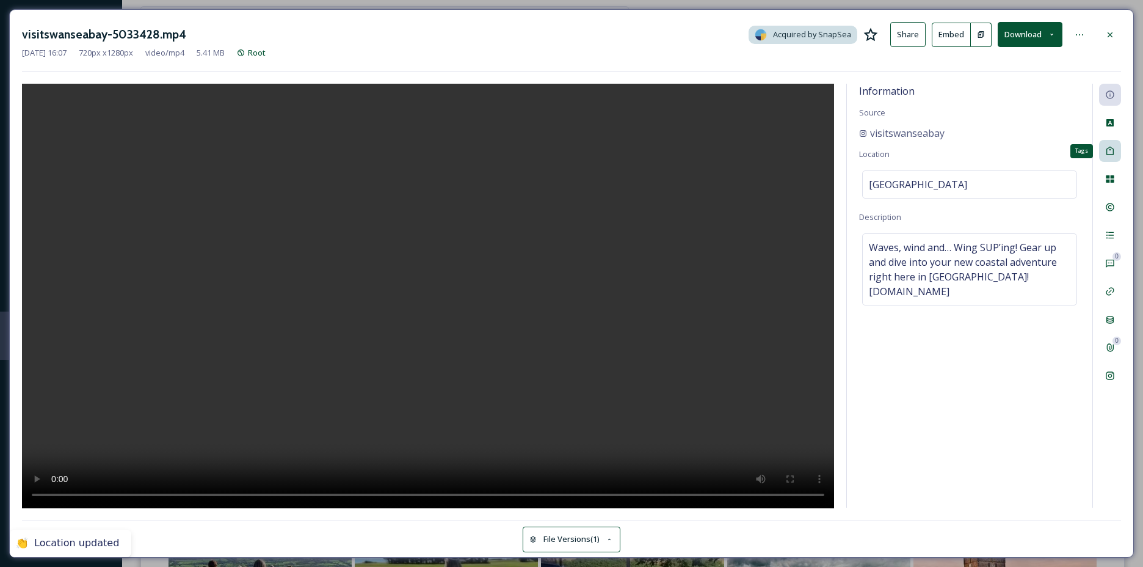
click at [1109, 154] on icon at bounding box center [1110, 151] width 10 height 10
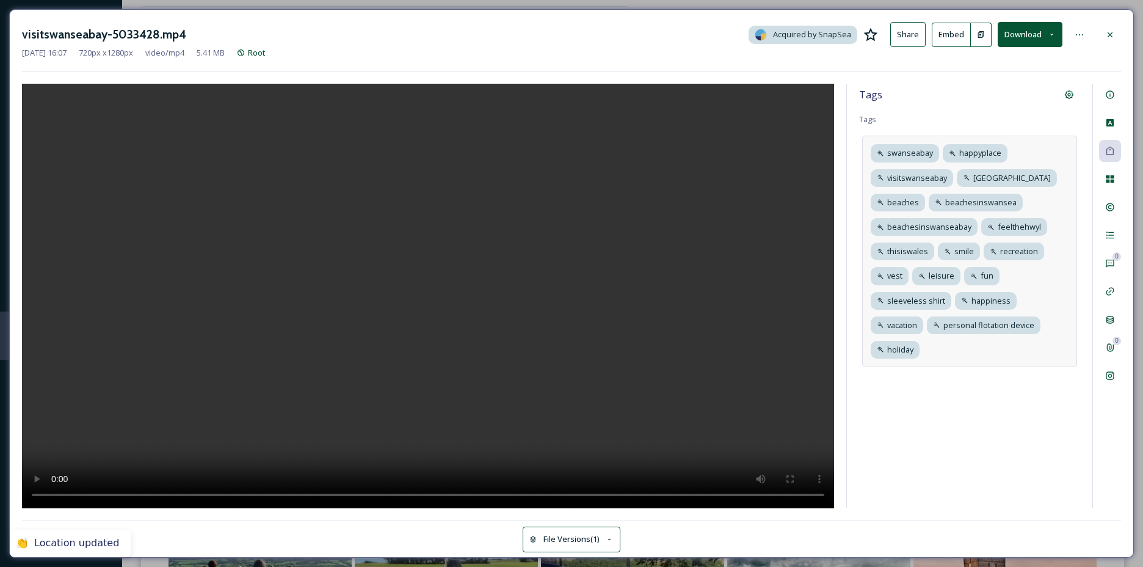
click at [961, 346] on div "[GEOGRAPHIC_DATA] happyplace visitswanseabay [GEOGRAPHIC_DATA] beaches beachesi…" at bounding box center [969, 251] width 215 height 231
click at [1034, 322] on icon at bounding box center [1035, 325] width 10 height 10
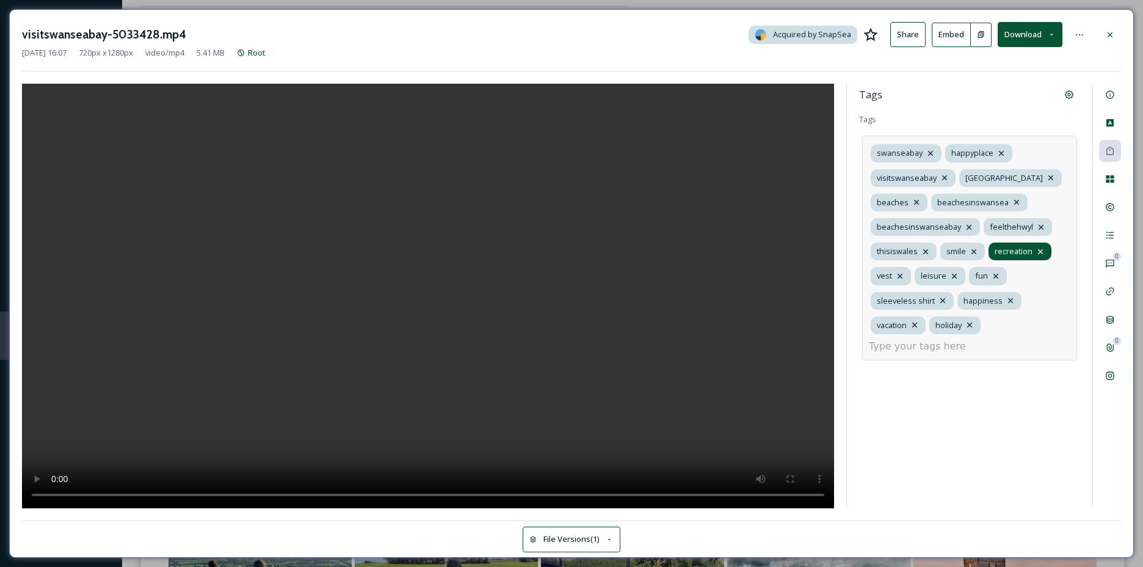
click at [1039, 250] on icon at bounding box center [1040, 251] width 5 height 5
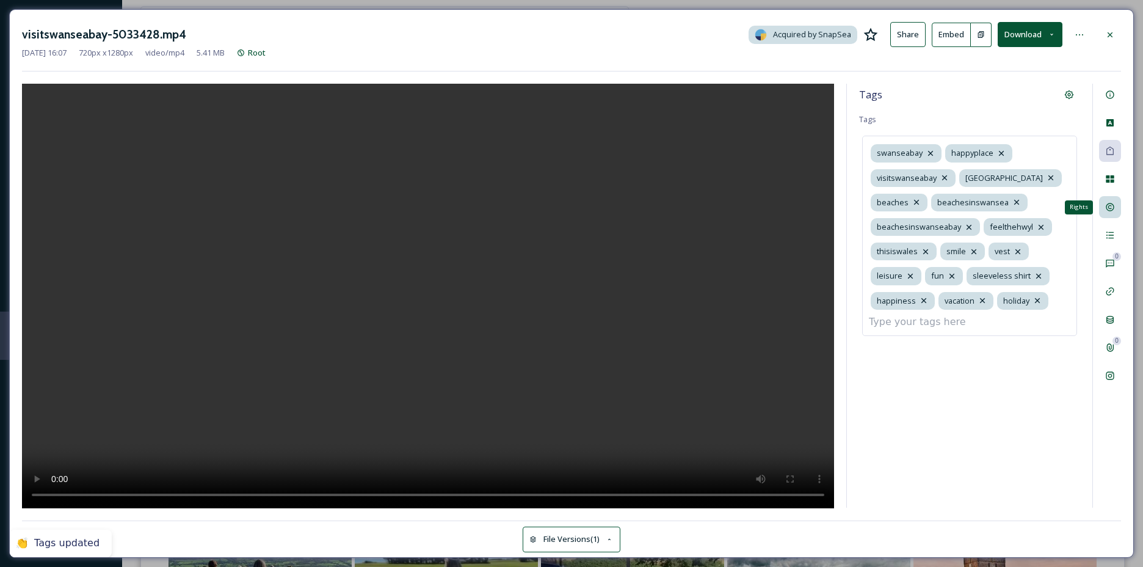
click at [1113, 202] on icon at bounding box center [1110, 207] width 10 height 10
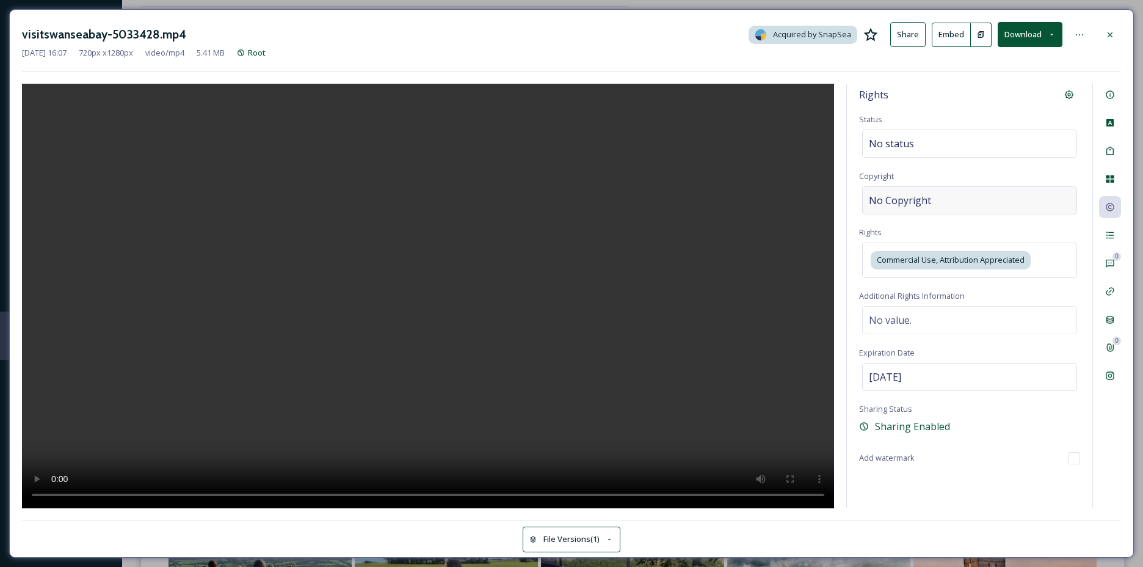
click at [978, 206] on div "No Copyright" at bounding box center [969, 200] width 215 height 28
click at [978, 206] on input at bounding box center [969, 200] width 221 height 28
type input "visitswanseabay"
click at [1110, 36] on icon at bounding box center [1110, 35] width 10 height 10
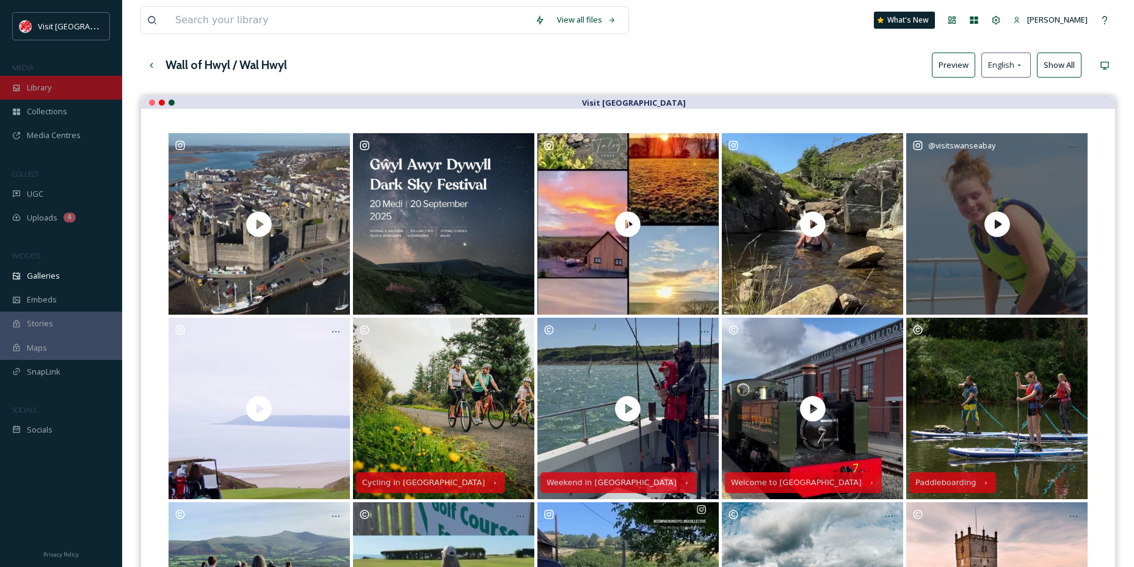
click at [51, 92] on span "Library" at bounding box center [39, 88] width 24 height 12
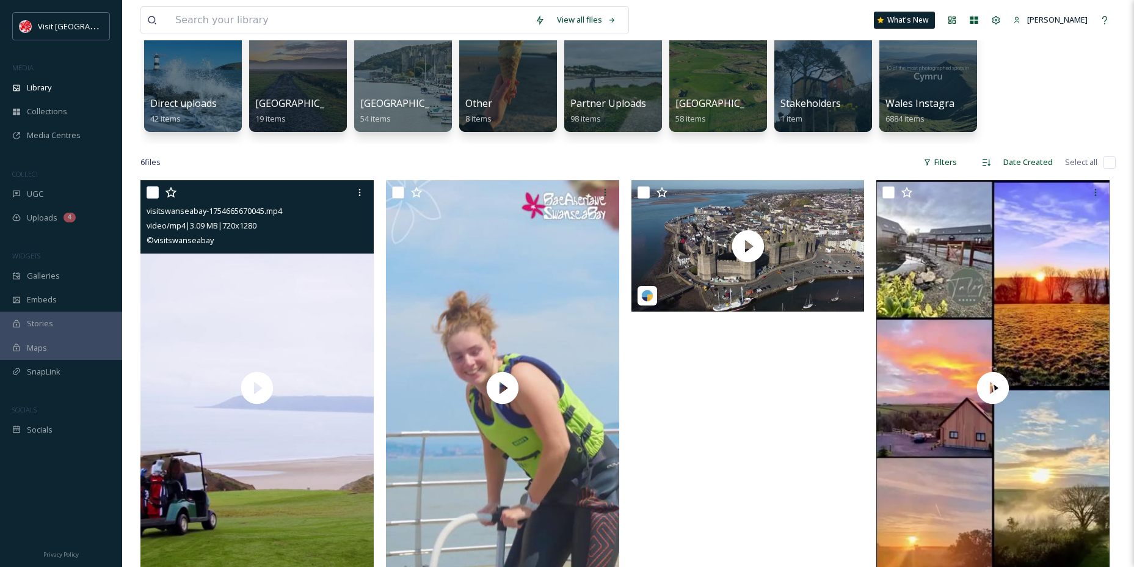
scroll to position [122, 0]
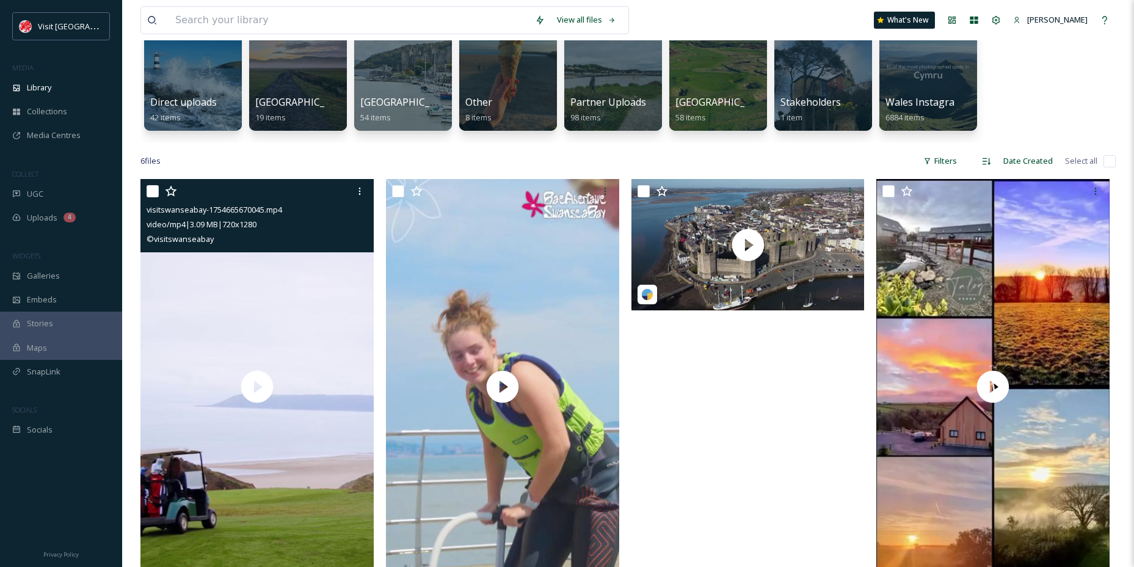
click at [149, 186] on input "checkbox" at bounding box center [153, 191] width 12 height 12
checkbox input "true"
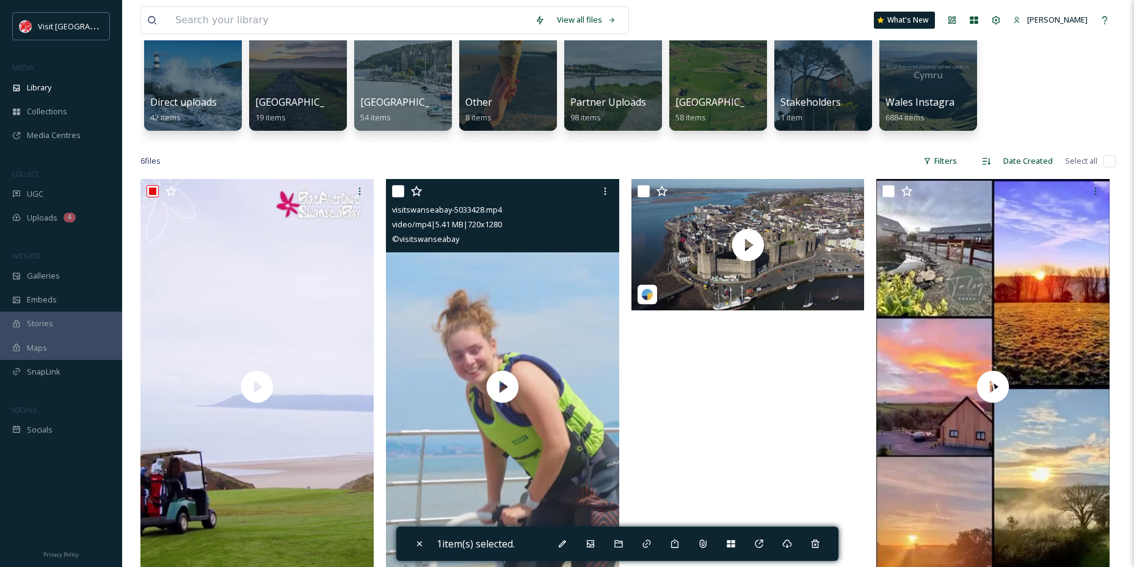
click at [404, 195] on input "checkbox" at bounding box center [398, 191] width 12 height 12
checkbox input "true"
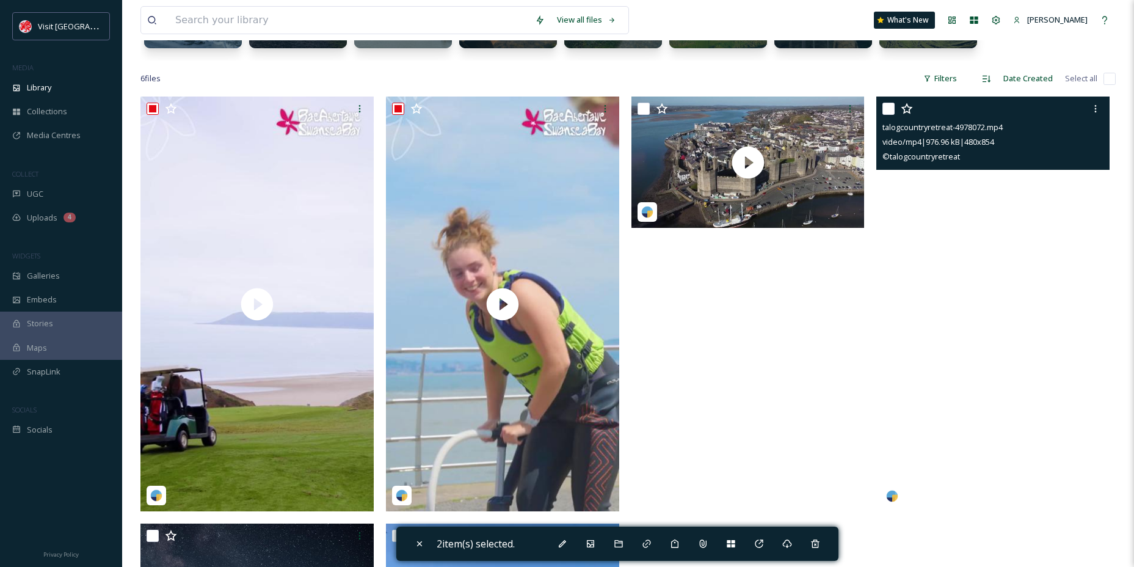
scroll to position [183, 0]
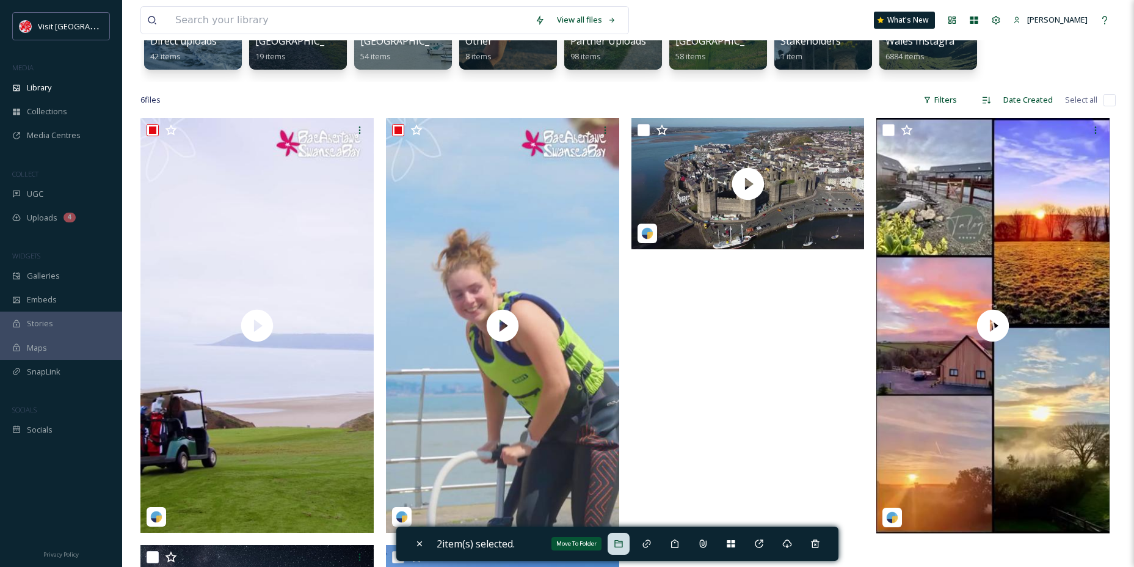
click at [623, 540] on icon at bounding box center [619, 544] width 10 height 10
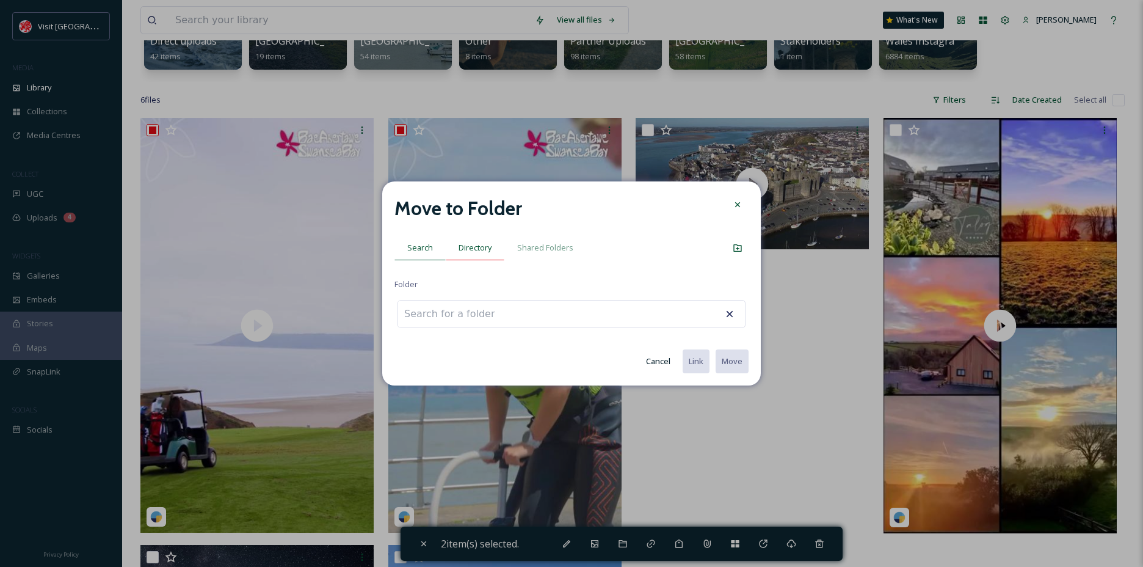
click at [474, 252] on span "Directory" at bounding box center [475, 248] width 33 height 12
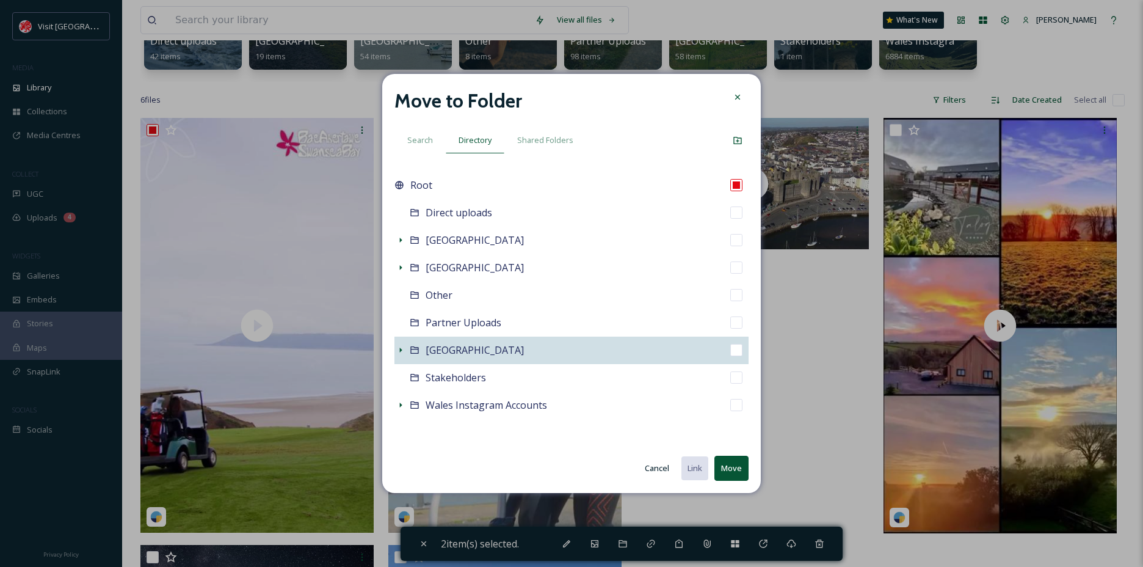
click at [401, 352] on icon at bounding box center [401, 350] width 10 height 10
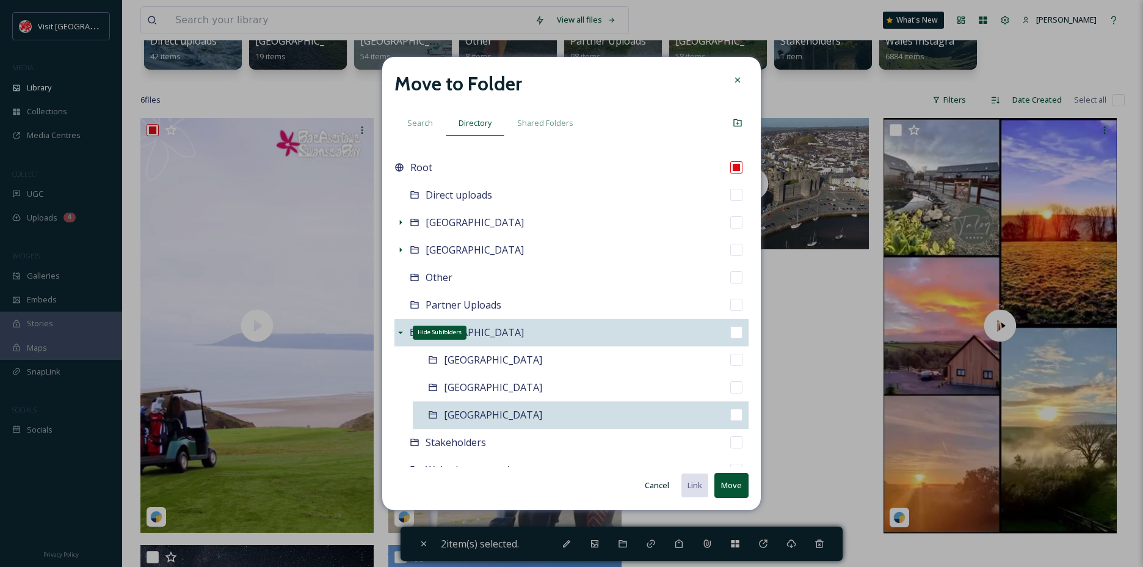
click at [502, 413] on div "[GEOGRAPHIC_DATA]" at bounding box center [581, 414] width 336 height 27
checkbox input "false"
checkbox input "true"
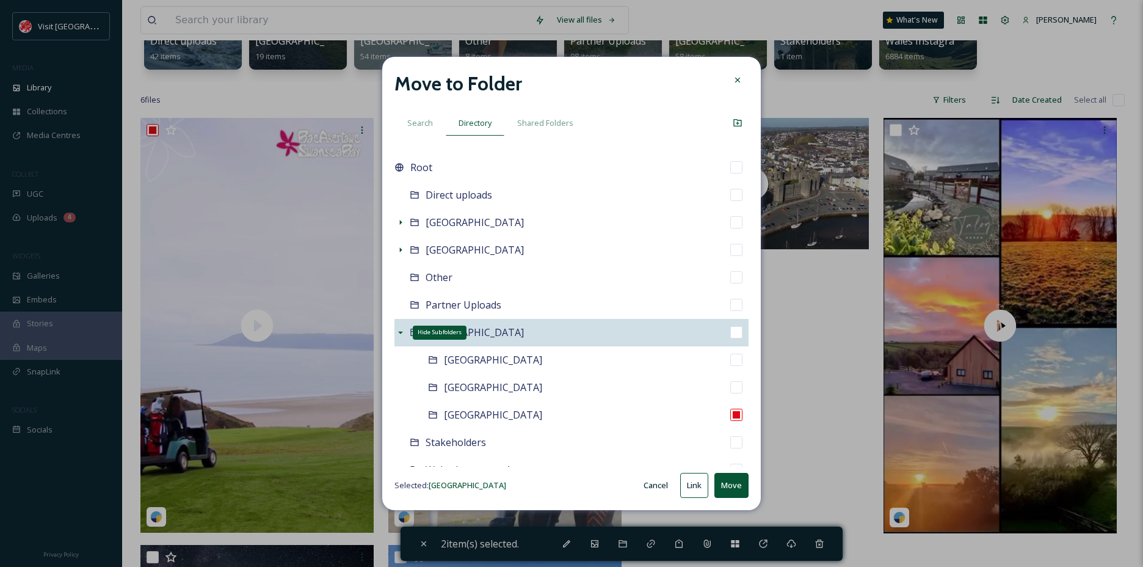
click at [730, 483] on button "Move" at bounding box center [731, 485] width 34 height 25
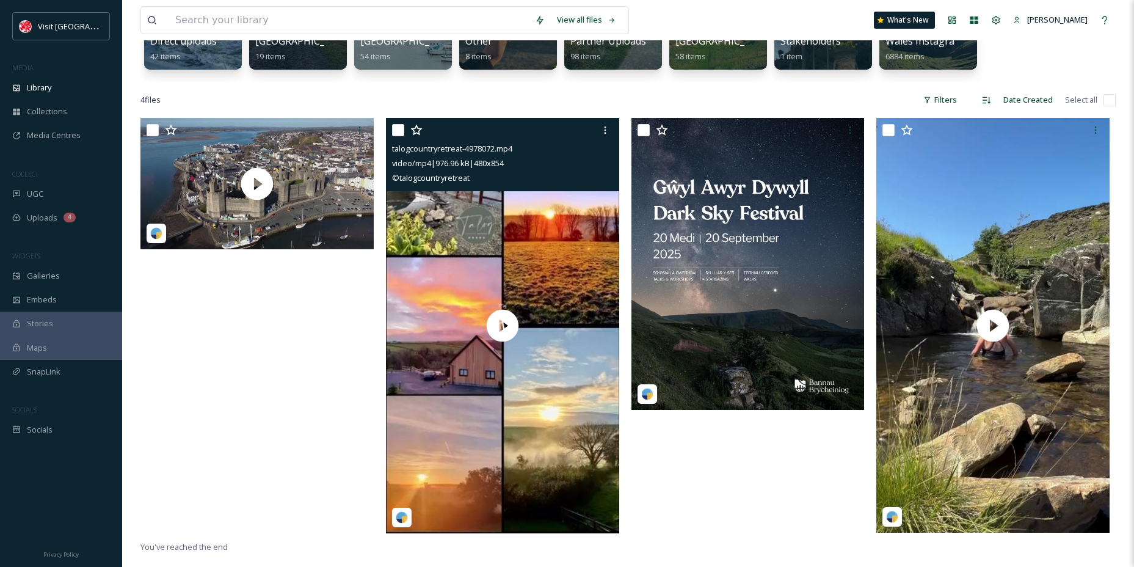
click at [398, 129] on input "checkbox" at bounding box center [398, 130] width 12 height 12
checkbox input "true"
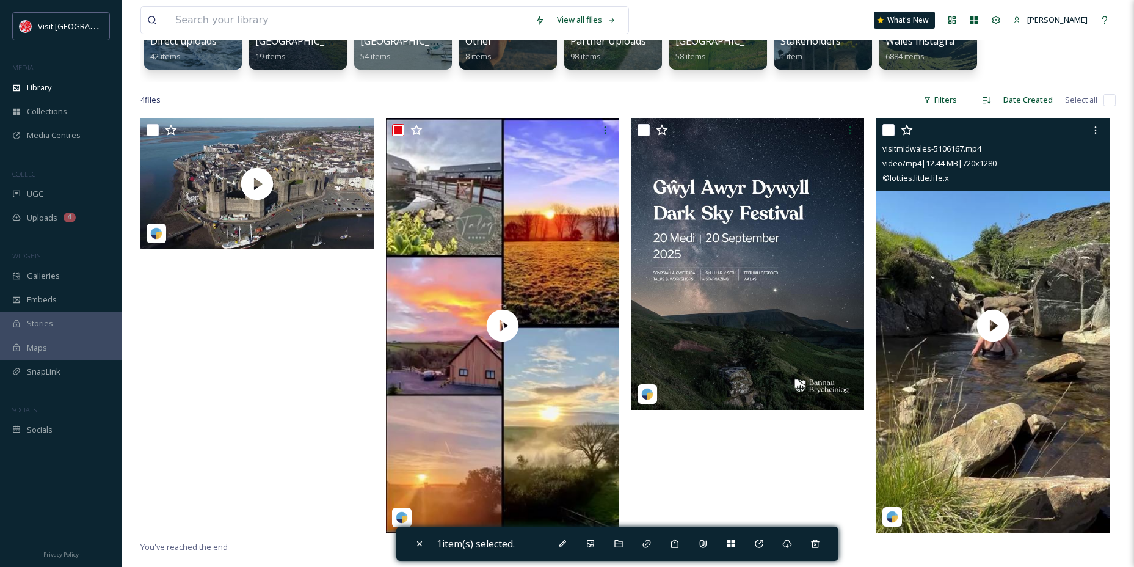
click at [889, 133] on input "checkbox" at bounding box center [888, 130] width 12 height 12
checkbox input "true"
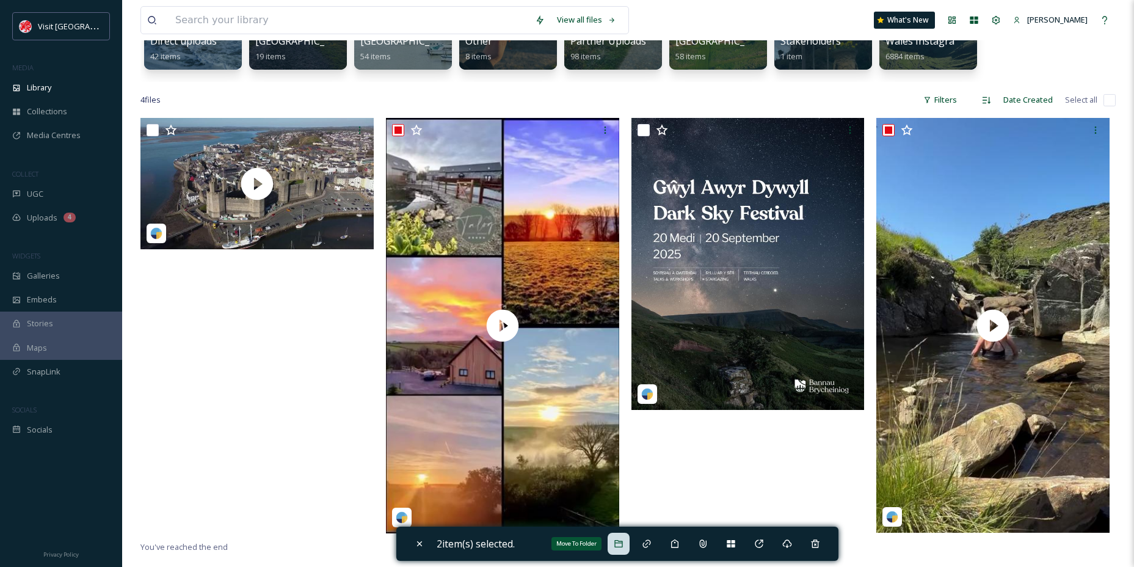
click at [622, 545] on icon at bounding box center [618, 543] width 8 height 7
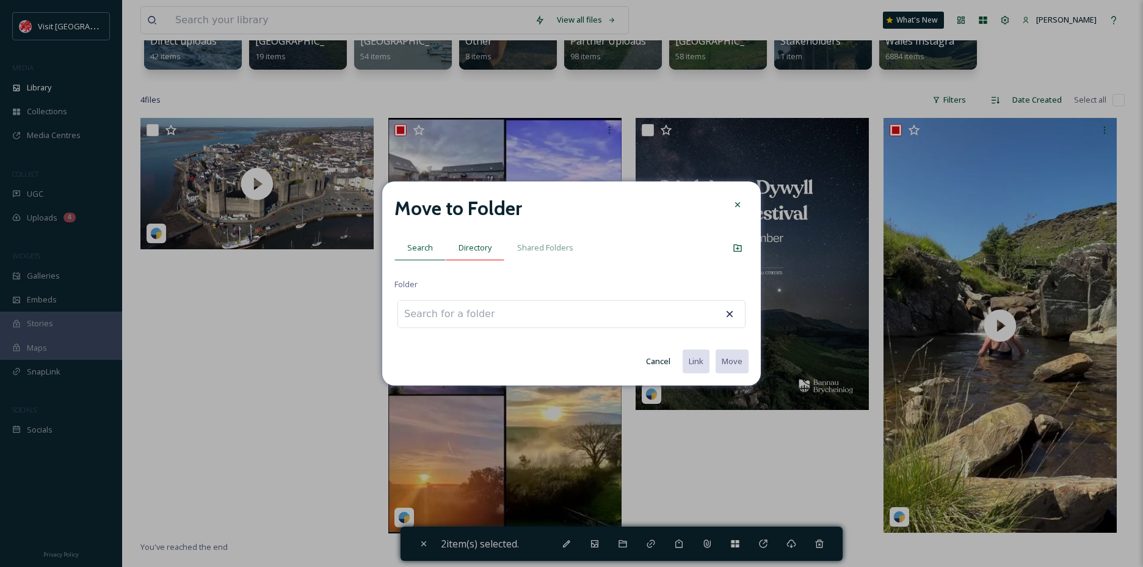
click at [478, 249] on span "Directory" at bounding box center [475, 248] width 33 height 12
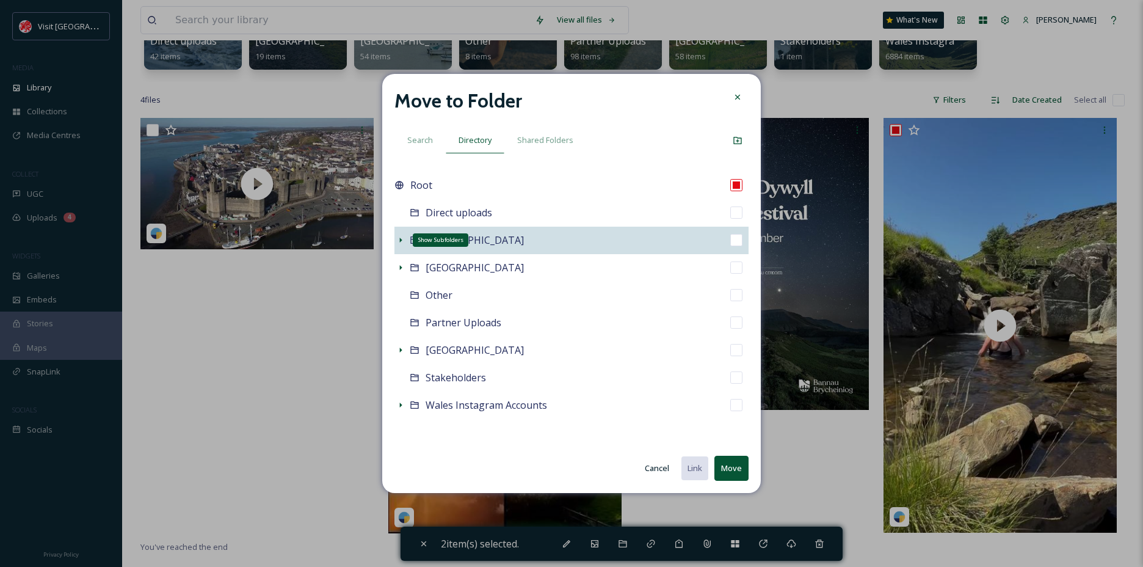
click at [395, 240] on div "Show Subfolders" at bounding box center [400, 240] width 12 height 12
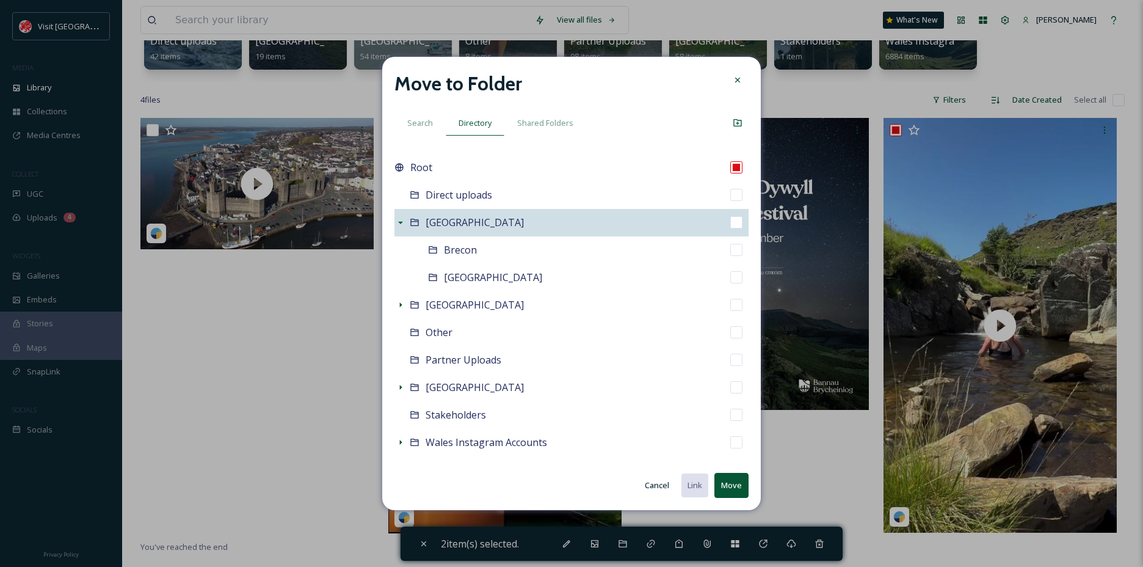
click at [446, 229] on span "[GEOGRAPHIC_DATA]" at bounding box center [475, 222] width 98 height 13
checkbox input "false"
checkbox input "true"
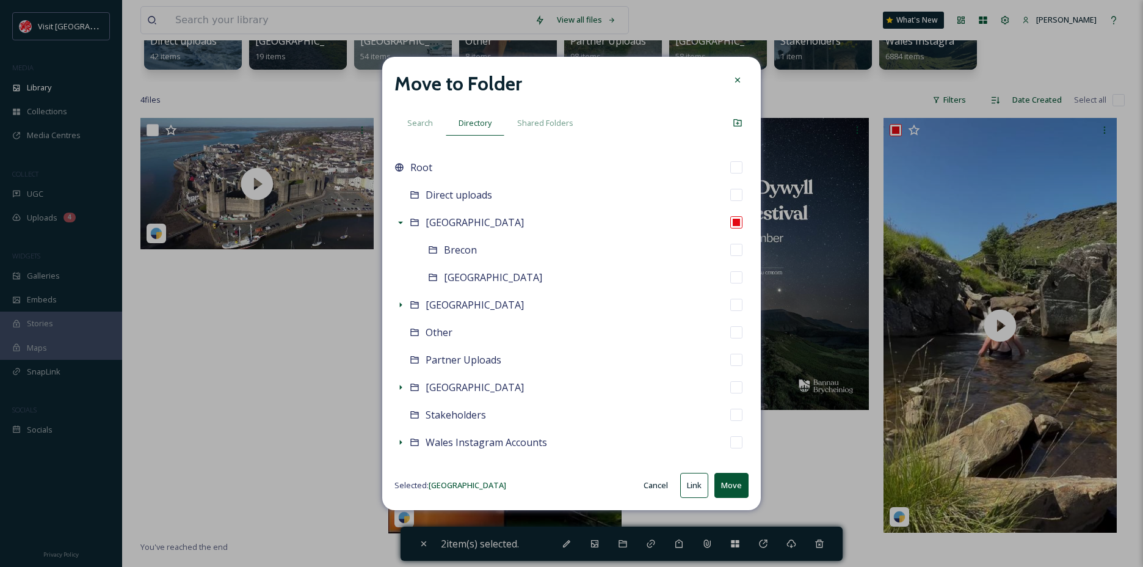
click at [732, 490] on button "Move" at bounding box center [731, 485] width 34 height 25
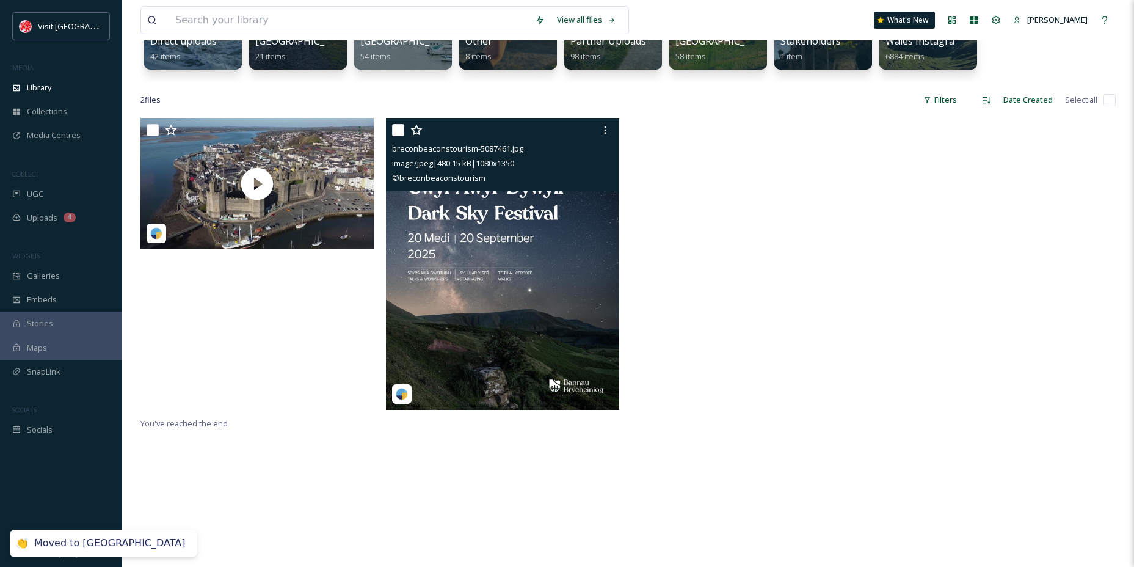
click at [397, 129] on input "checkbox" at bounding box center [398, 130] width 12 height 12
checkbox input "true"
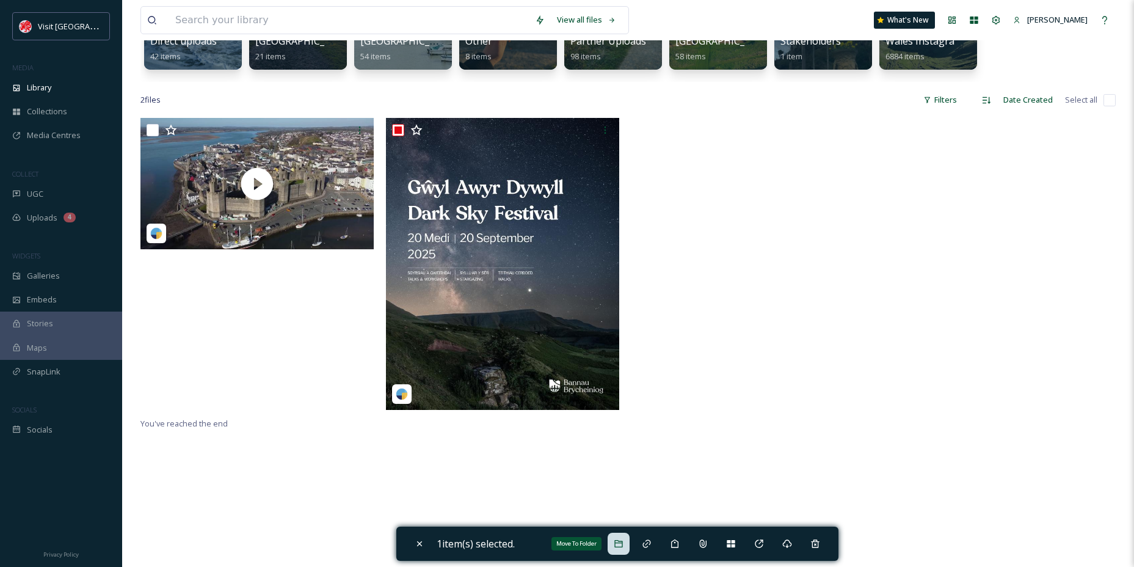
click at [629, 545] on div "Move To Folder" at bounding box center [619, 544] width 22 height 22
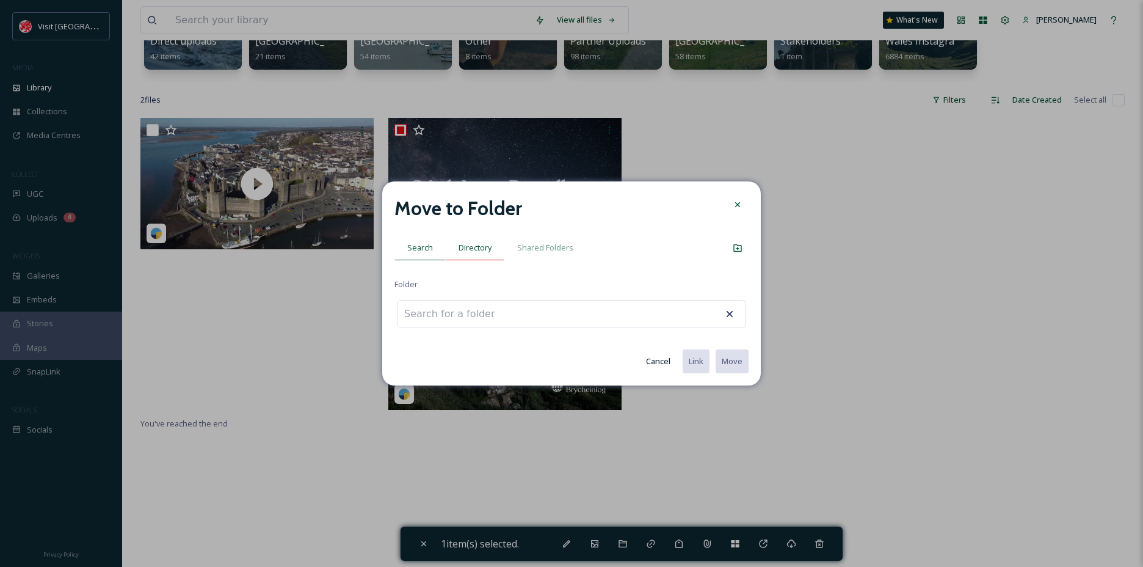
click at [493, 249] on div "Directory" at bounding box center [475, 247] width 59 height 25
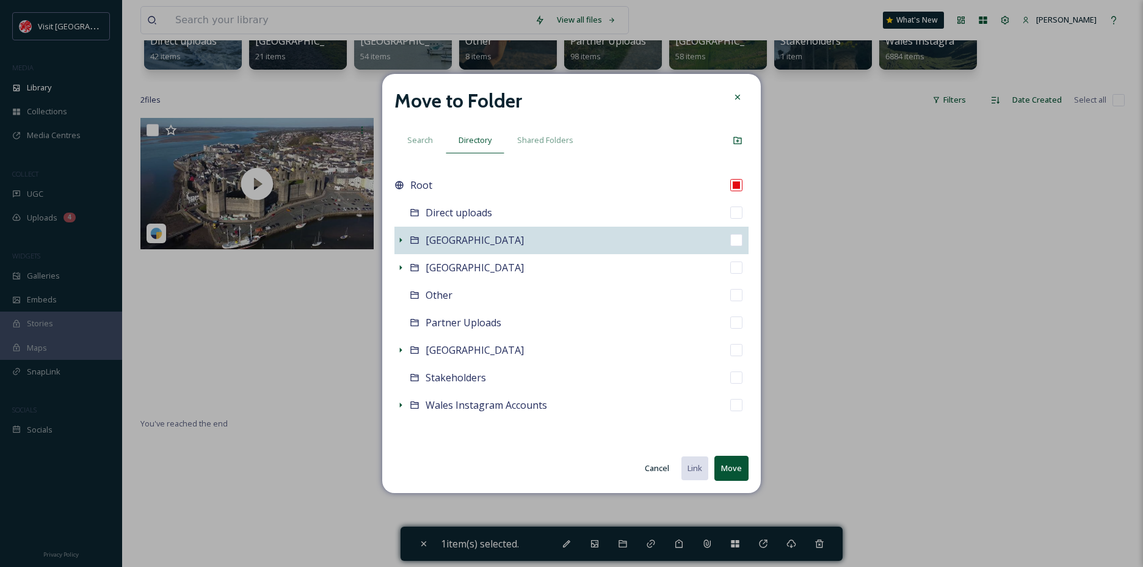
click at [437, 244] on span "[GEOGRAPHIC_DATA]" at bounding box center [475, 239] width 98 height 13
checkbox input "false"
checkbox input "true"
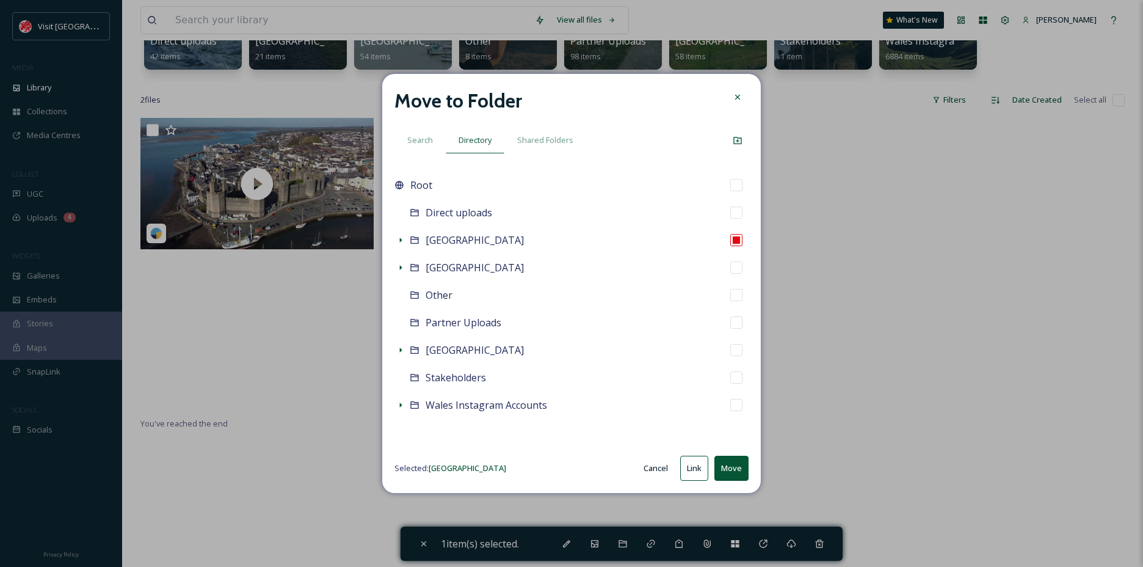
click at [730, 467] on button "Move" at bounding box center [731, 468] width 34 height 25
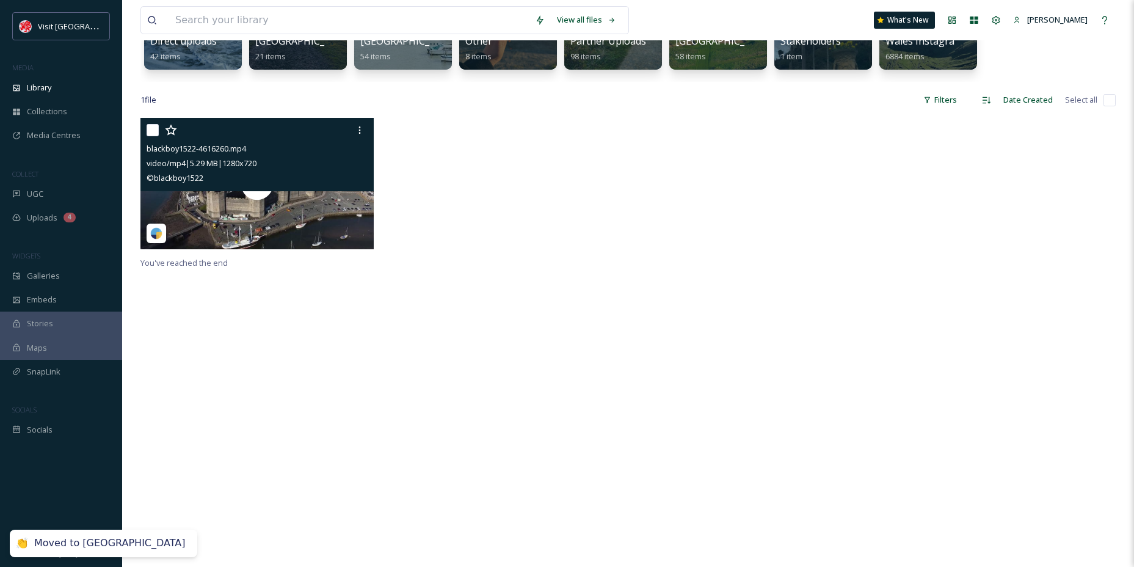
click at [153, 129] on input "checkbox" at bounding box center [153, 130] width 12 height 12
checkbox input "true"
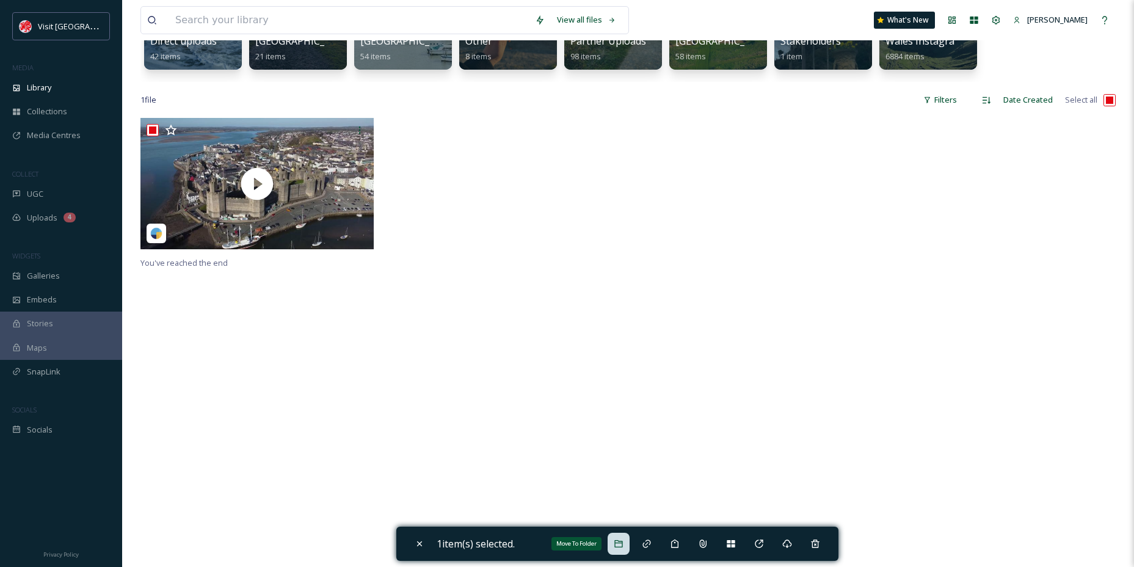
click at [615, 542] on div "Move To Folder" at bounding box center [619, 544] width 22 height 22
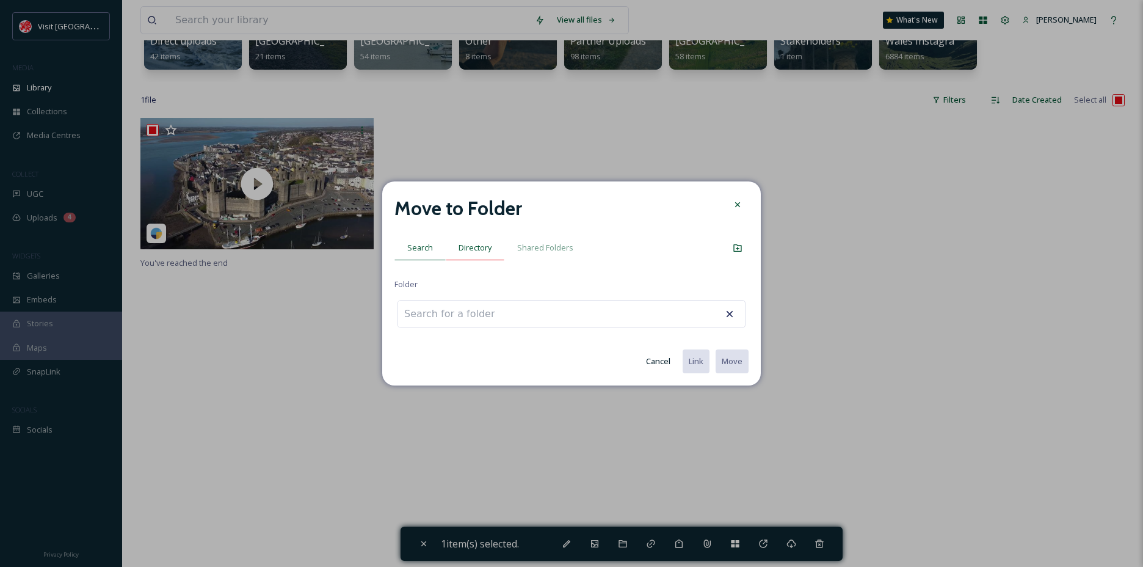
click at [465, 248] on span "Directory" at bounding box center [475, 248] width 33 height 12
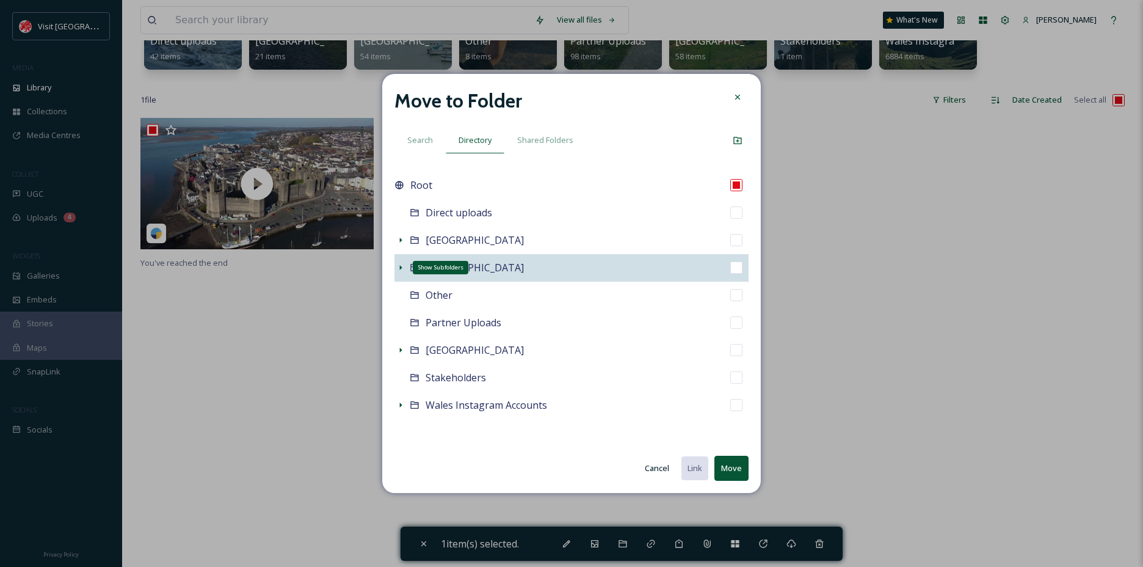
click at [398, 267] on icon at bounding box center [401, 268] width 10 height 10
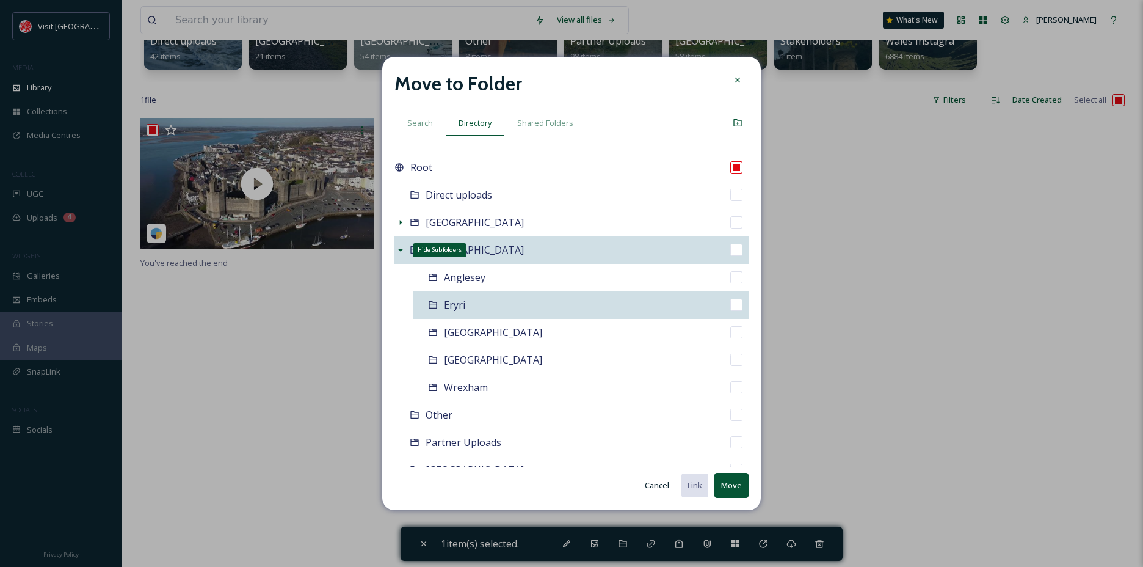
click at [474, 308] on div "Eryri" at bounding box center [581, 304] width 336 height 27
checkbox input "false"
checkbox input "true"
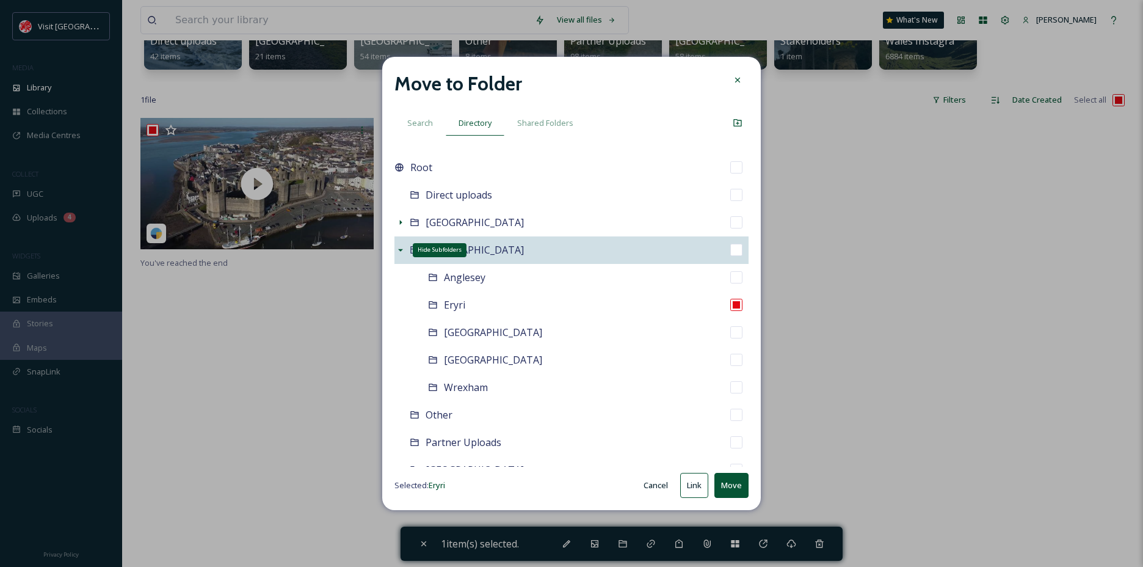
click at [730, 480] on button "Move" at bounding box center [731, 485] width 34 height 25
checkbox input "false"
